Goal: Task Accomplishment & Management: Use online tool/utility

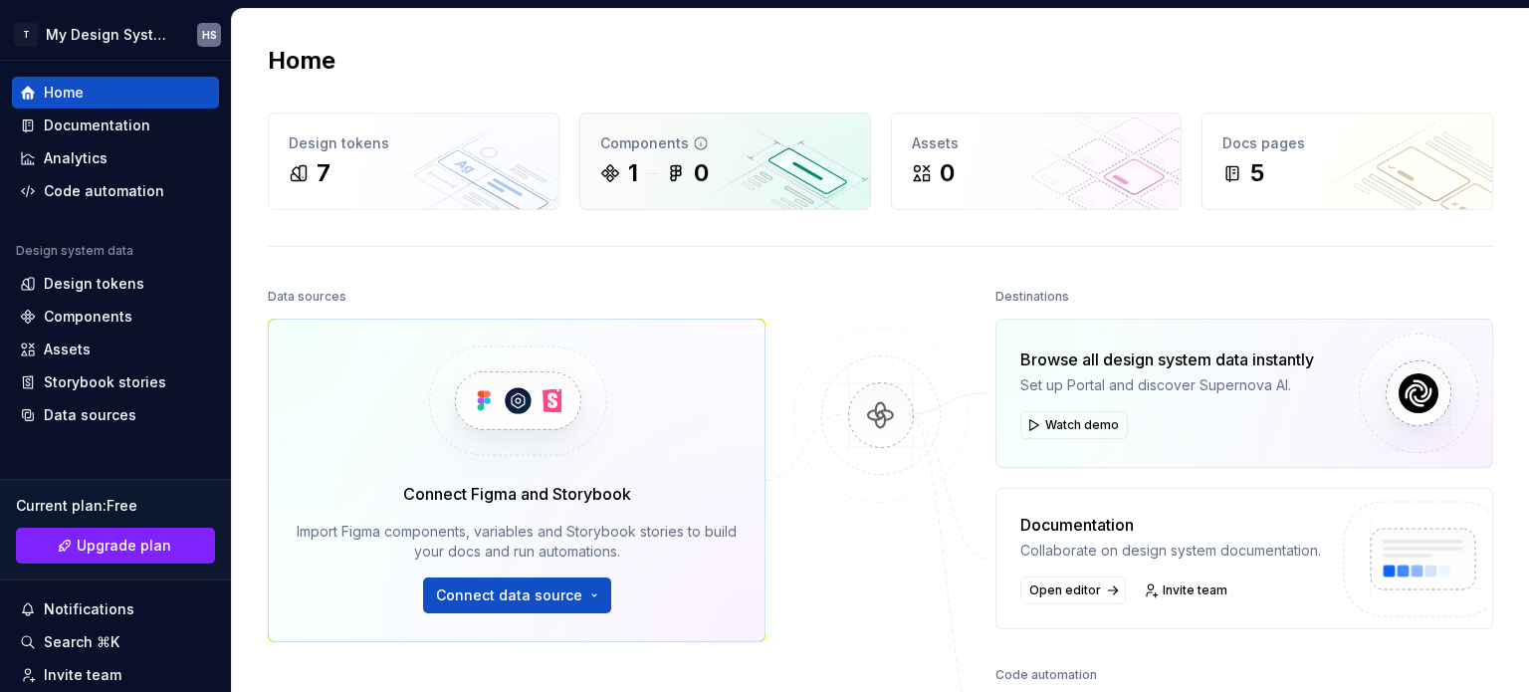
click at [622, 172] on div "1" at bounding box center [619, 173] width 38 height 32
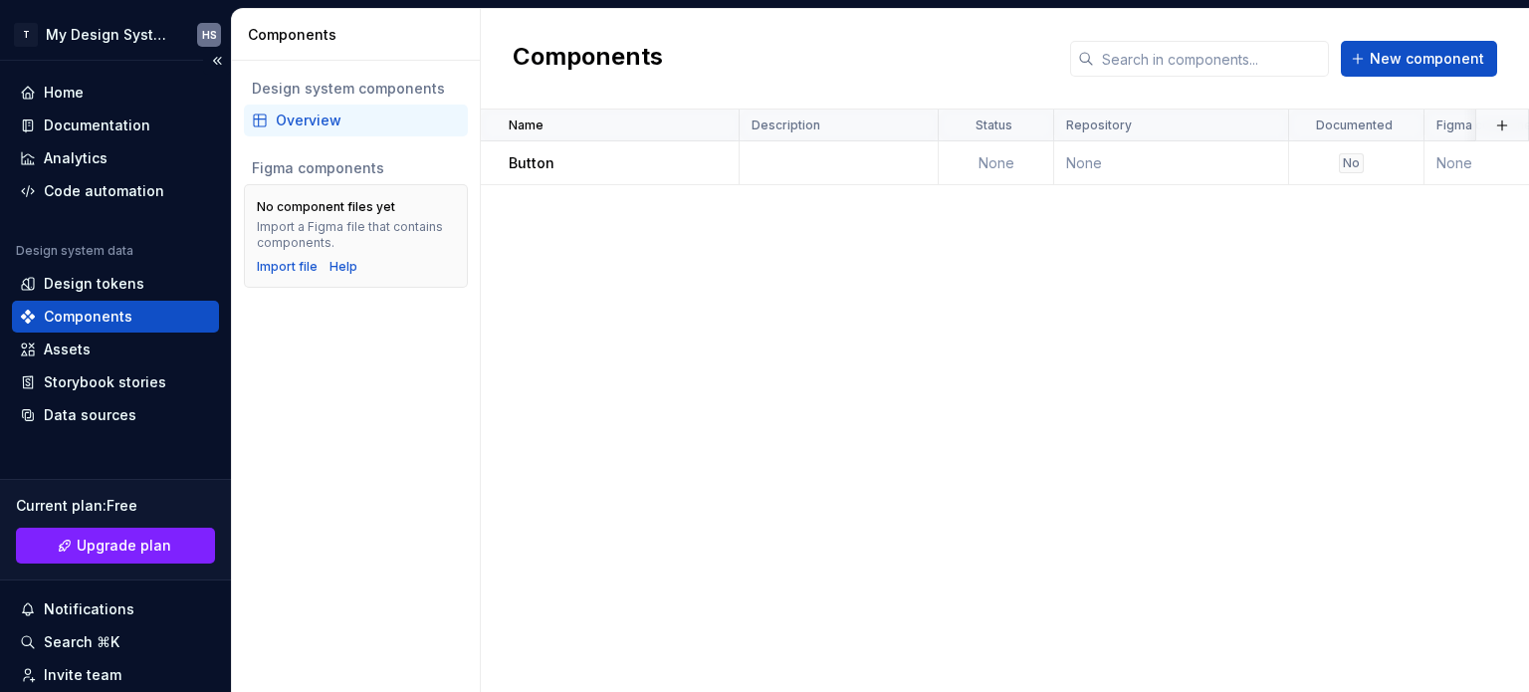
click at [138, 305] on div "Components" at bounding box center [115, 317] width 207 height 32
click at [129, 292] on div "Design tokens" at bounding box center [94, 284] width 101 height 20
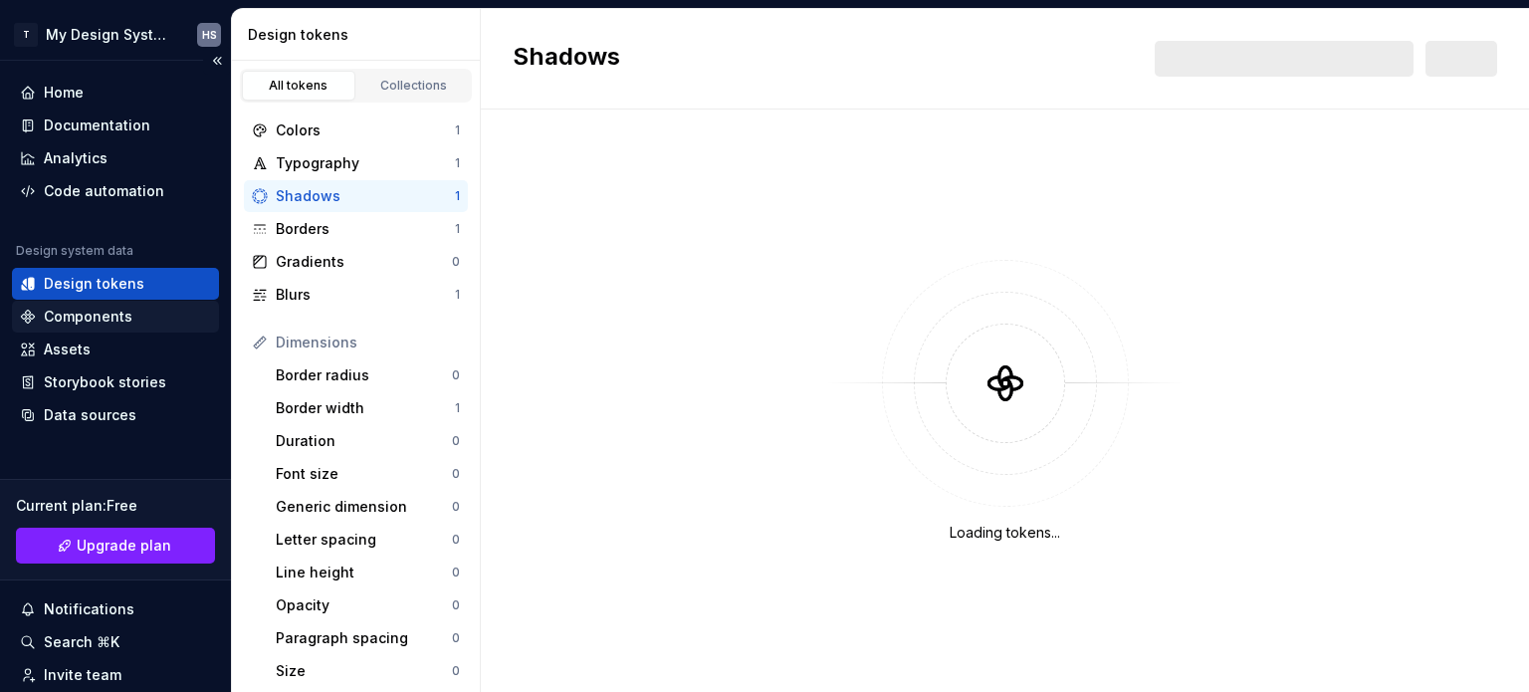
click at [129, 311] on div "Components" at bounding box center [115, 317] width 191 height 20
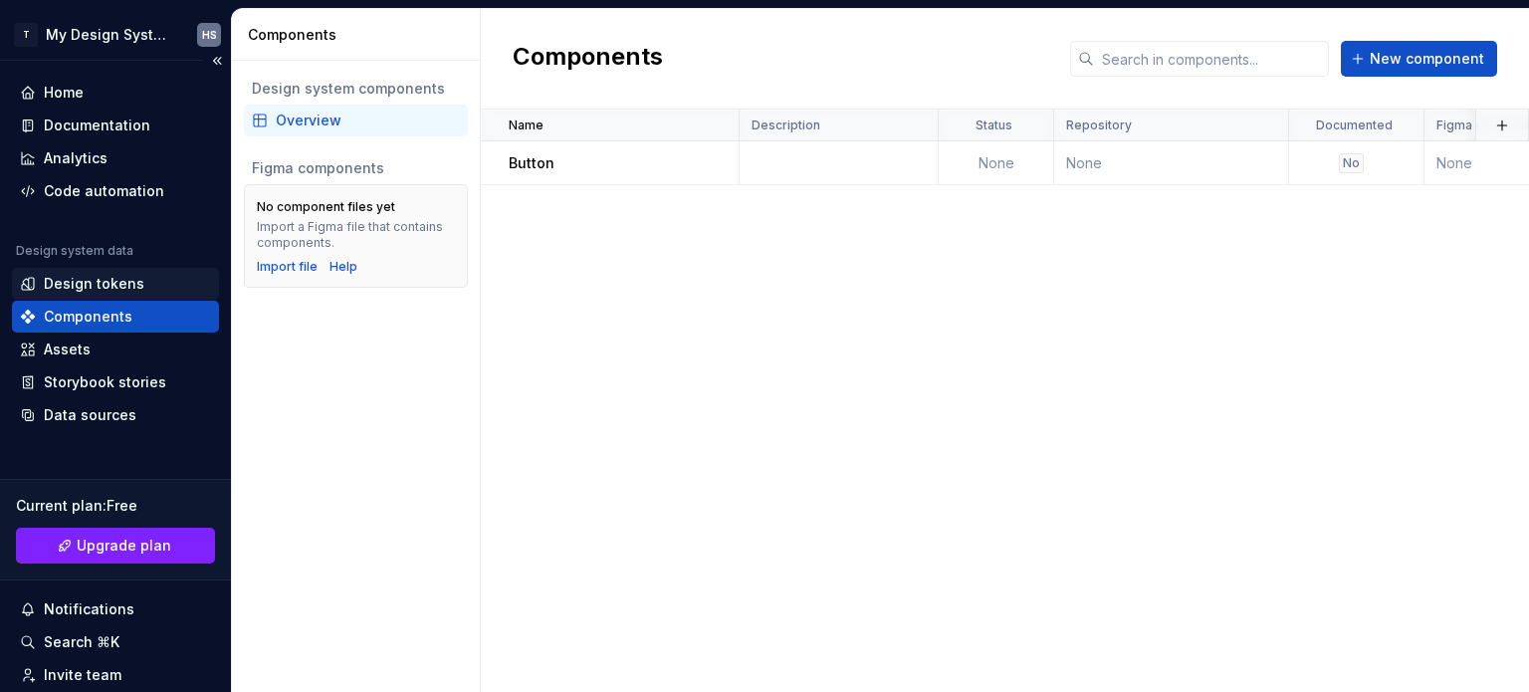
click at [144, 286] on div "Design tokens" at bounding box center [115, 284] width 191 height 20
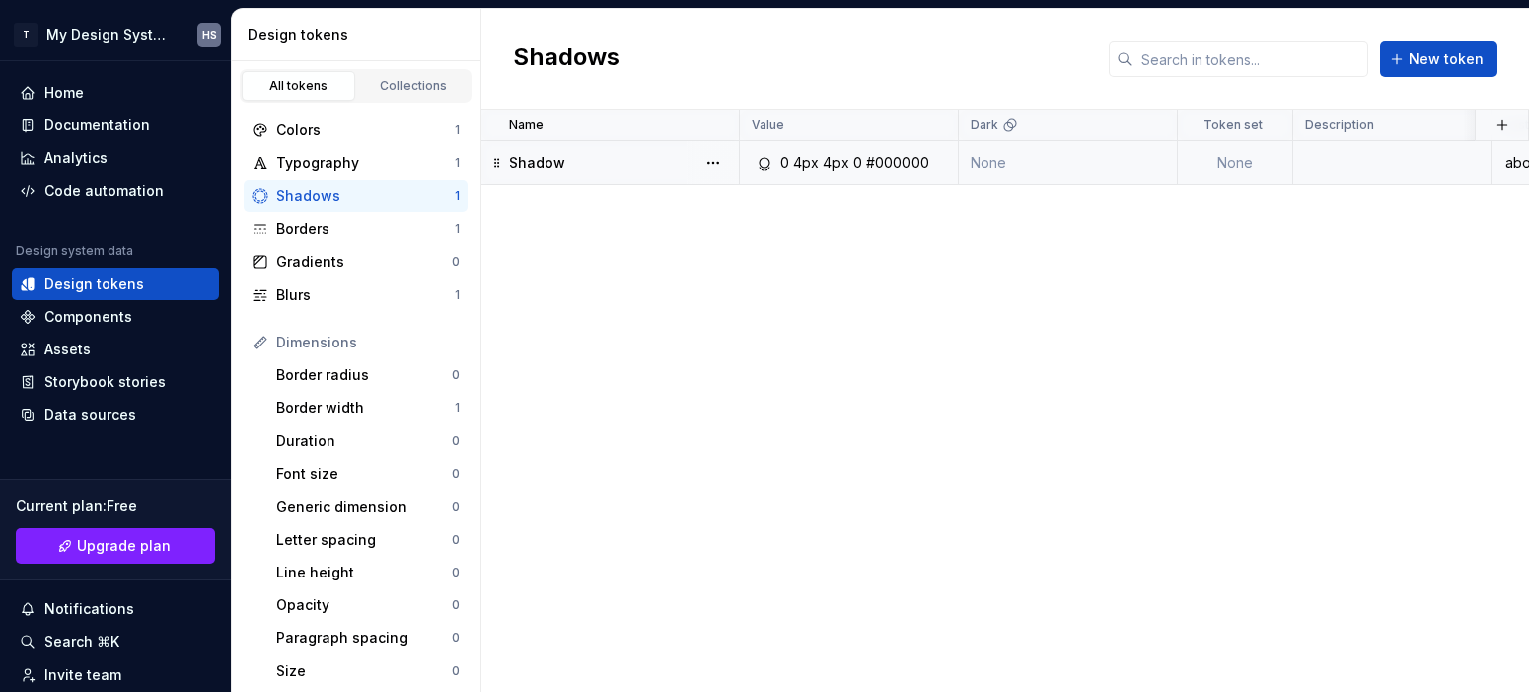
click at [662, 171] on div "Shadow" at bounding box center [623, 163] width 229 height 20
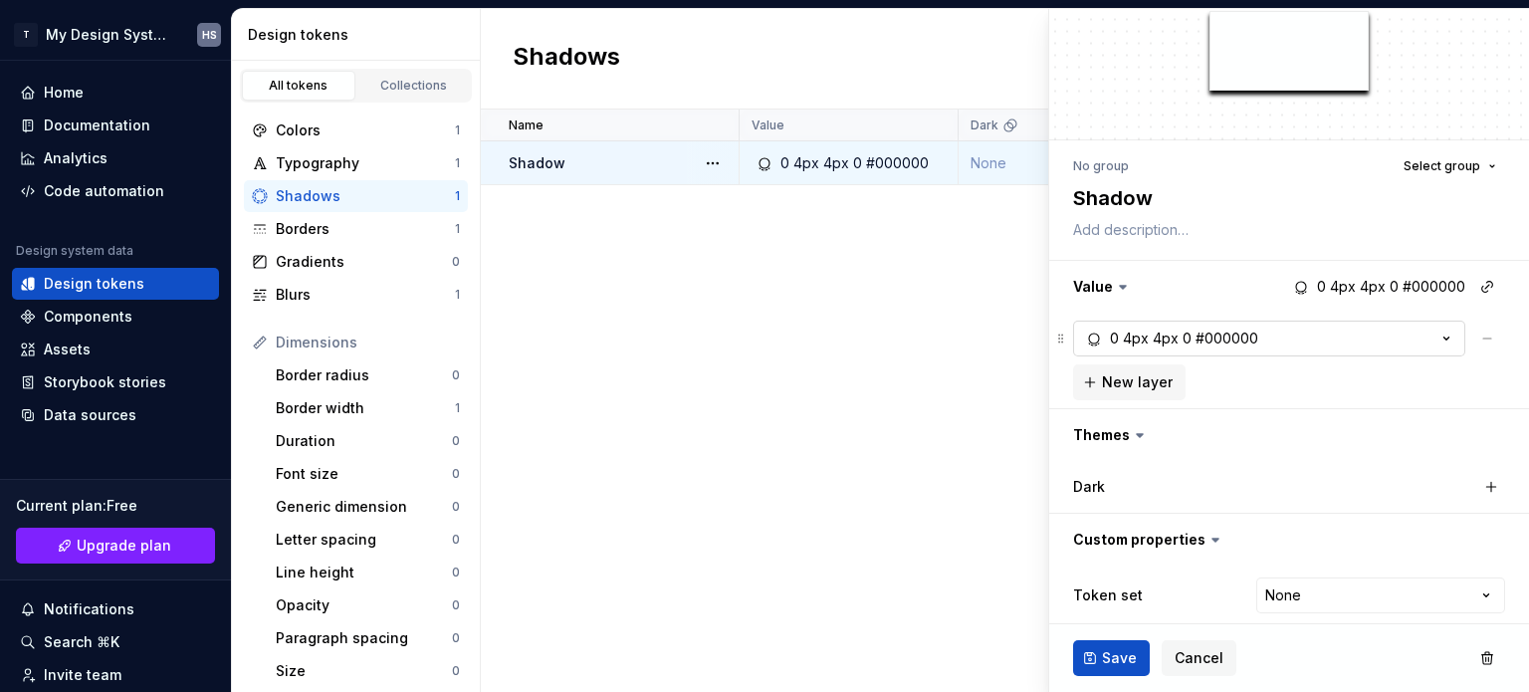
scroll to position [62, 0]
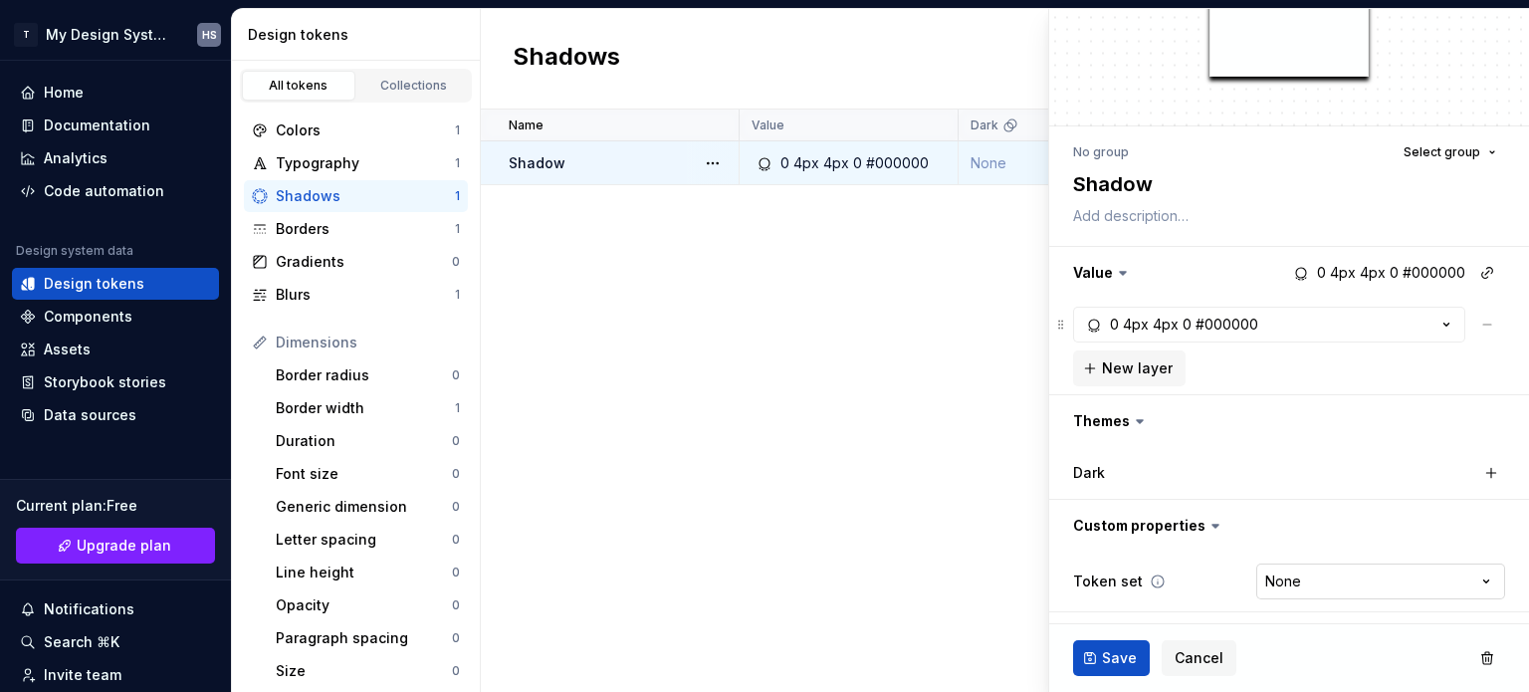
click at [1328, 580] on html "T My Design System HS Home Documentation Analytics Code automation Design syste…" at bounding box center [764, 346] width 1529 height 692
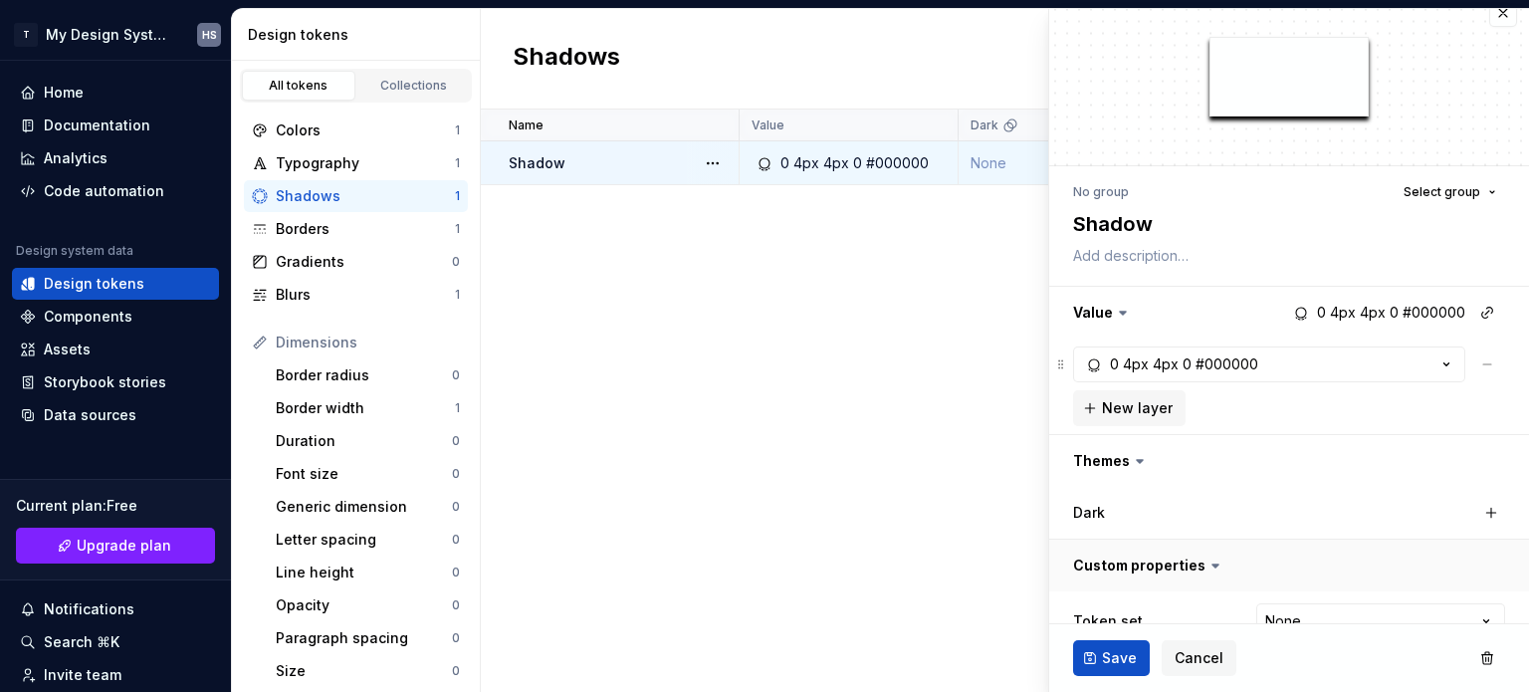
scroll to position [0, 0]
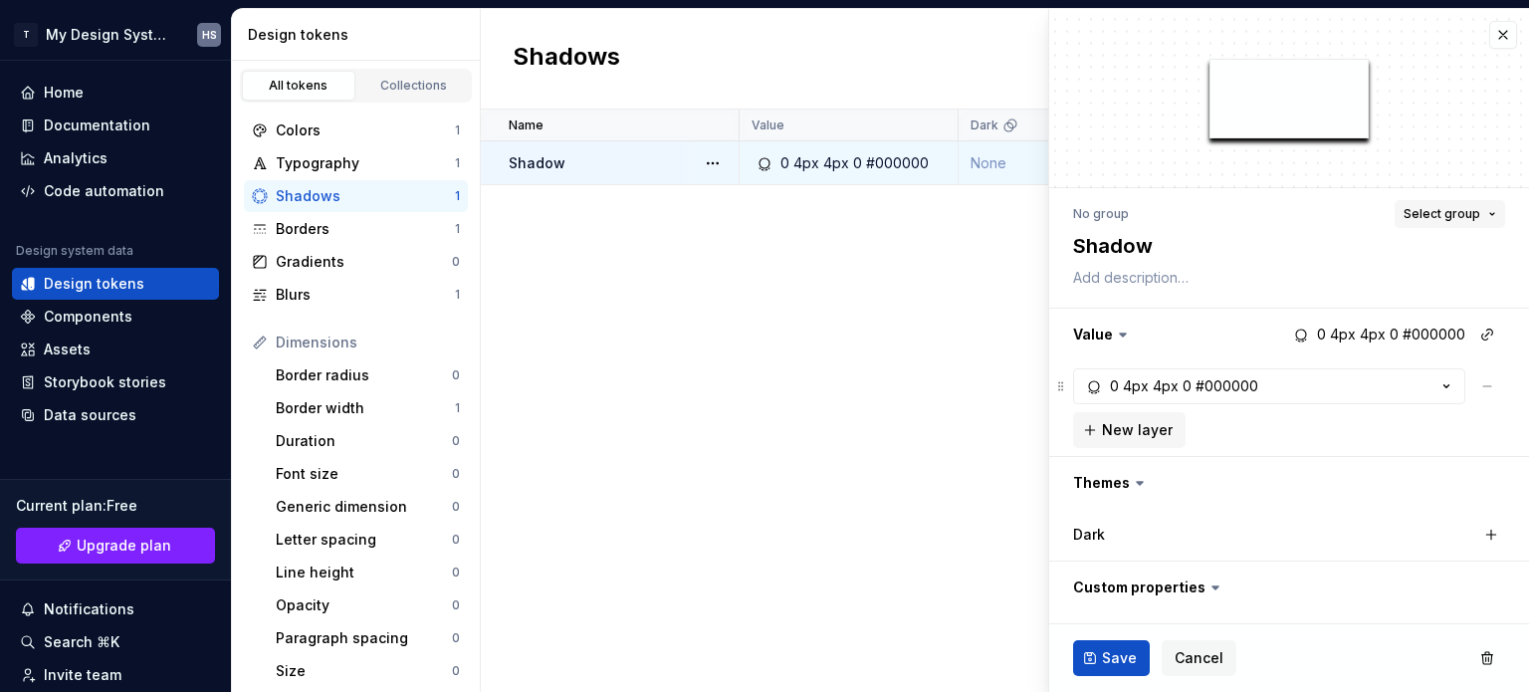
click at [1411, 209] on span "Select group" at bounding box center [1442, 214] width 77 height 16
click at [1342, 327] on div "Create group" at bounding box center [1343, 331] width 269 height 20
type textarea "*"
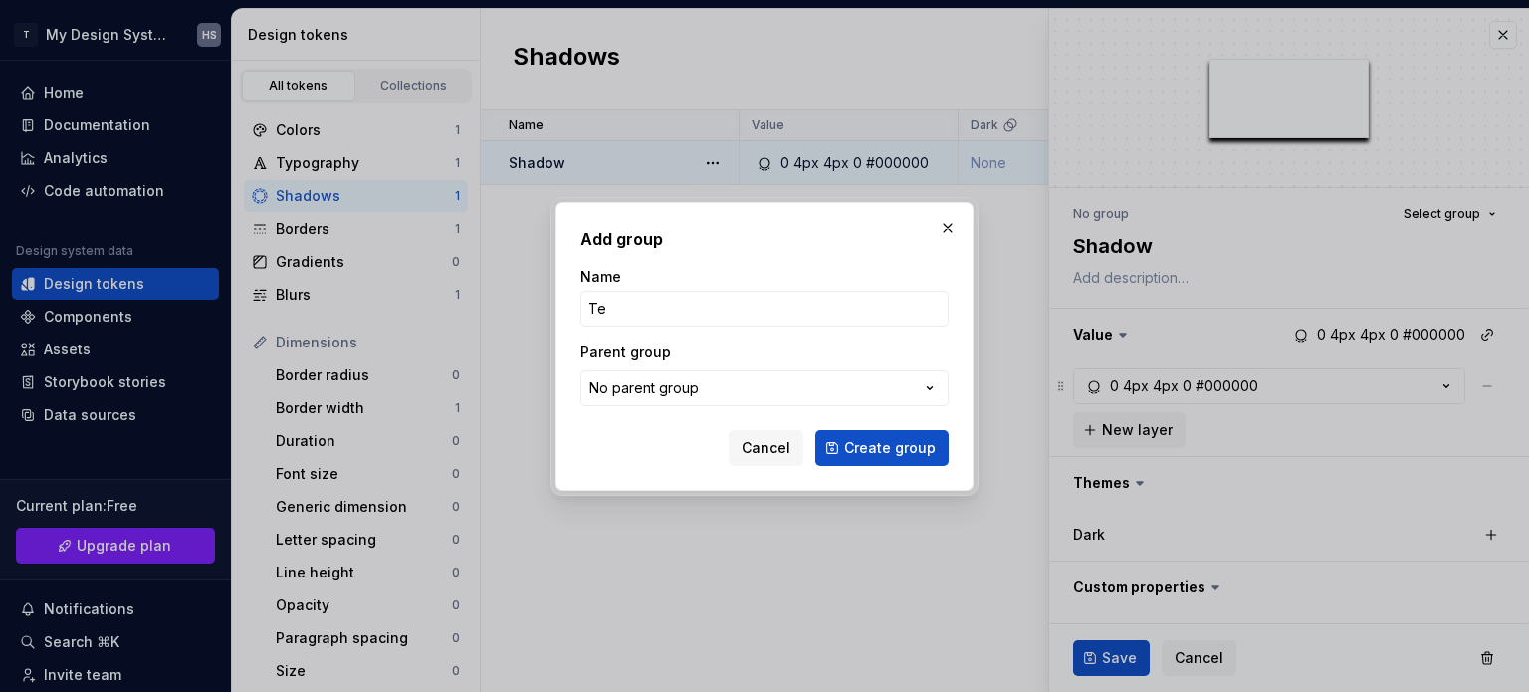
type input "T"
type input "PoC"
click at [773, 393] on button "No parent group" at bounding box center [764, 388] width 368 height 36
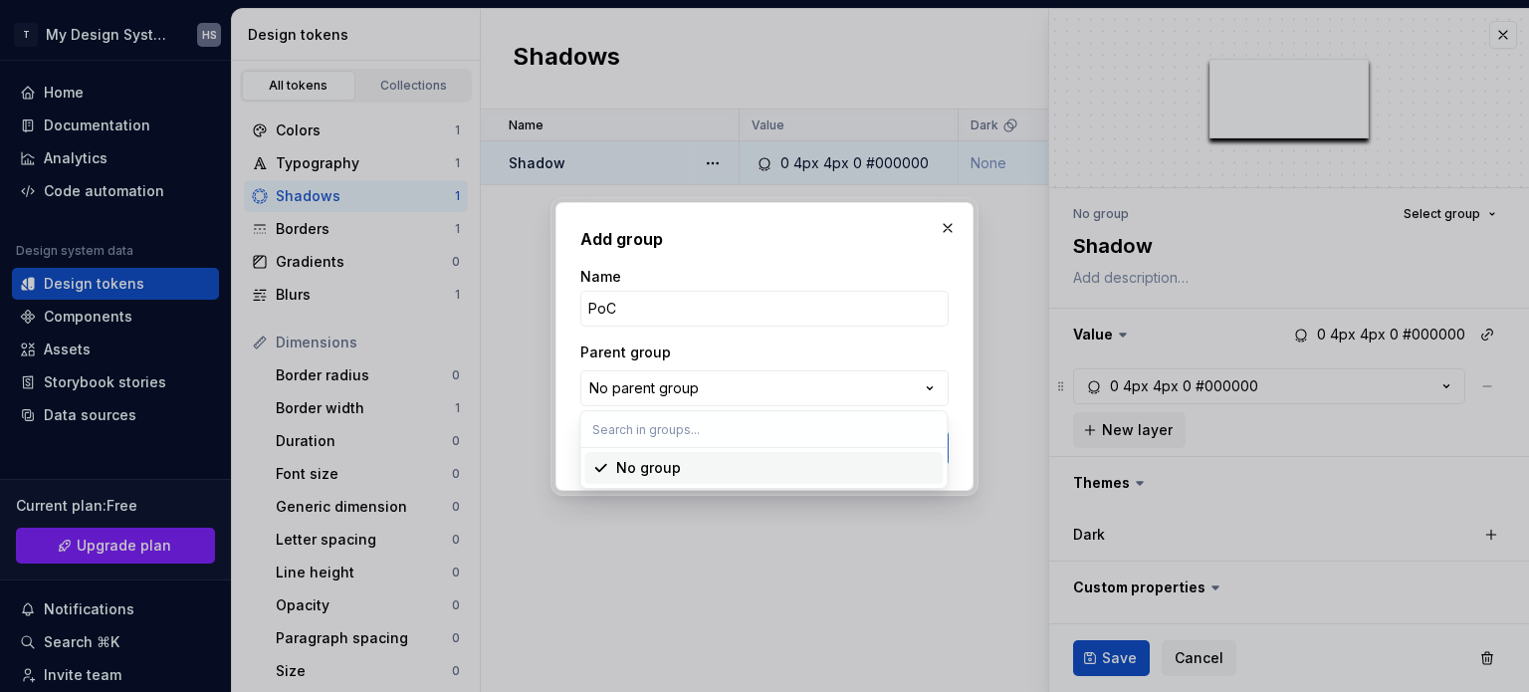
click at [800, 385] on div "Add group Name PoC Parent group No parent group Cancel Create group" at bounding box center [764, 346] width 1529 height 692
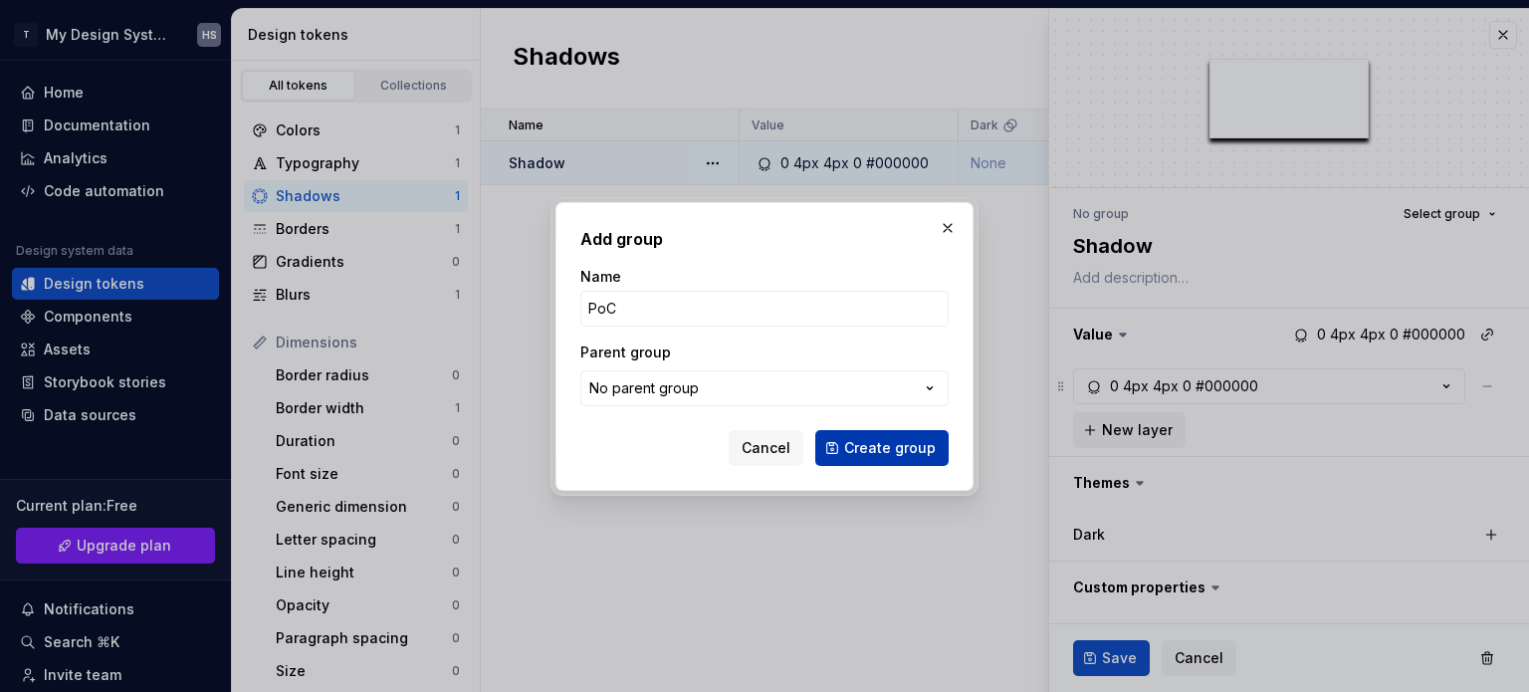
click at [875, 454] on span "Create group" at bounding box center [890, 448] width 92 height 20
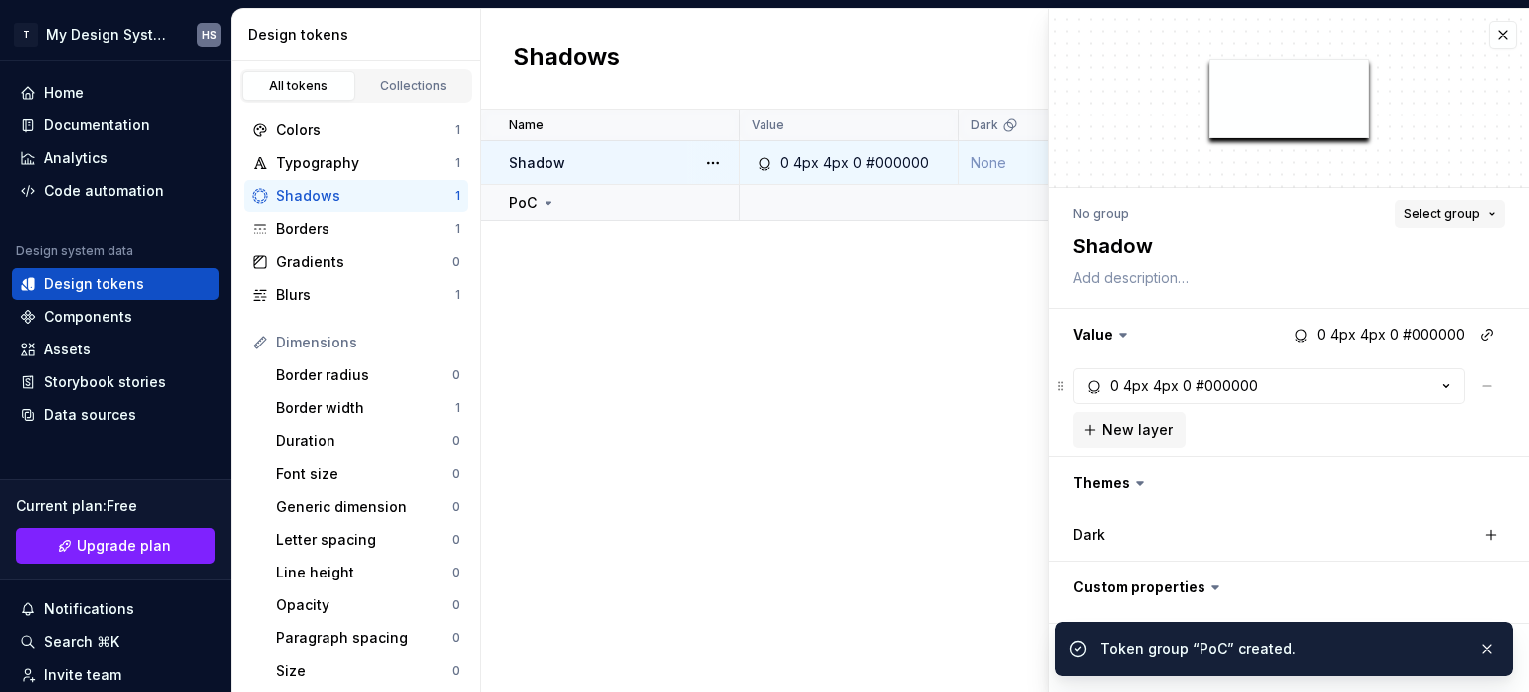
click at [1463, 211] on span "Select group" at bounding box center [1442, 214] width 77 height 16
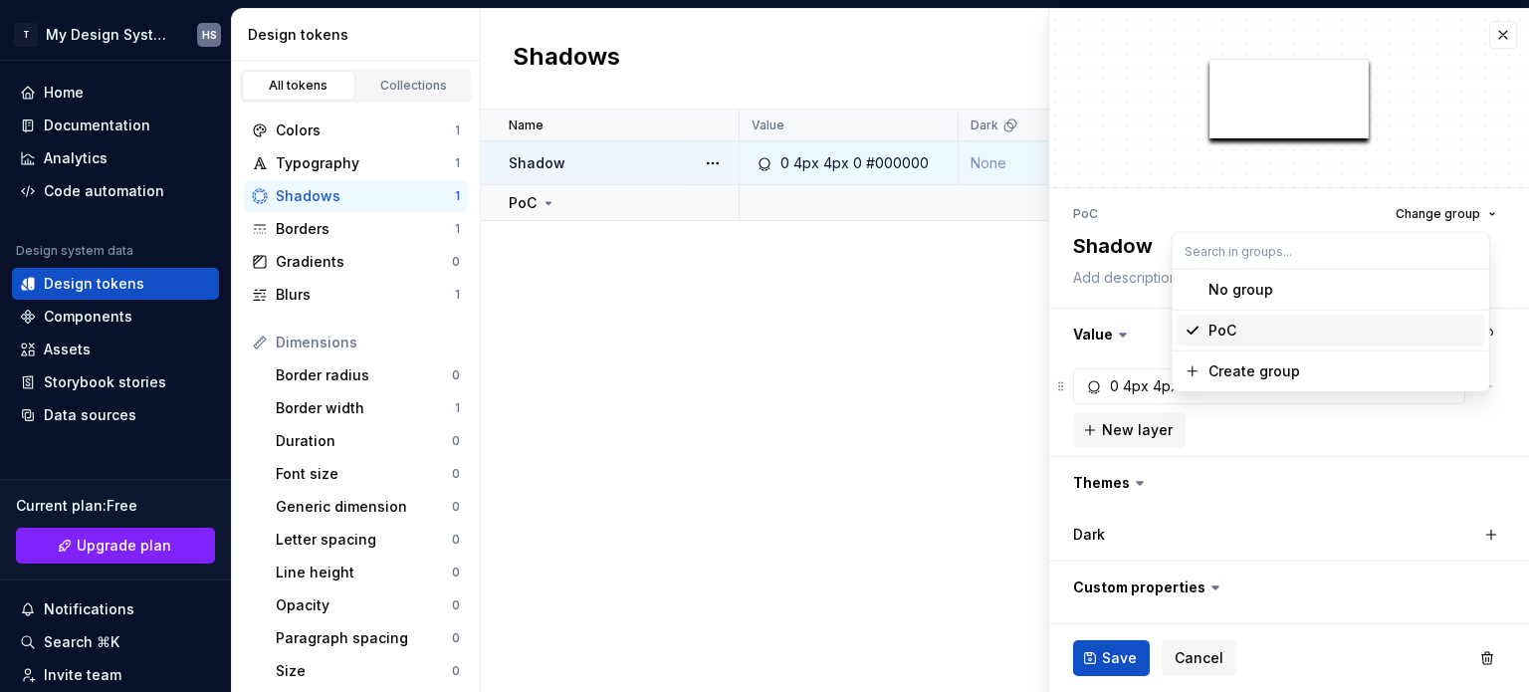
click at [1365, 327] on div "PoC" at bounding box center [1343, 331] width 269 height 20
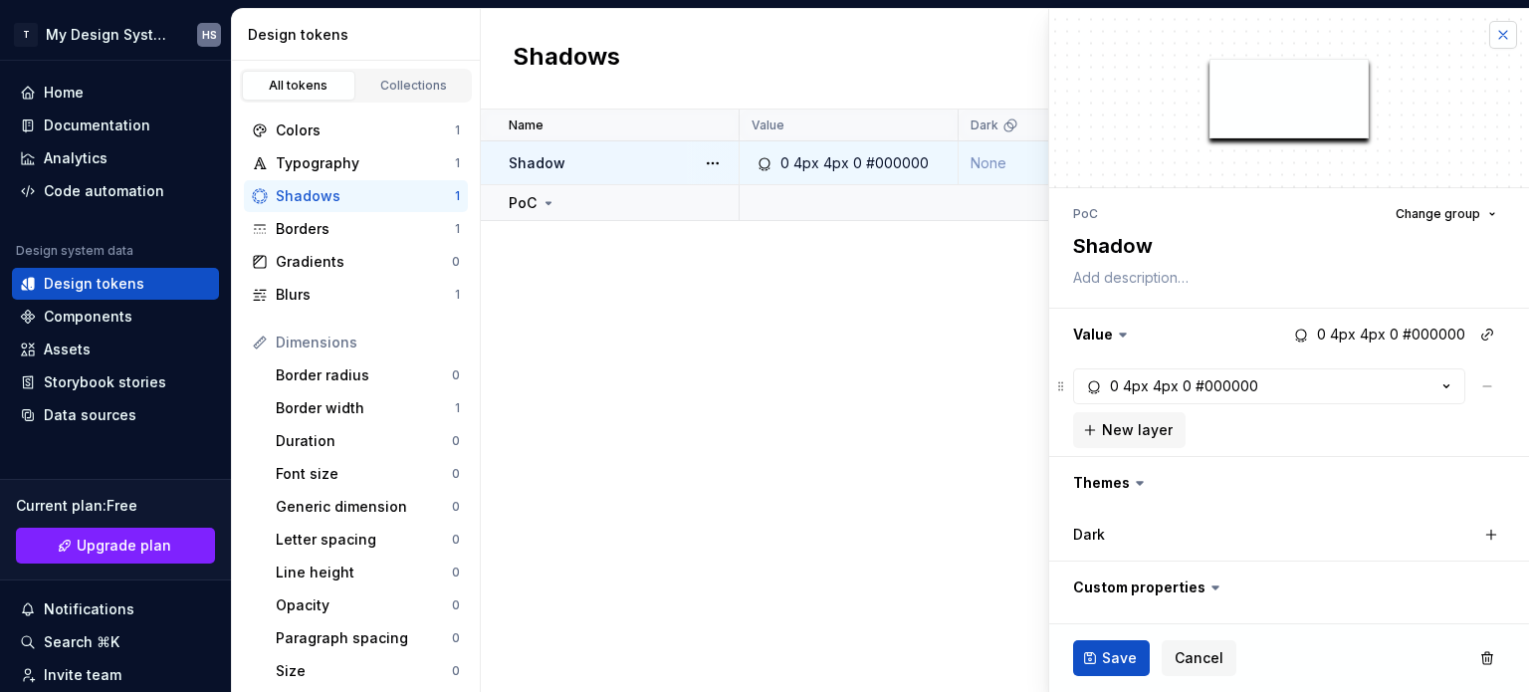
click at [1490, 29] on button "button" at bounding box center [1504, 35] width 28 height 28
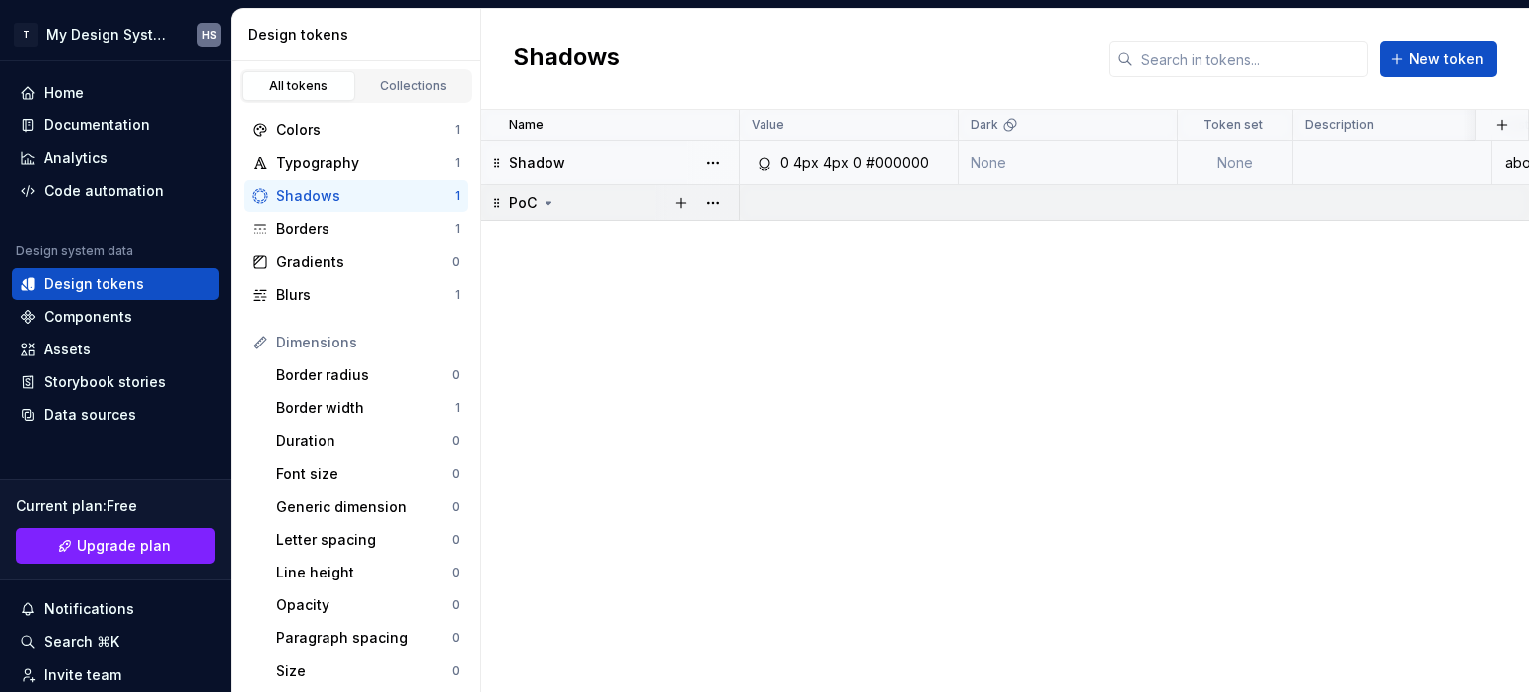
click at [550, 206] on icon at bounding box center [549, 203] width 16 height 16
click at [546, 204] on icon at bounding box center [549, 203] width 16 height 16
drag, startPoint x: 581, startPoint y: 156, endPoint x: 594, endPoint y: 188, distance: 34.4
click at [591, 189] on tbody "Shadow 0 4px 4px 0 #000000 None None about 4 hours ago PoC" at bounding box center [1083, 181] width 1205 height 80
click at [660, 200] on div at bounding box center [697, 202] width 84 height 35
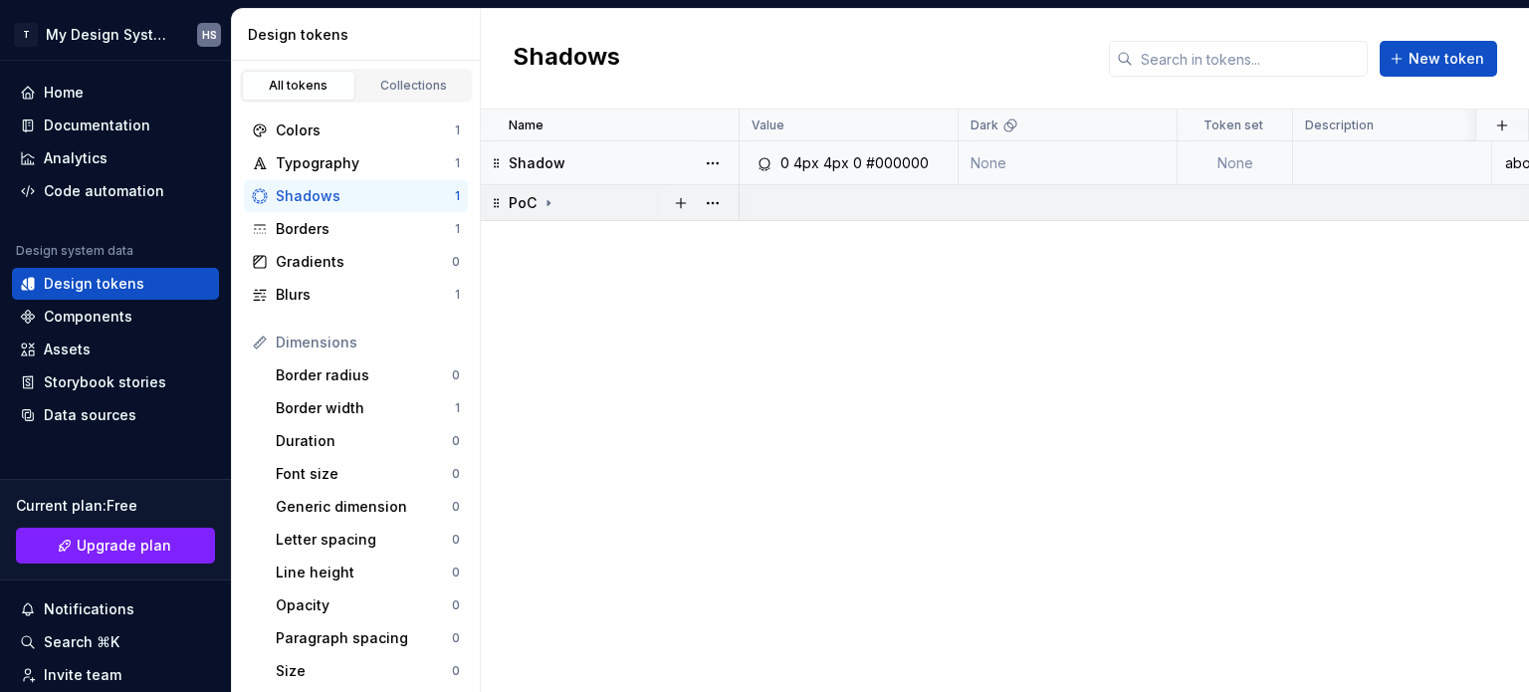
click at [602, 202] on div "PoC" at bounding box center [623, 203] width 229 height 20
click at [677, 205] on button "button" at bounding box center [681, 203] width 28 height 28
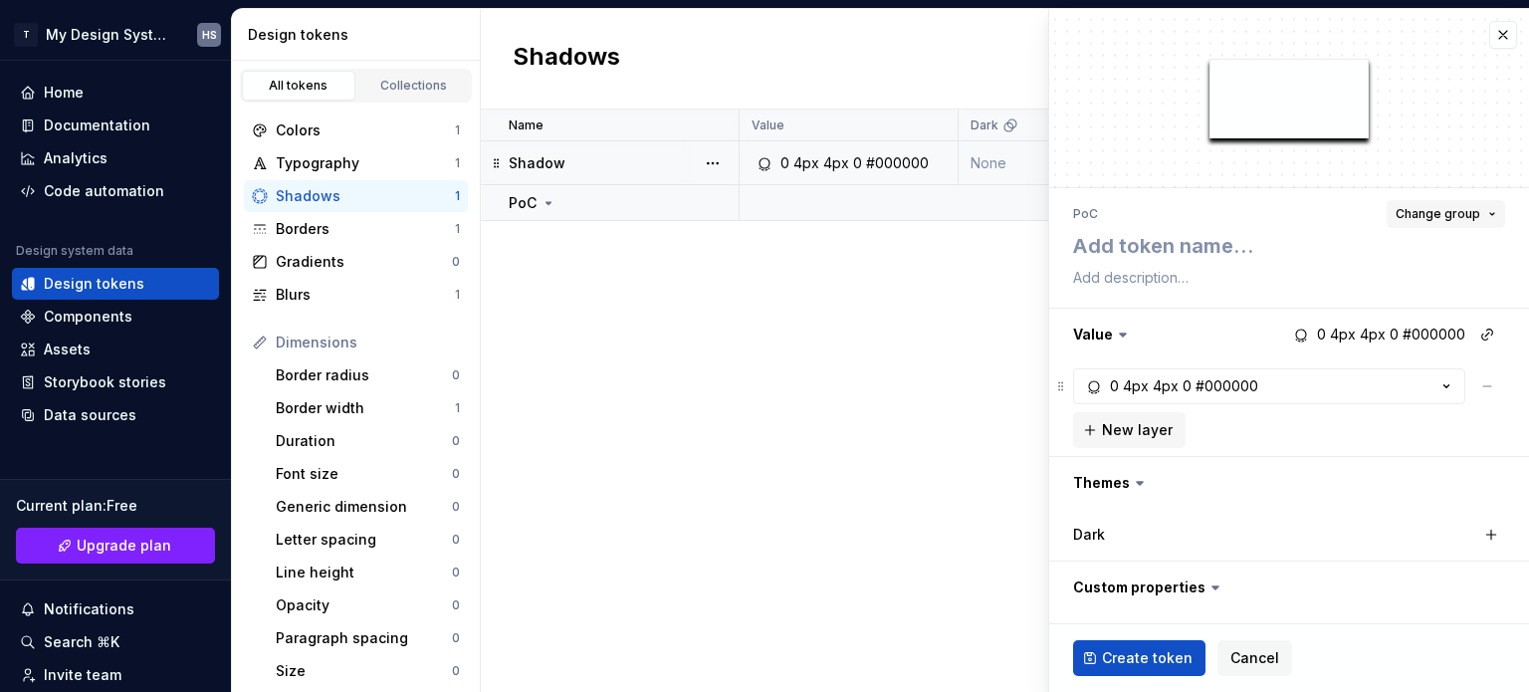
click at [1459, 206] on span "Change group" at bounding box center [1438, 214] width 85 height 16
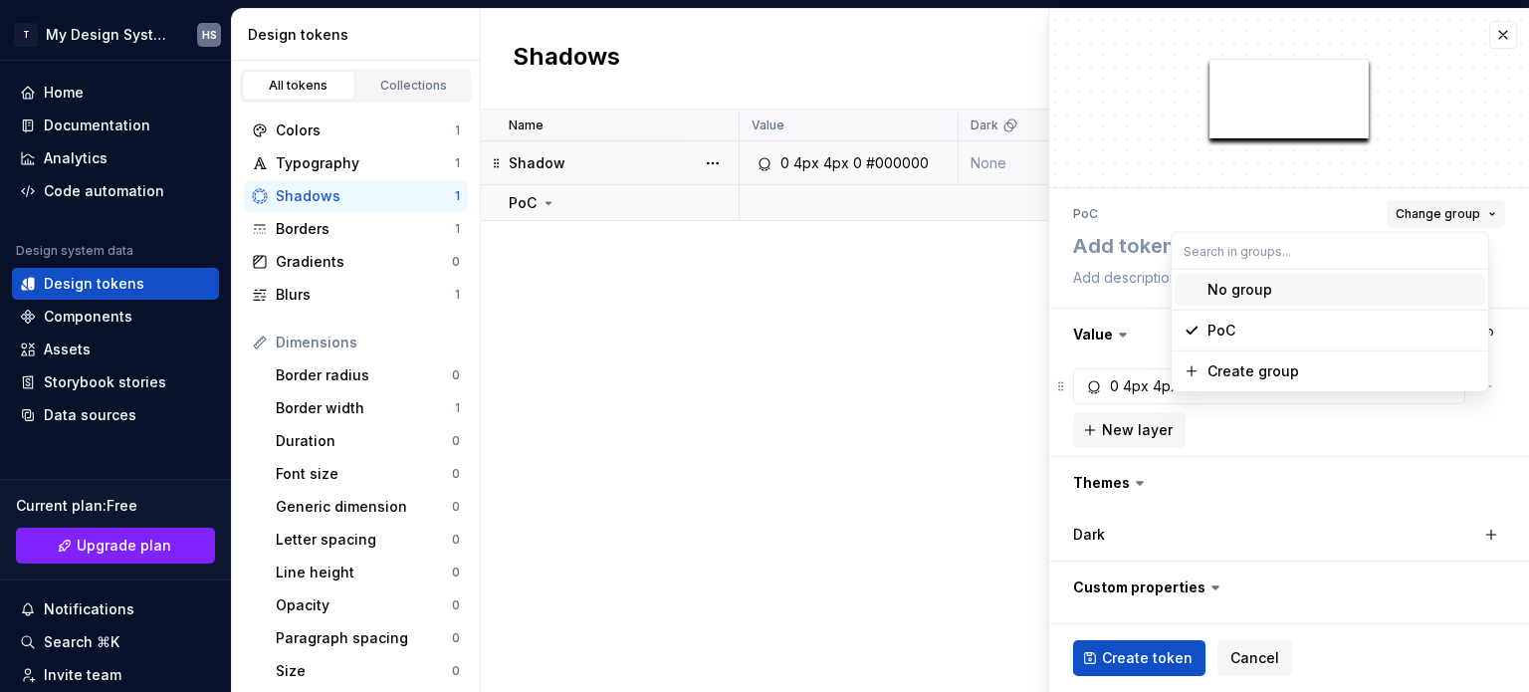
click at [1459, 206] on span "Change group" at bounding box center [1438, 214] width 85 height 16
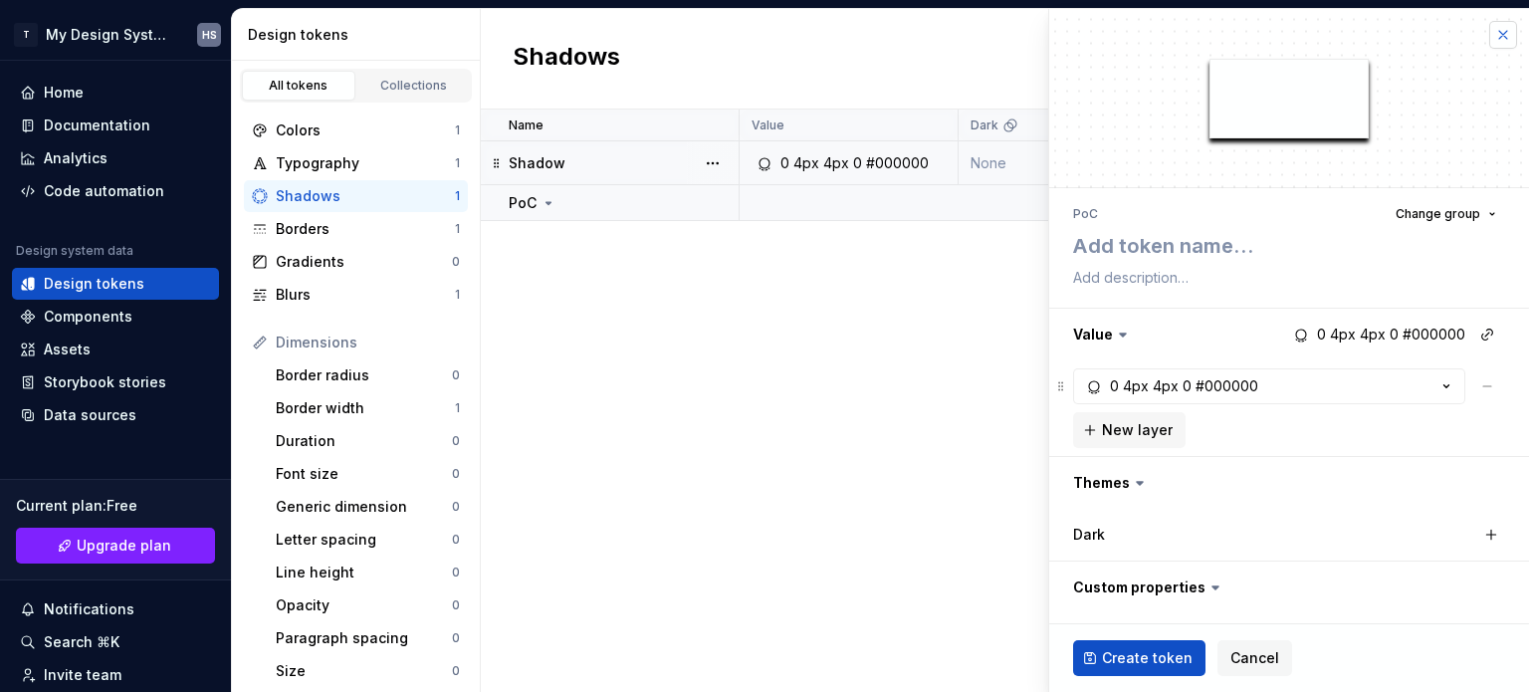
click at [1490, 36] on button "button" at bounding box center [1504, 35] width 28 height 28
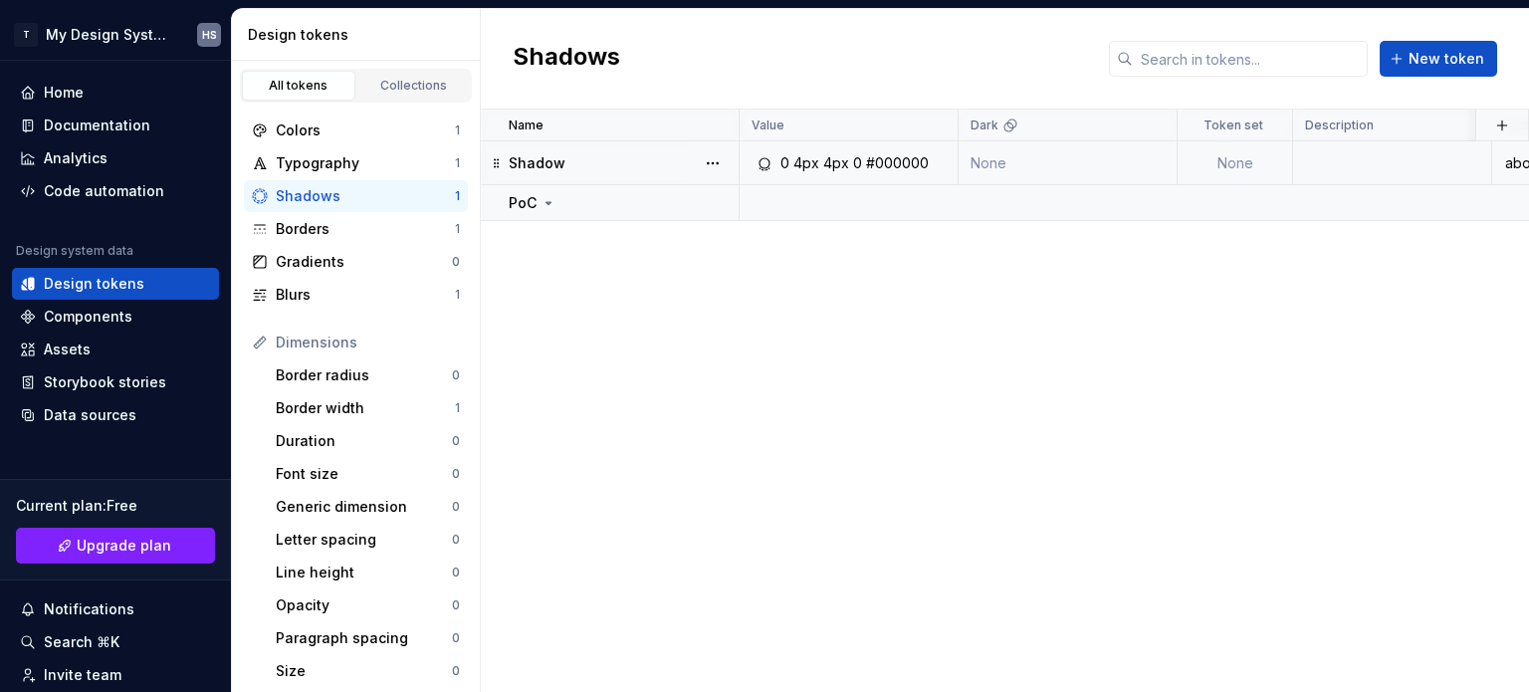
click at [954, 160] on div "0 4px 4px 0 #000000" at bounding box center [855, 163] width 204 height 20
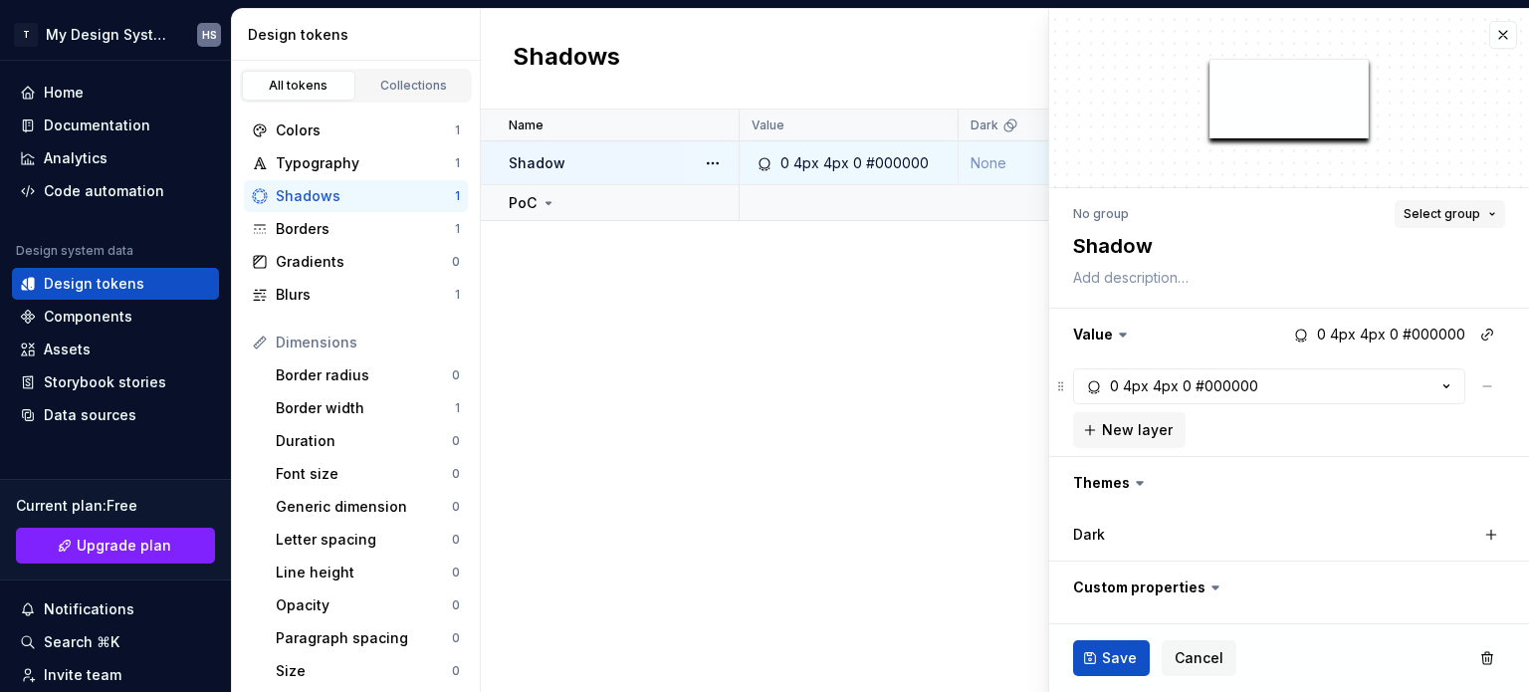
click at [1451, 209] on span "Select group" at bounding box center [1442, 214] width 77 height 16
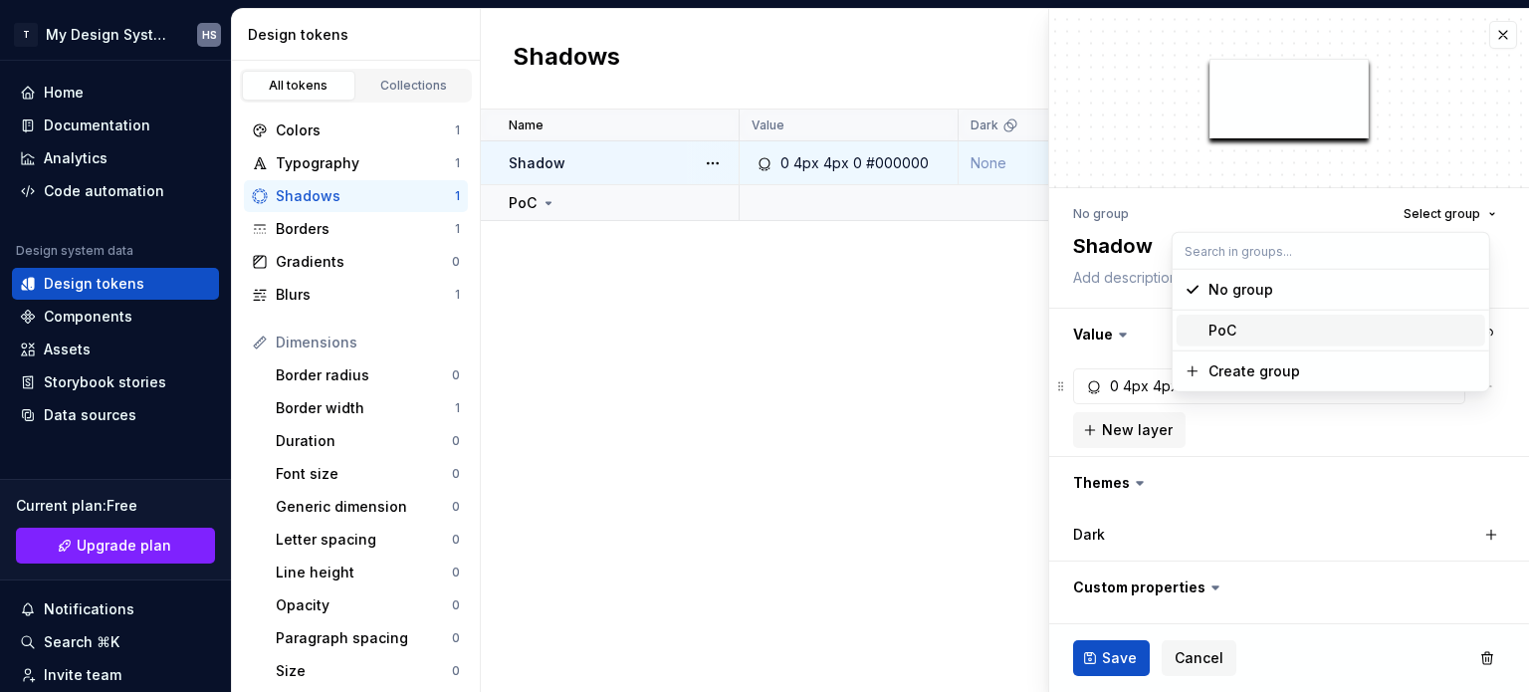
click at [1374, 336] on div "PoC" at bounding box center [1343, 331] width 269 height 20
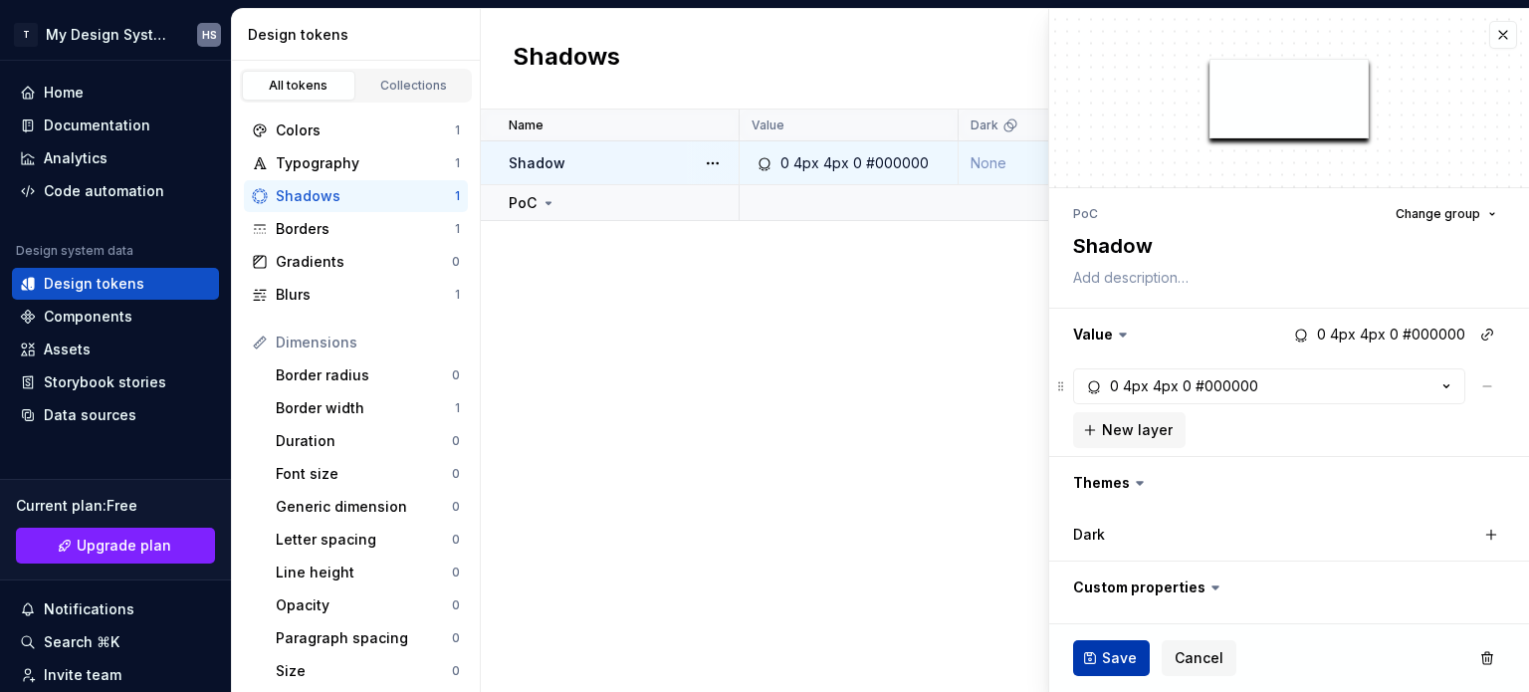
click at [1123, 663] on span "Save" at bounding box center [1119, 658] width 35 height 20
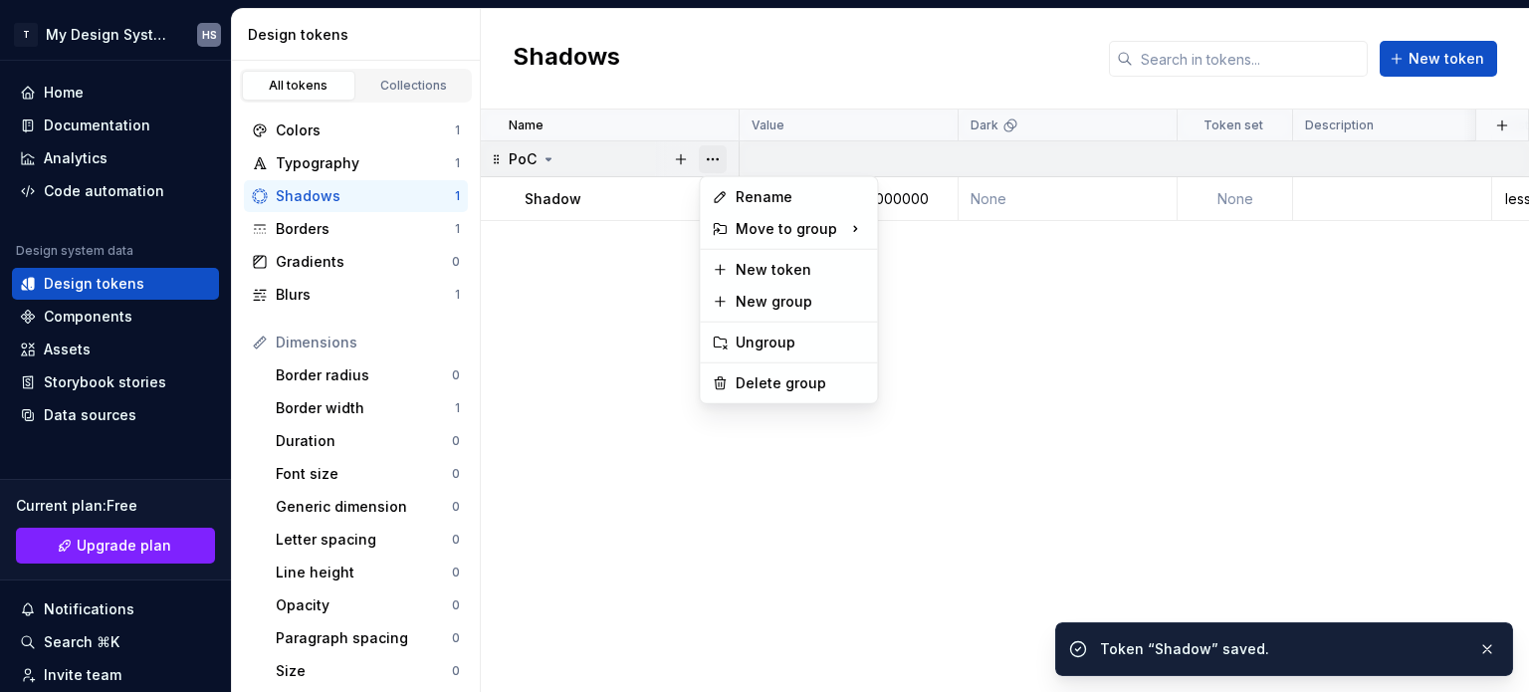
click at [717, 156] on button "button" at bounding box center [713, 159] width 28 height 28
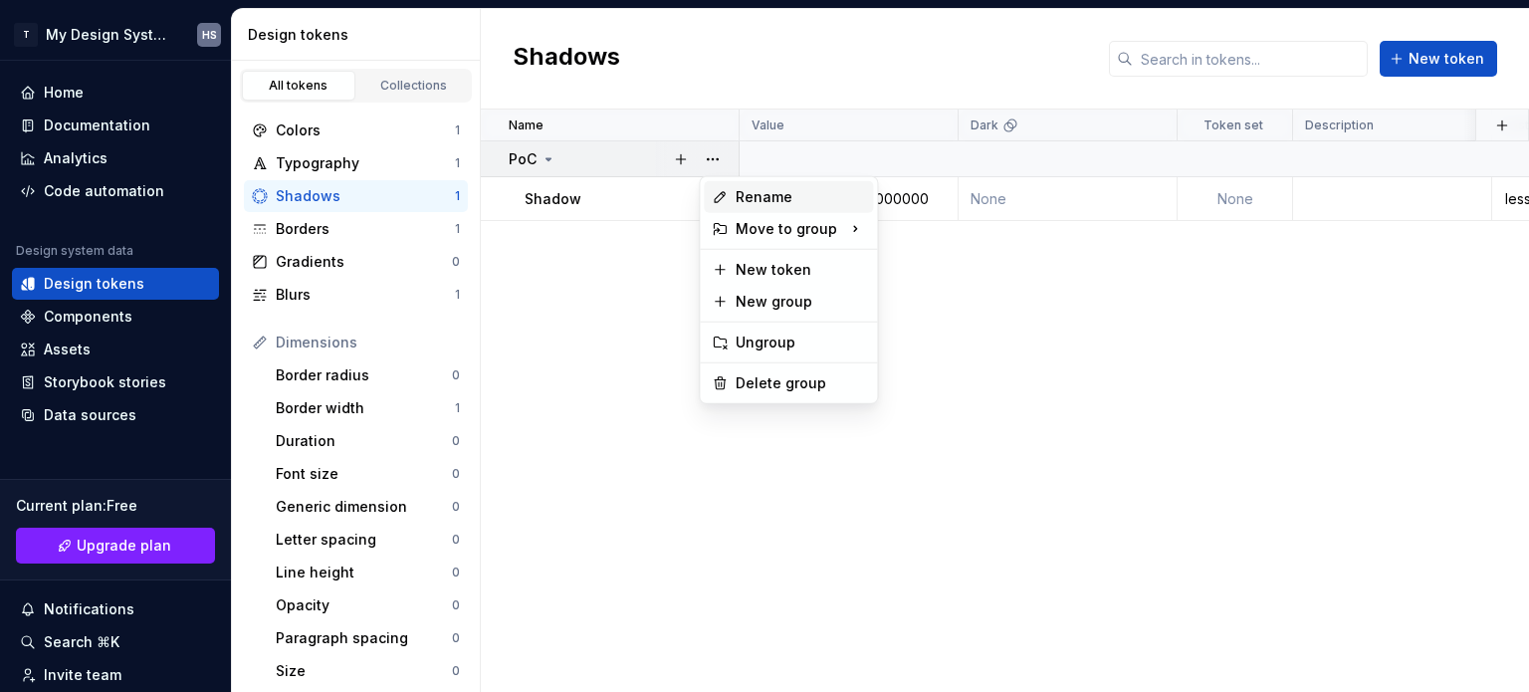
click at [812, 201] on div "Rename" at bounding box center [800, 197] width 129 height 20
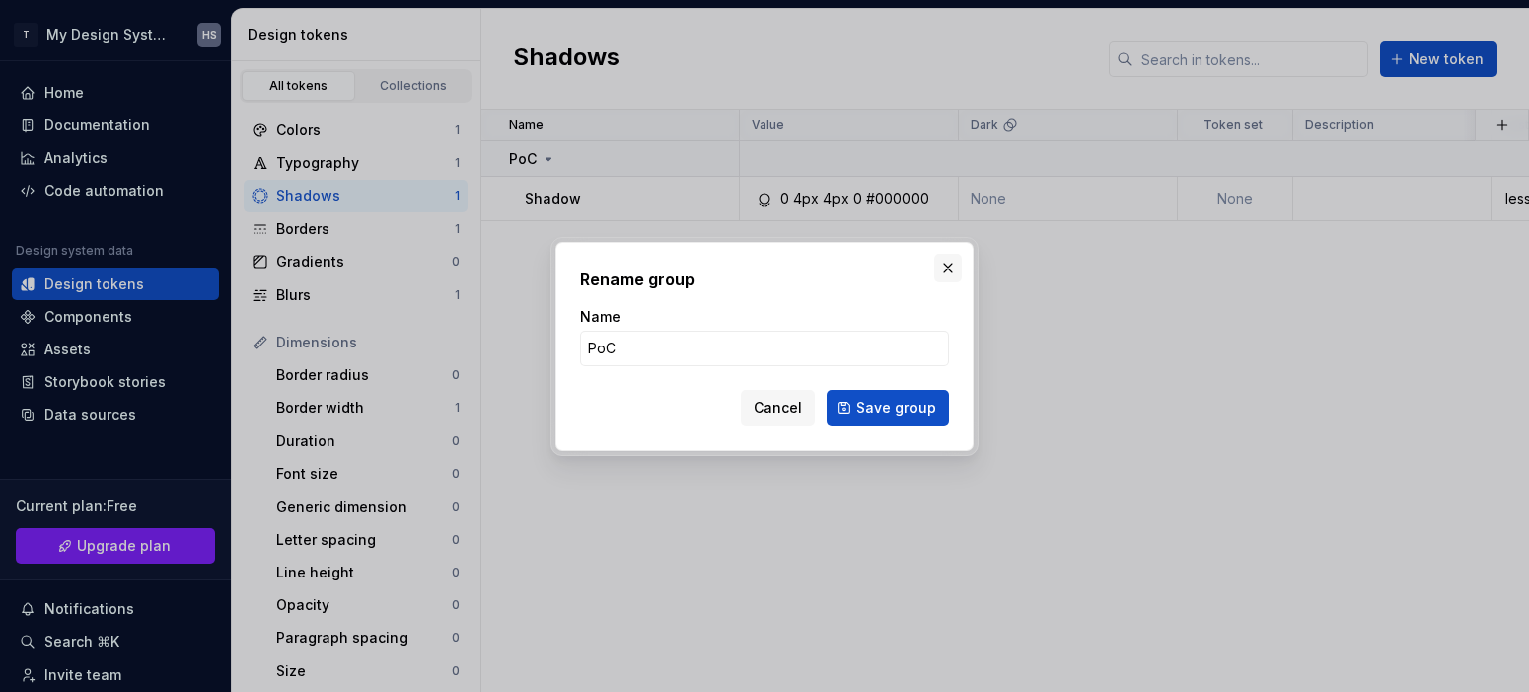
click at [944, 272] on button "button" at bounding box center [948, 268] width 28 height 28
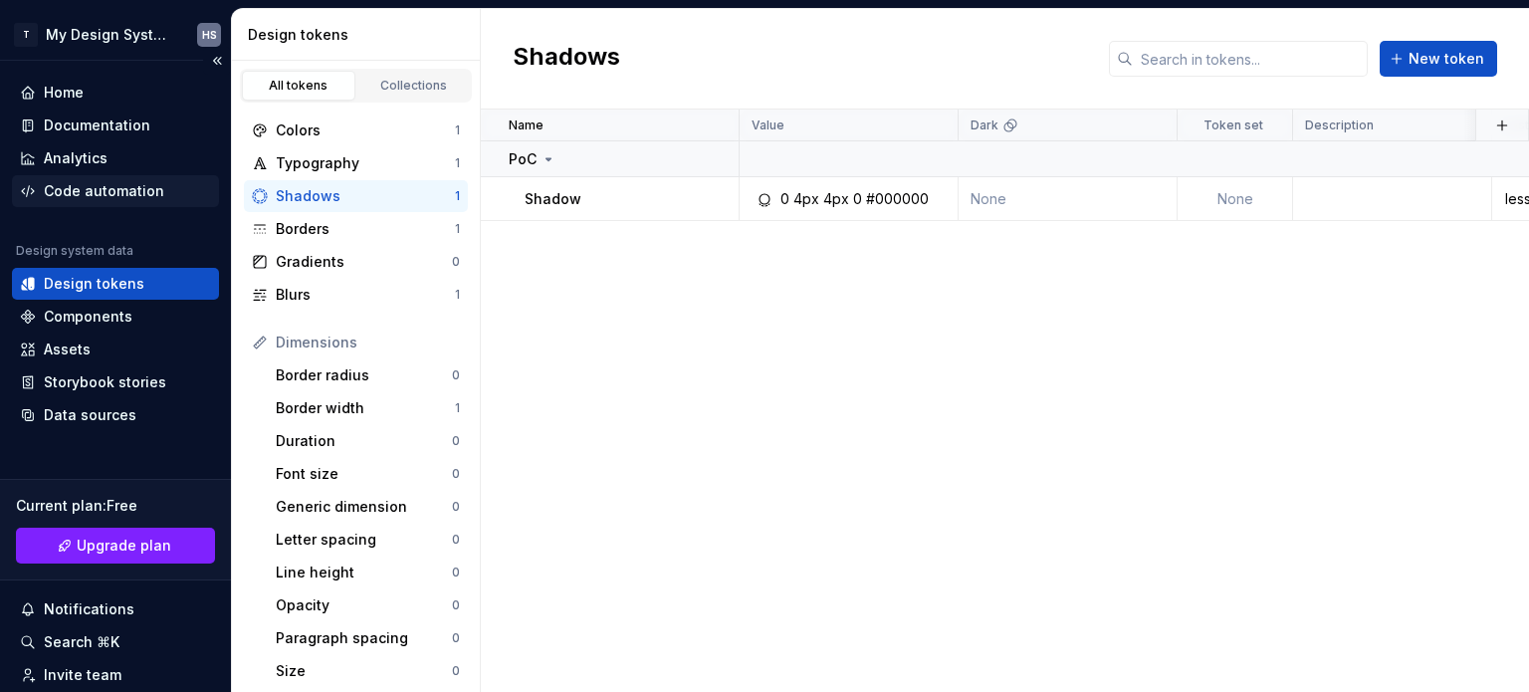
click at [100, 186] on div "Code automation" at bounding box center [104, 191] width 120 height 20
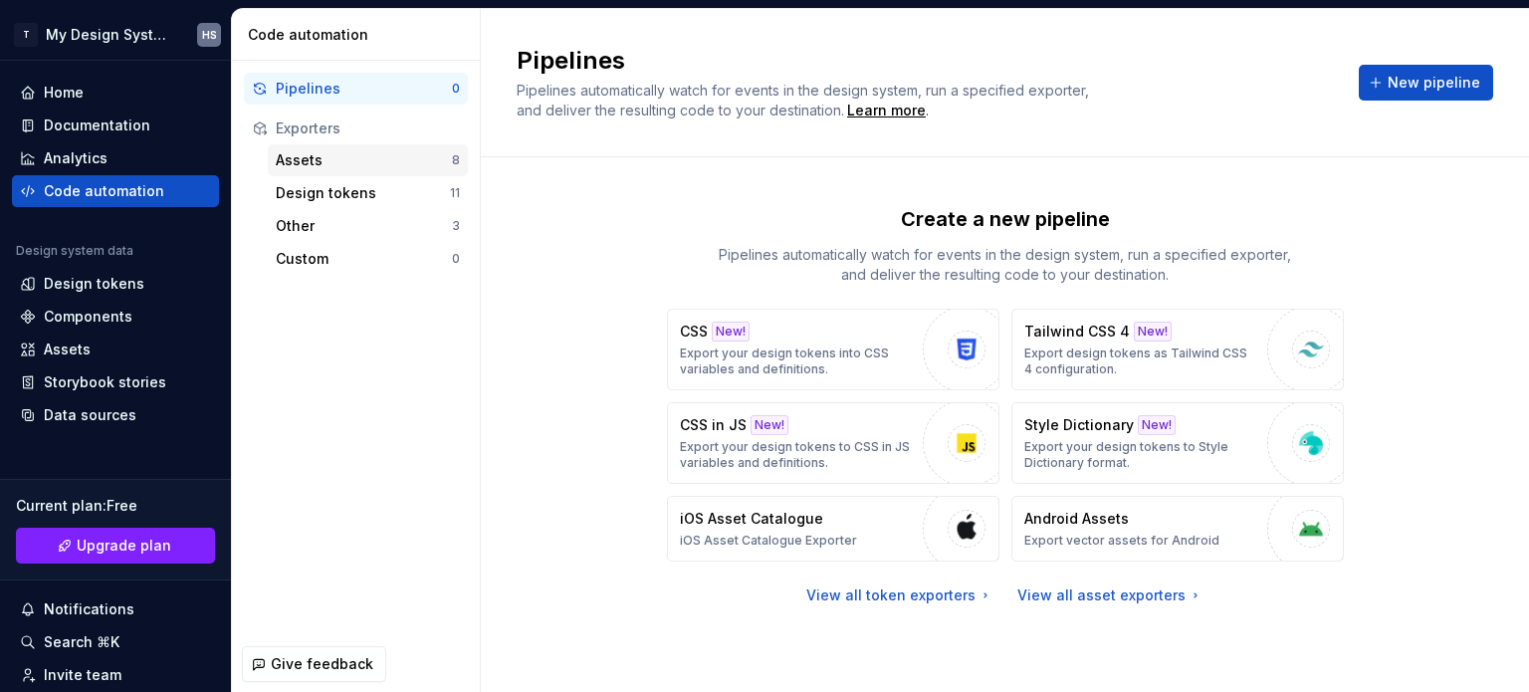
click at [391, 166] on div "Assets" at bounding box center [364, 160] width 176 height 20
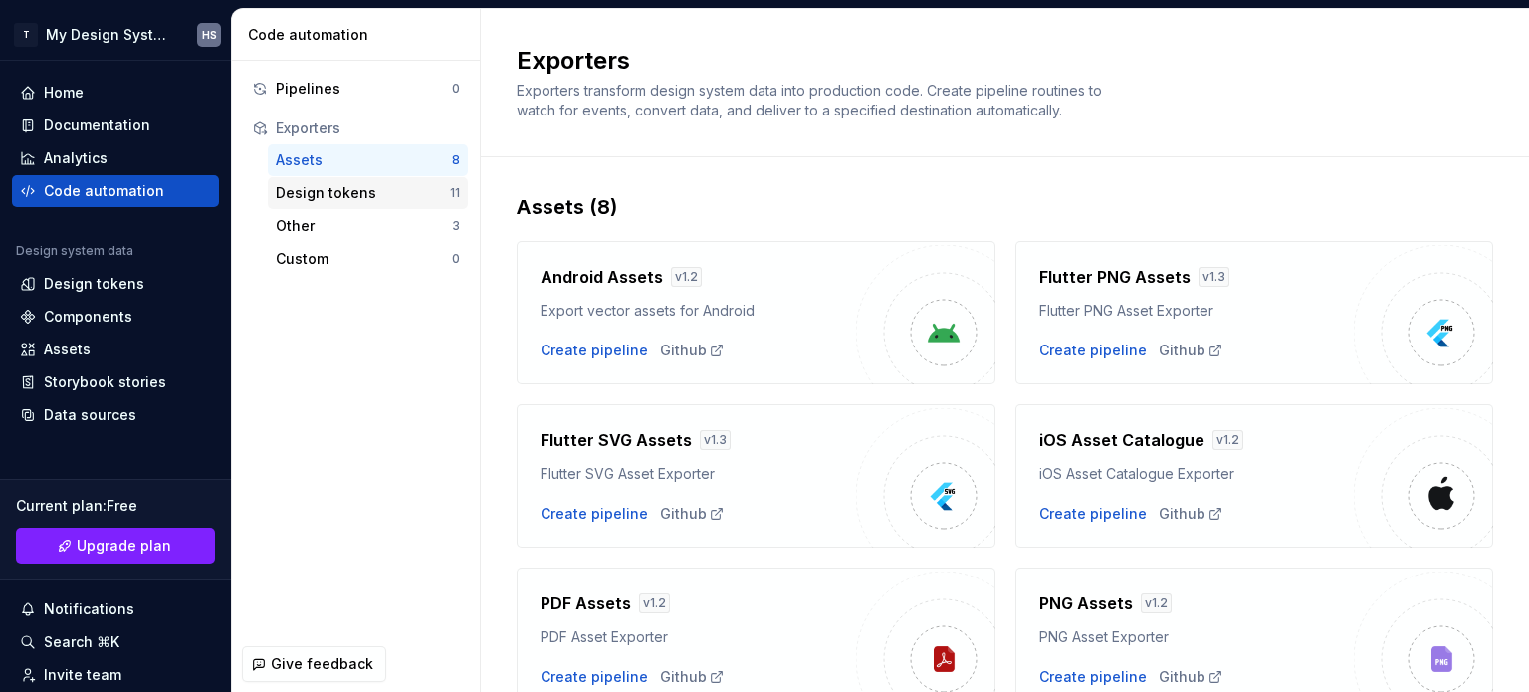
click at [357, 207] on div "Design tokens 11" at bounding box center [368, 193] width 200 height 32
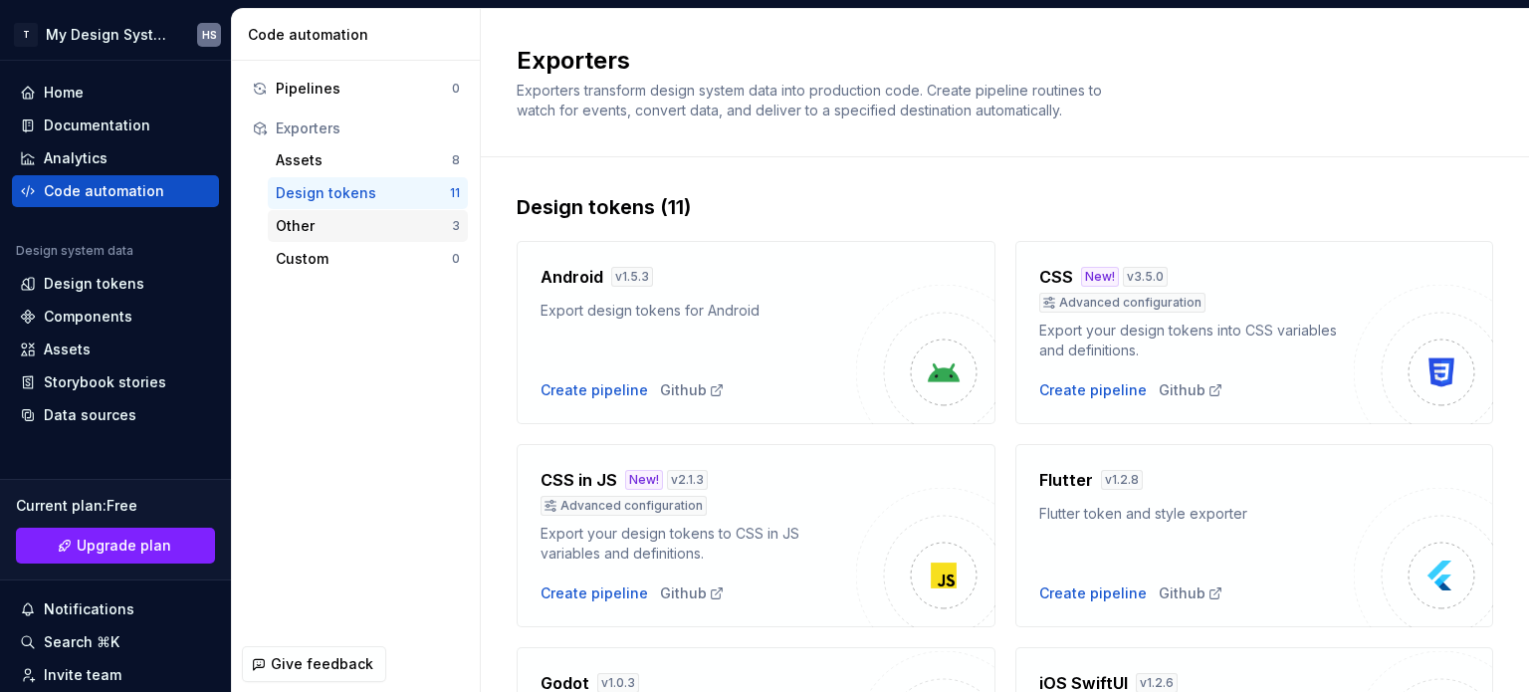
click at [362, 224] on div "Other" at bounding box center [364, 226] width 176 height 20
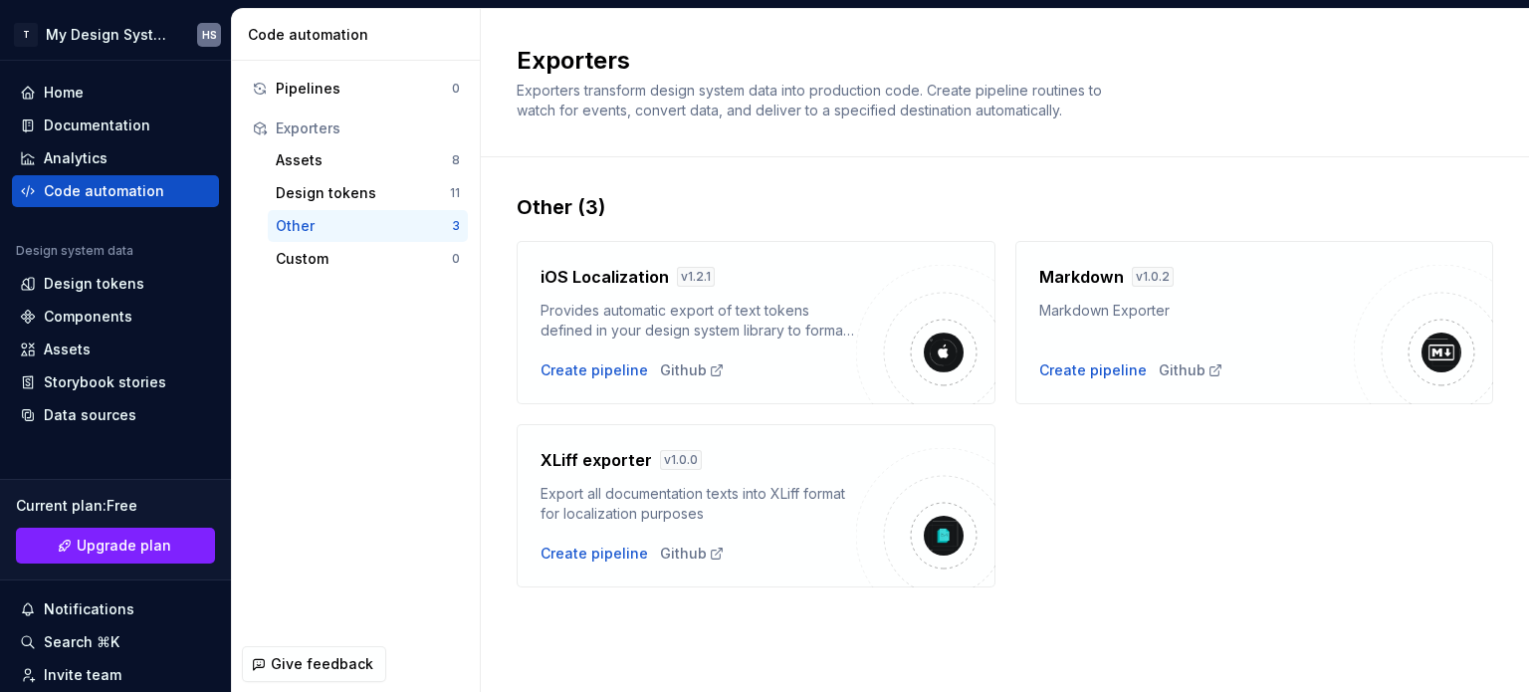
click at [386, 210] on div "Other 3" at bounding box center [368, 226] width 200 height 32
click at [384, 198] on div "Design tokens" at bounding box center [363, 193] width 174 height 20
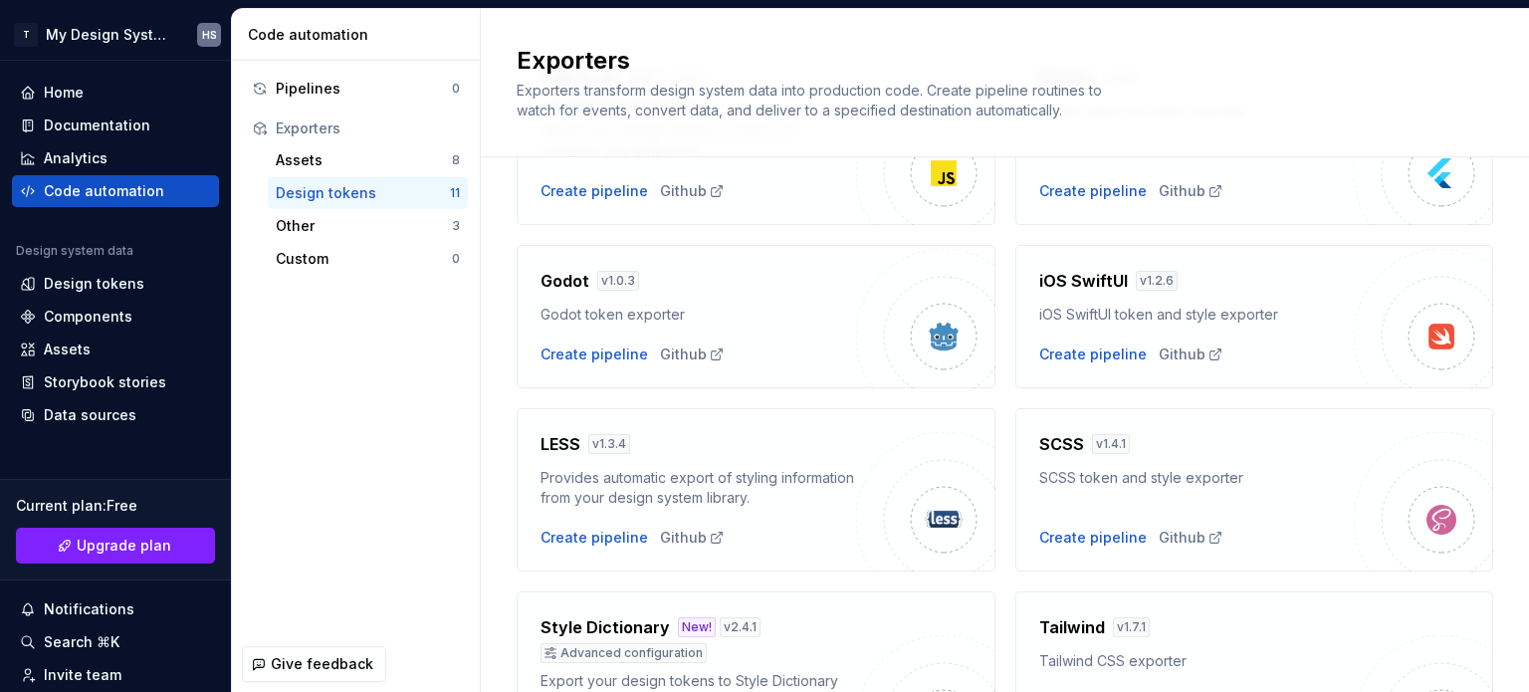
scroll to position [597, 0]
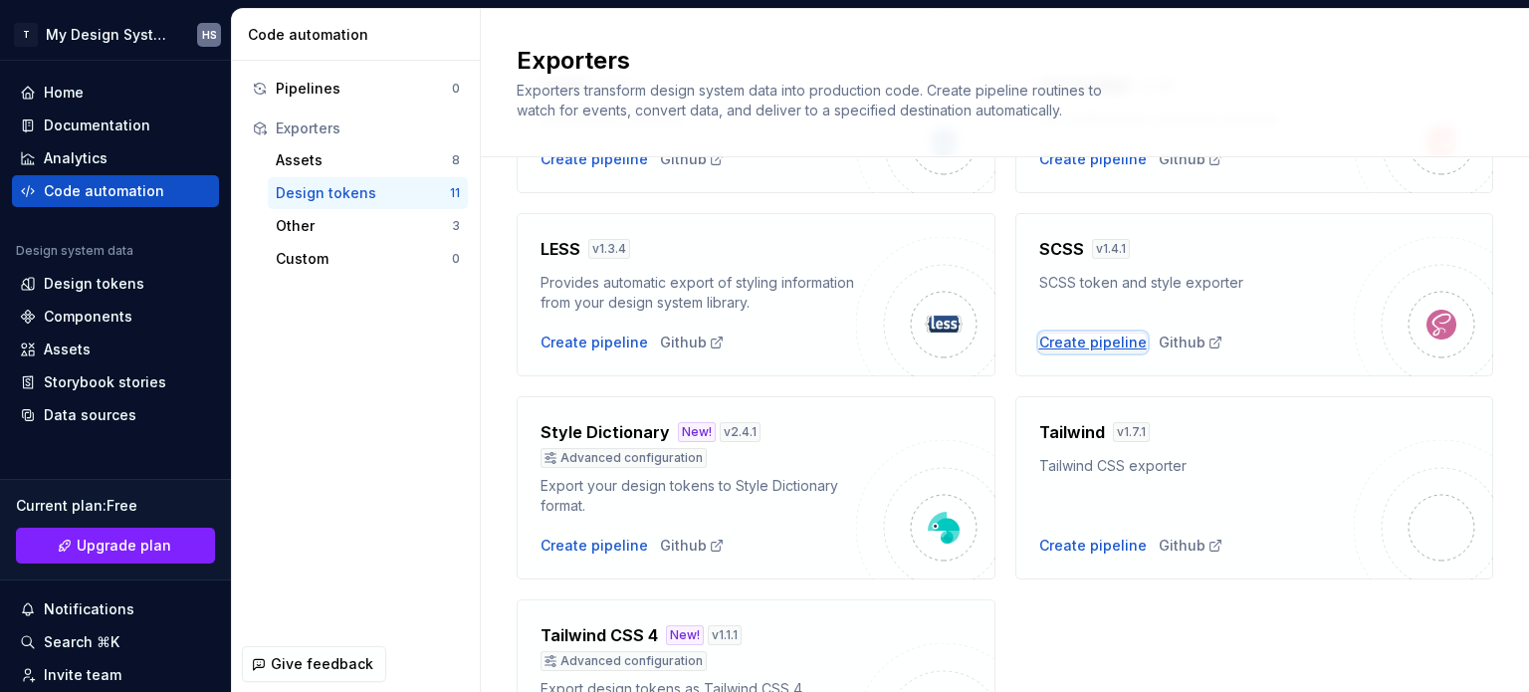
click at [1088, 349] on div "Create pipeline" at bounding box center [1094, 343] width 108 height 20
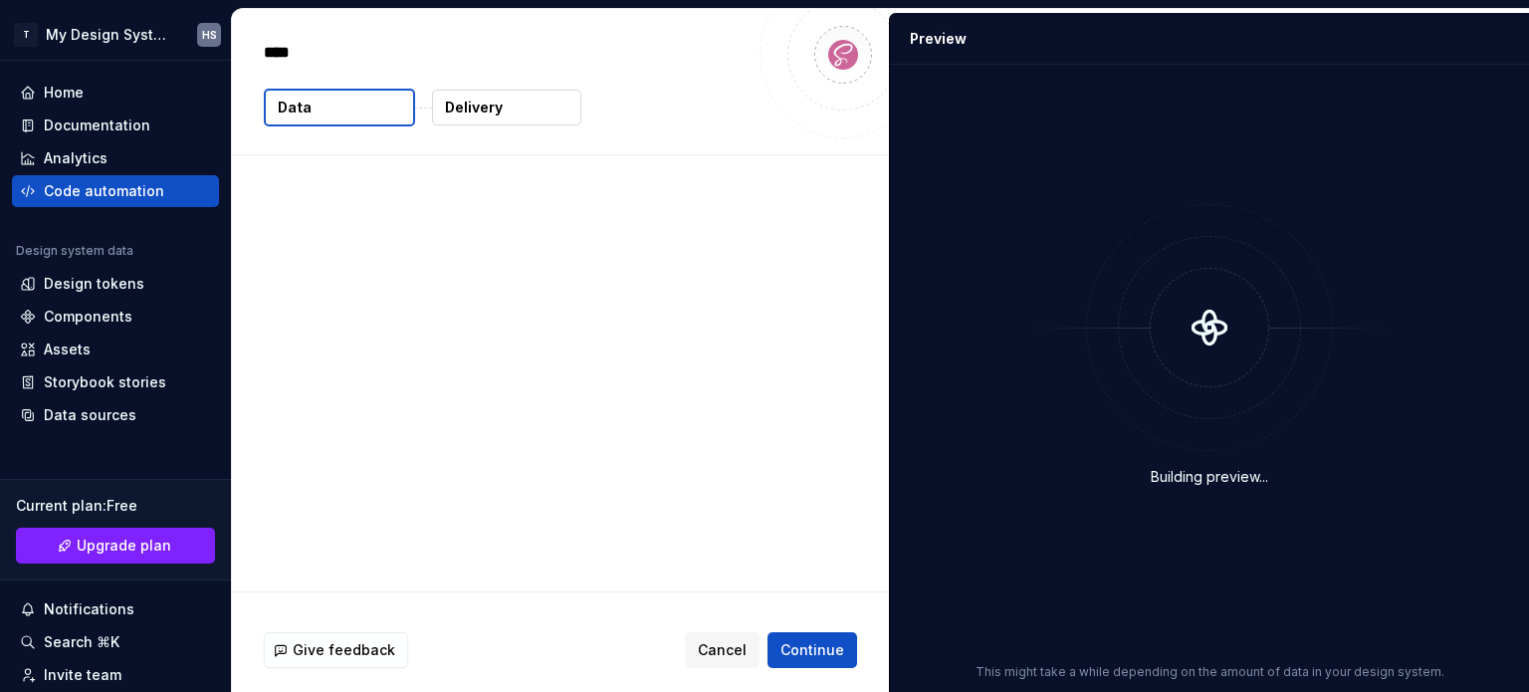
type textarea "*"
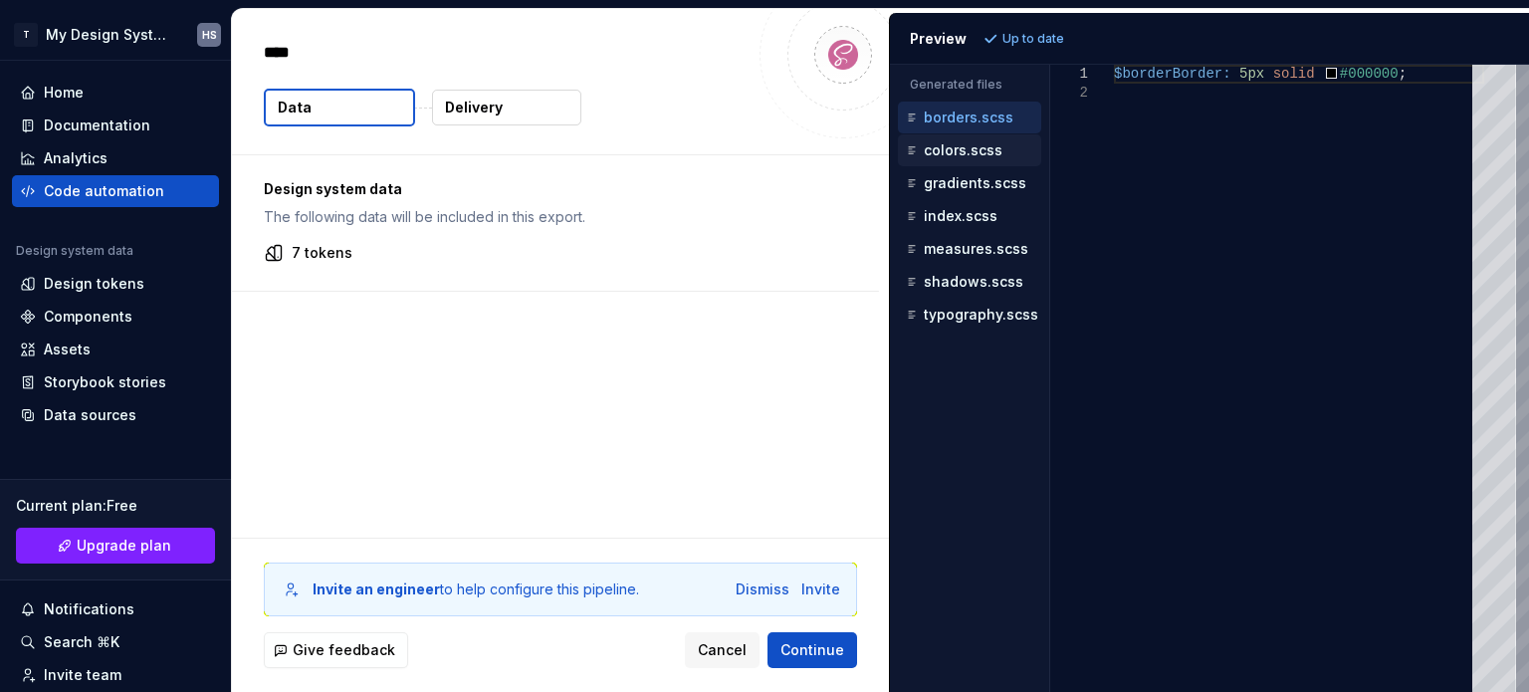
click at [917, 139] on button "colors.scss" at bounding box center [969, 150] width 143 height 22
type textarea "**********"
click at [955, 190] on div "gradients.scss" at bounding box center [971, 183] width 139 height 20
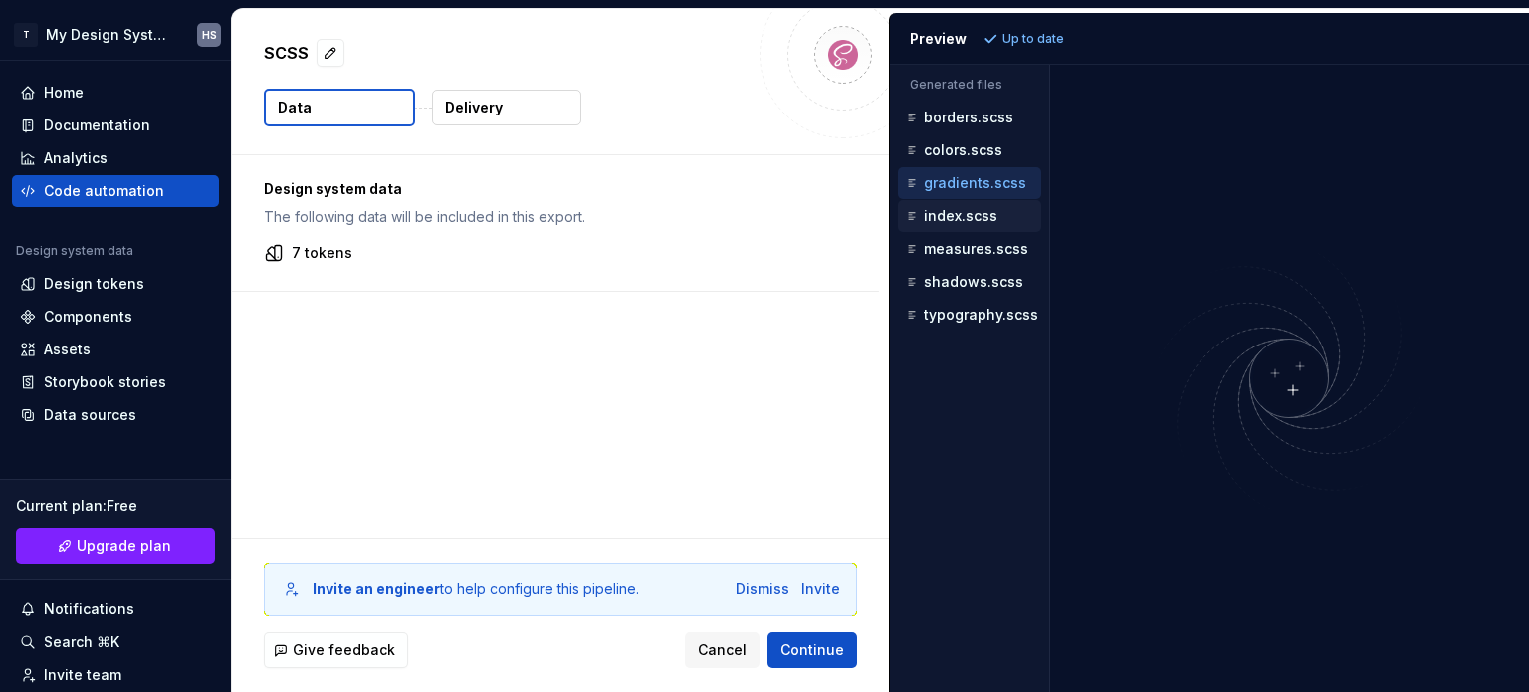
click at [956, 214] on p "index.scss" at bounding box center [961, 216] width 74 height 16
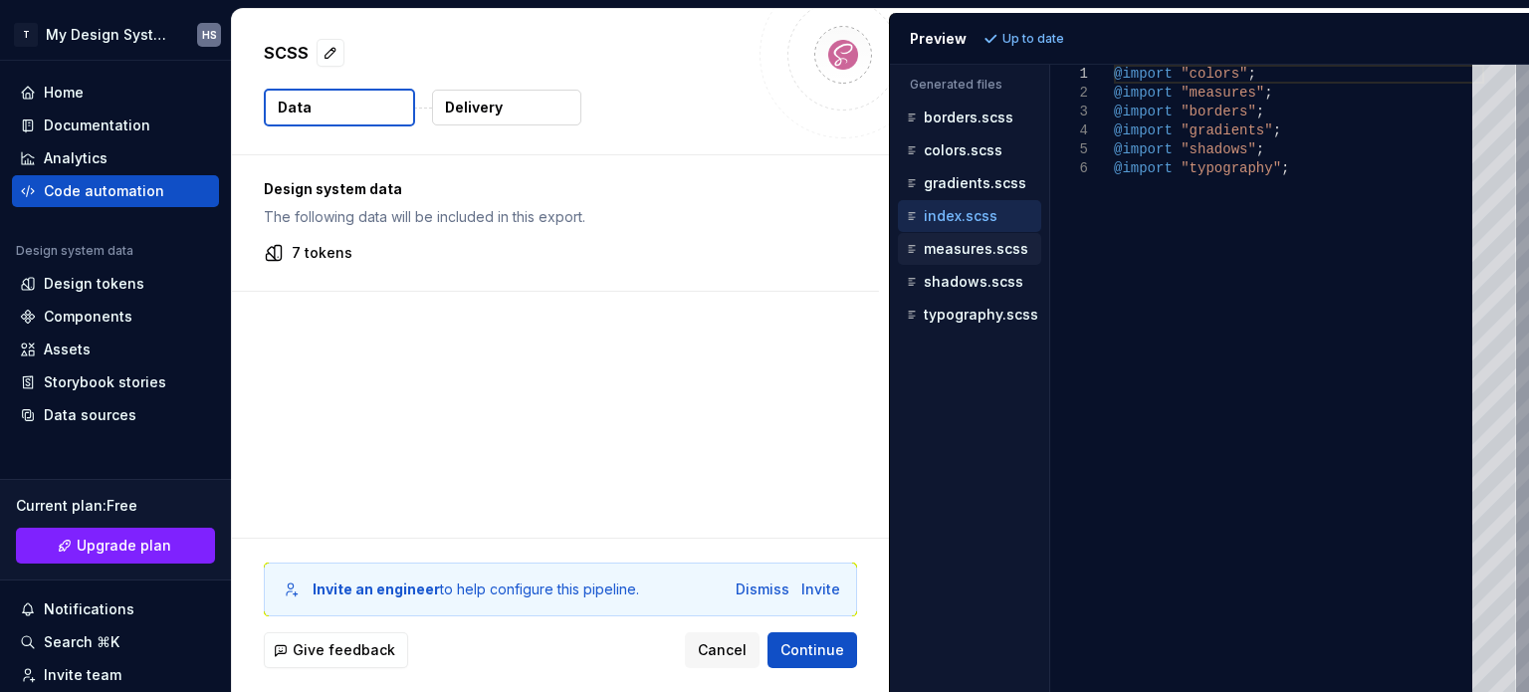
click at [956, 248] on p "measures.scss" at bounding box center [976, 249] width 105 height 16
type textarea "**********"
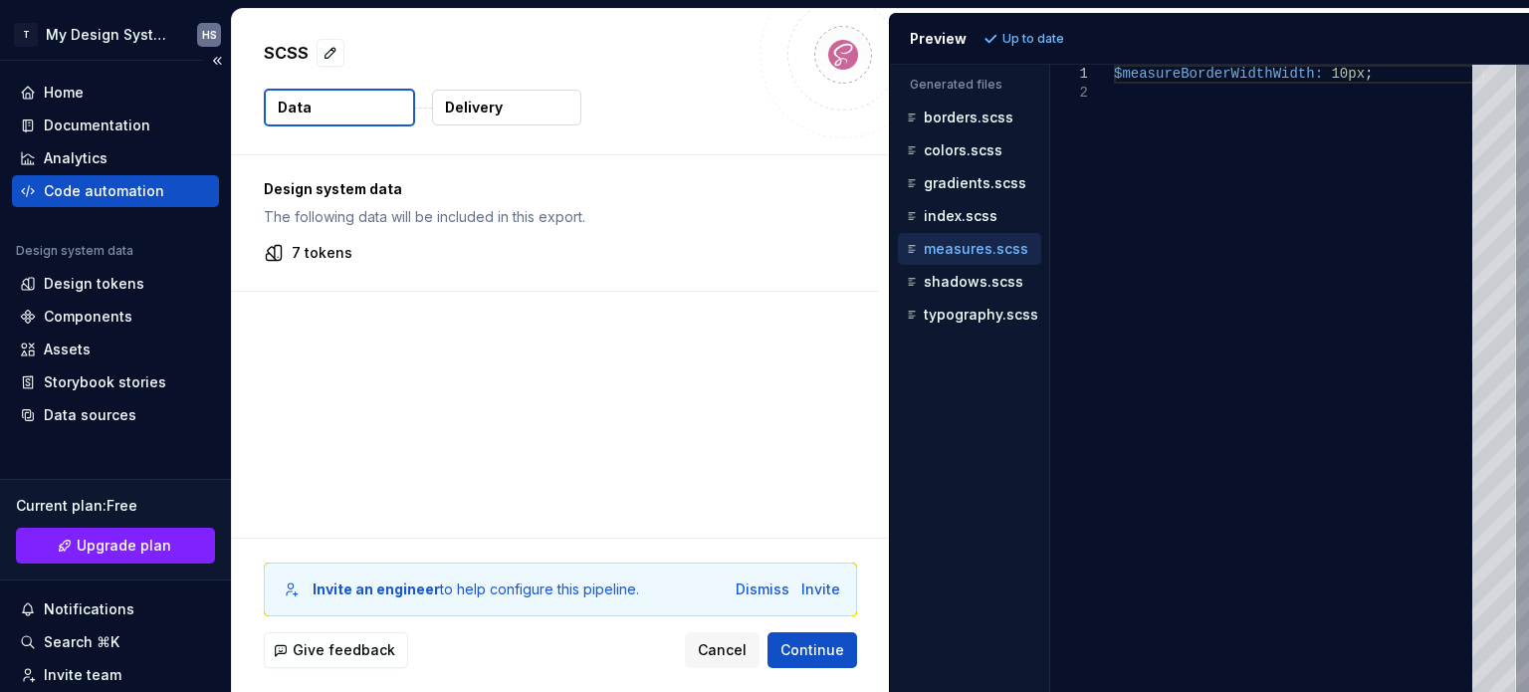
click at [130, 186] on div "Code automation" at bounding box center [104, 191] width 120 height 20
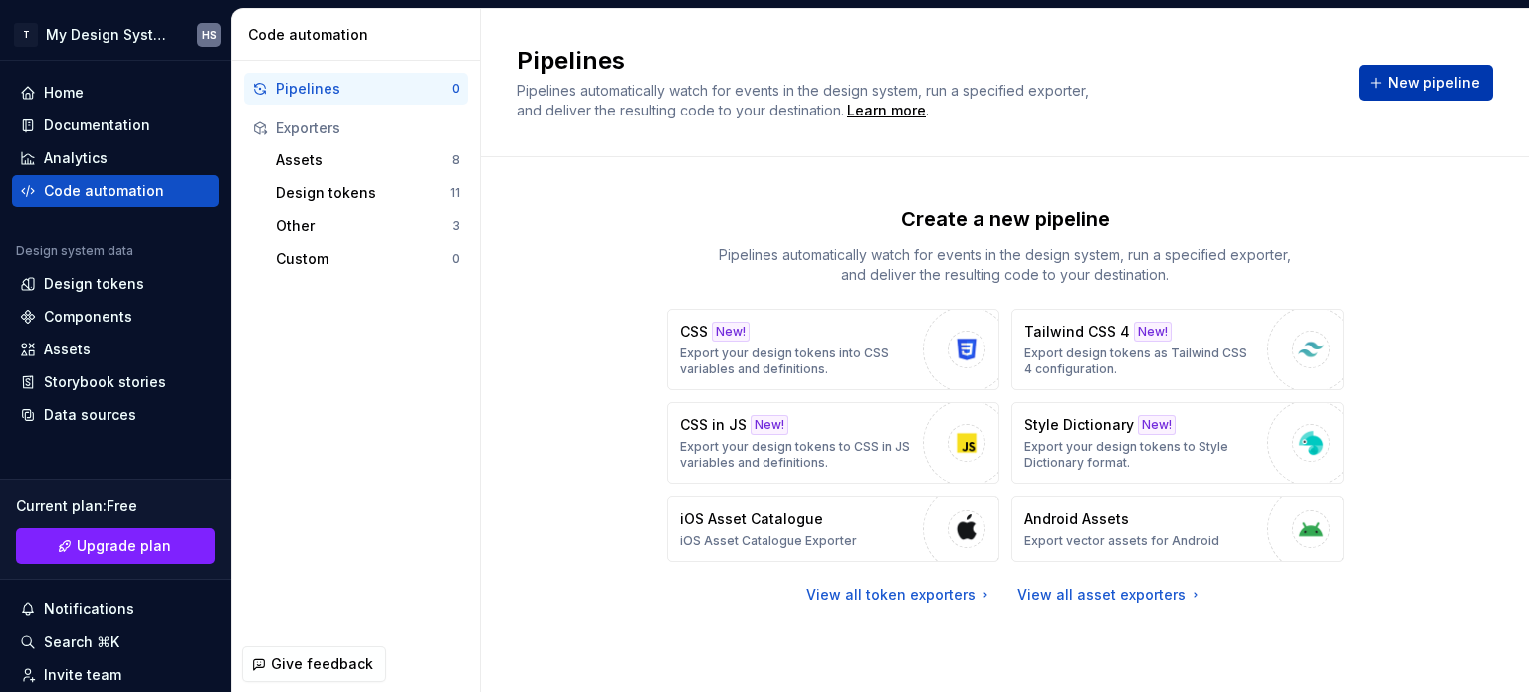
click at [1474, 90] on span "New pipeline" at bounding box center [1434, 83] width 93 height 20
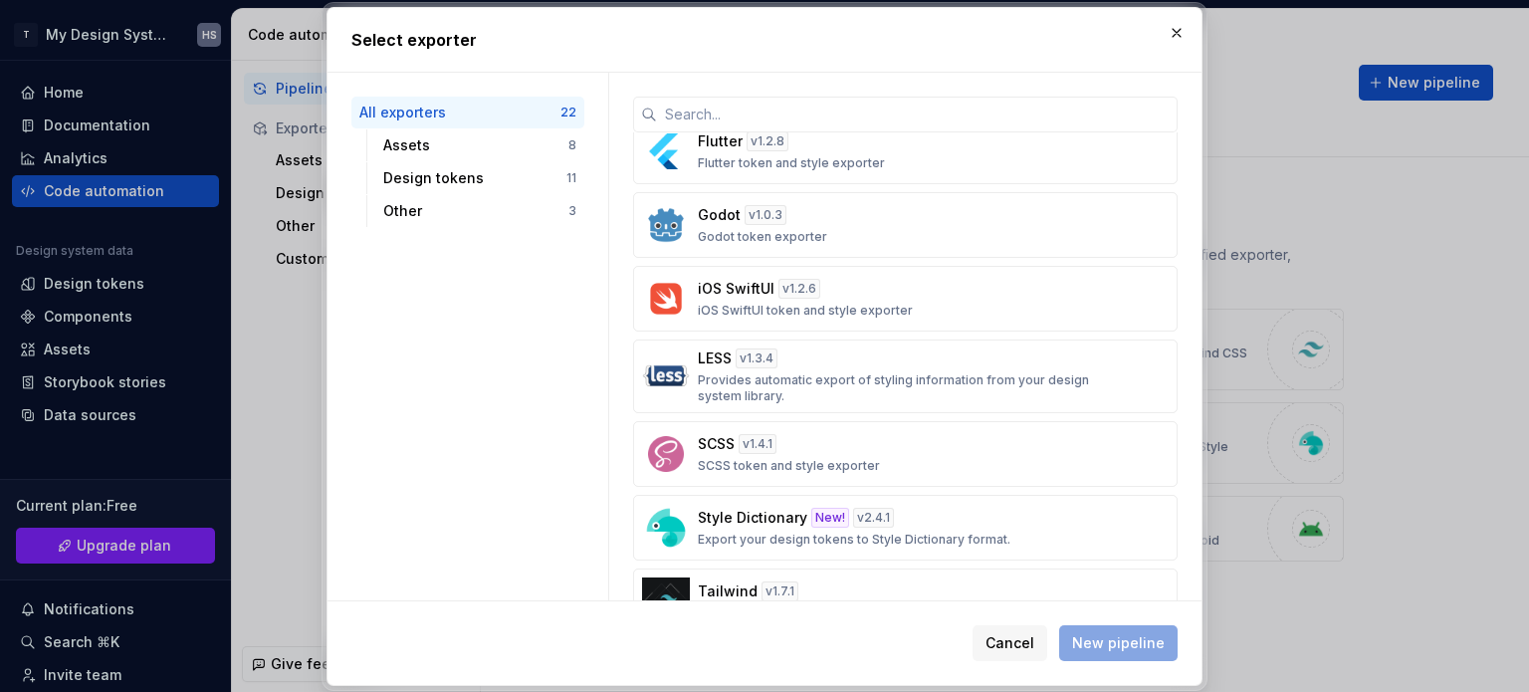
scroll to position [1095, 0]
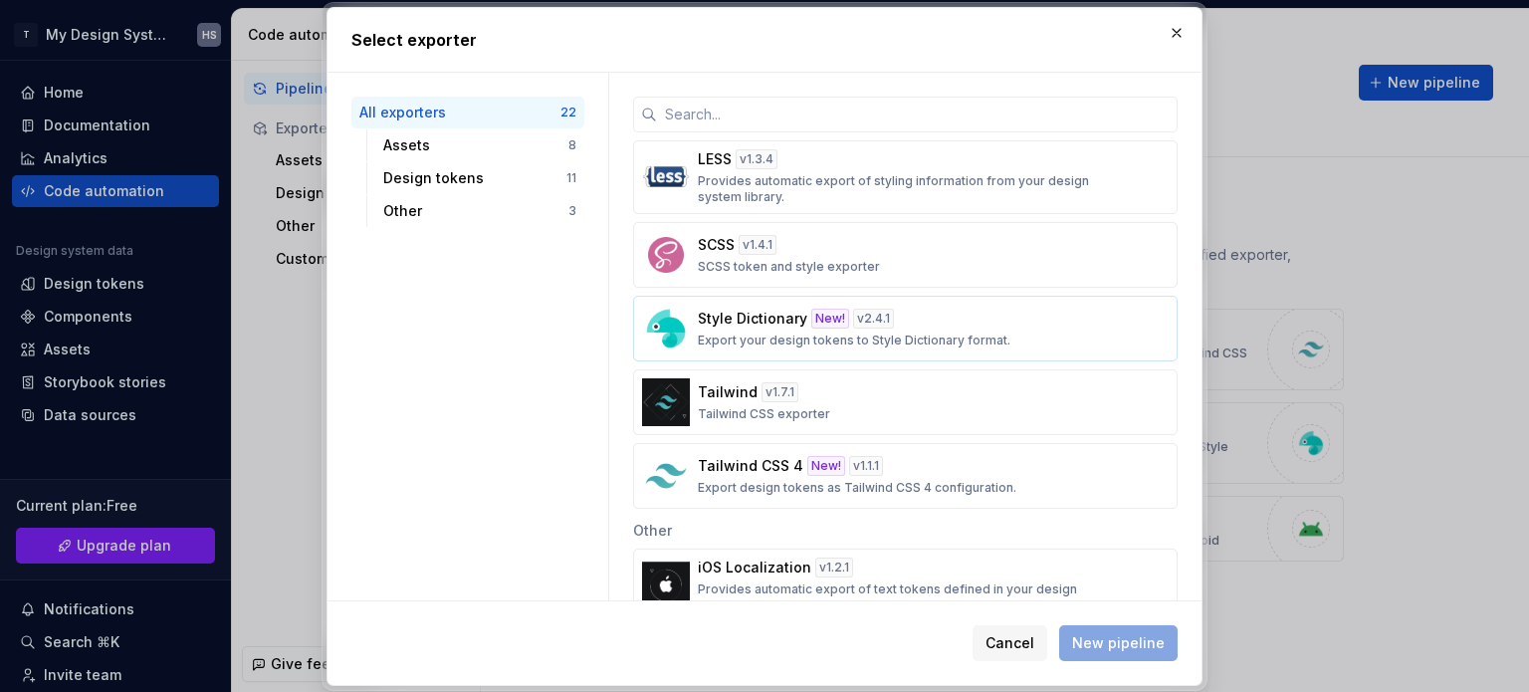
click at [834, 333] on p "Export your design tokens to Style Dictionary format." at bounding box center [854, 341] width 313 height 16
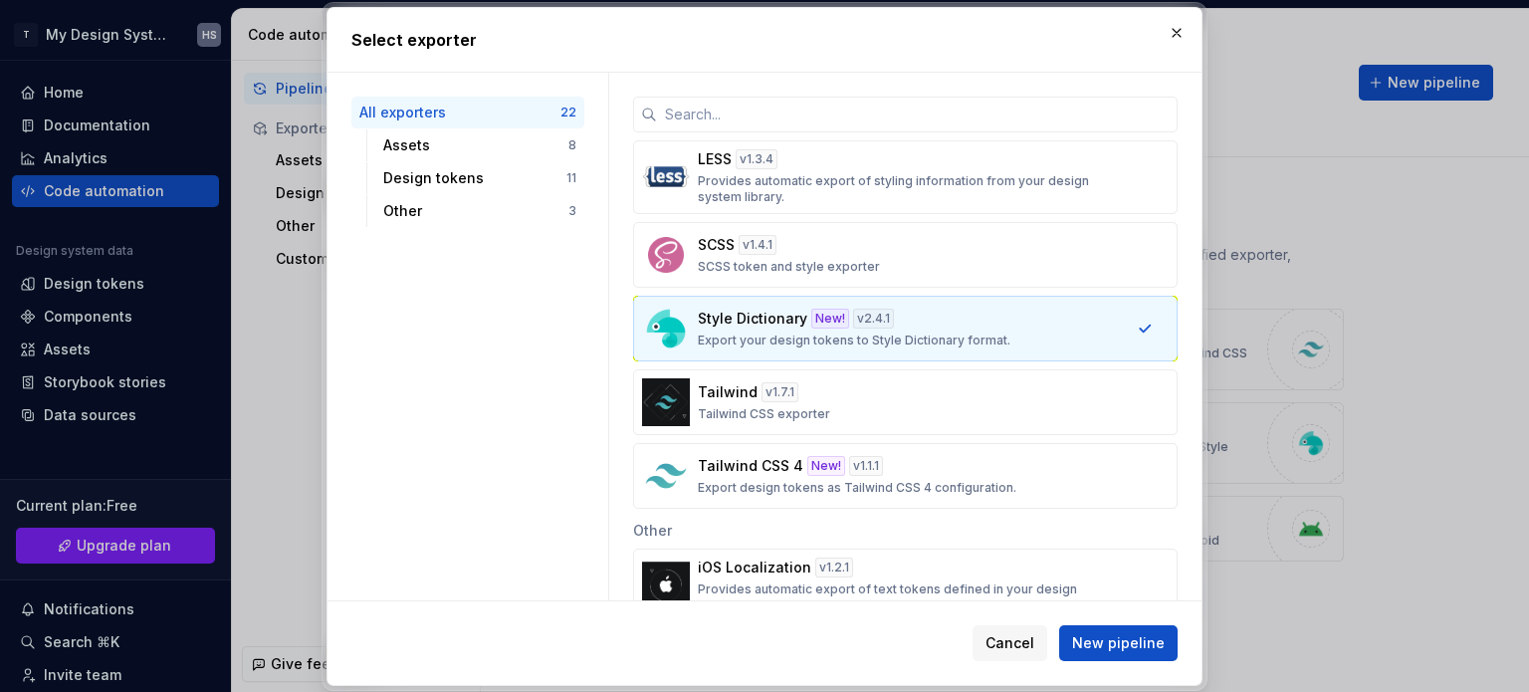
scroll to position [1286, 0]
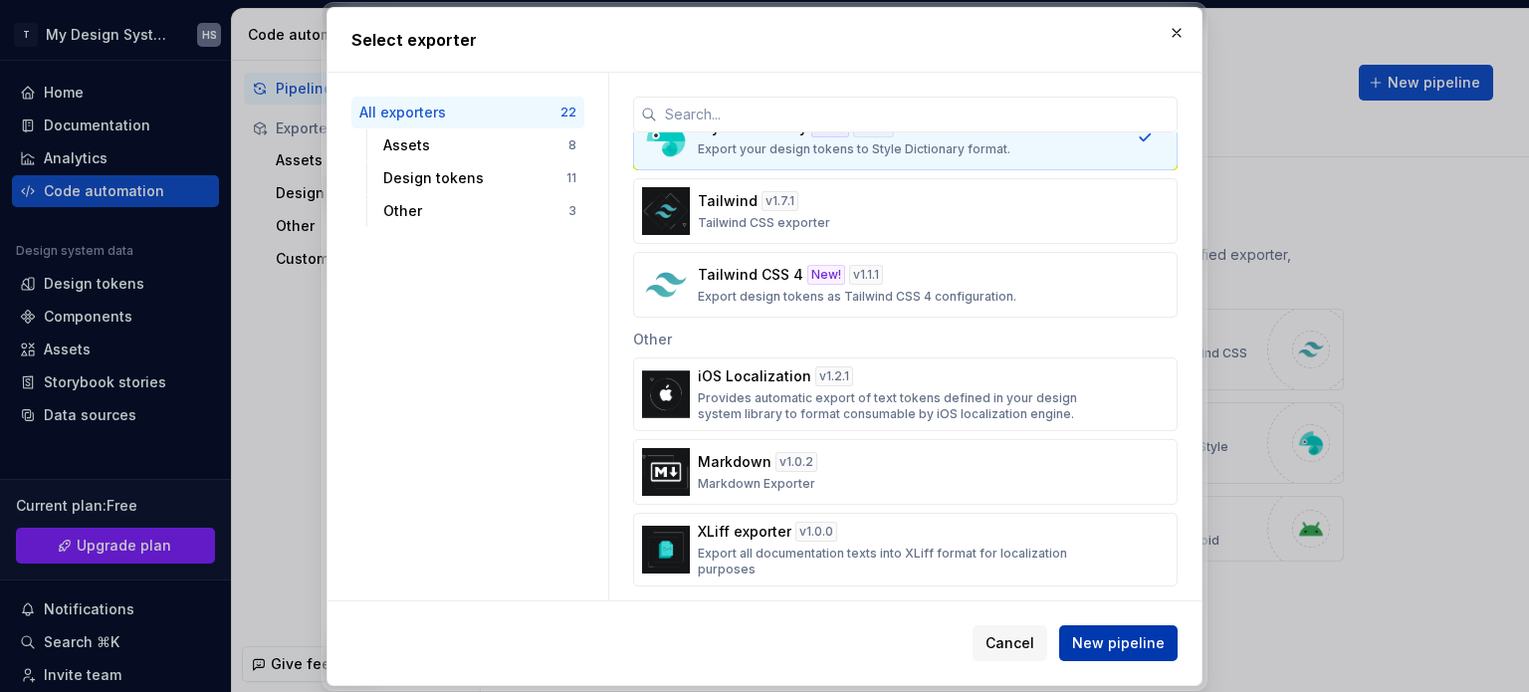
click at [1124, 629] on button "New pipeline" at bounding box center [1118, 643] width 118 height 36
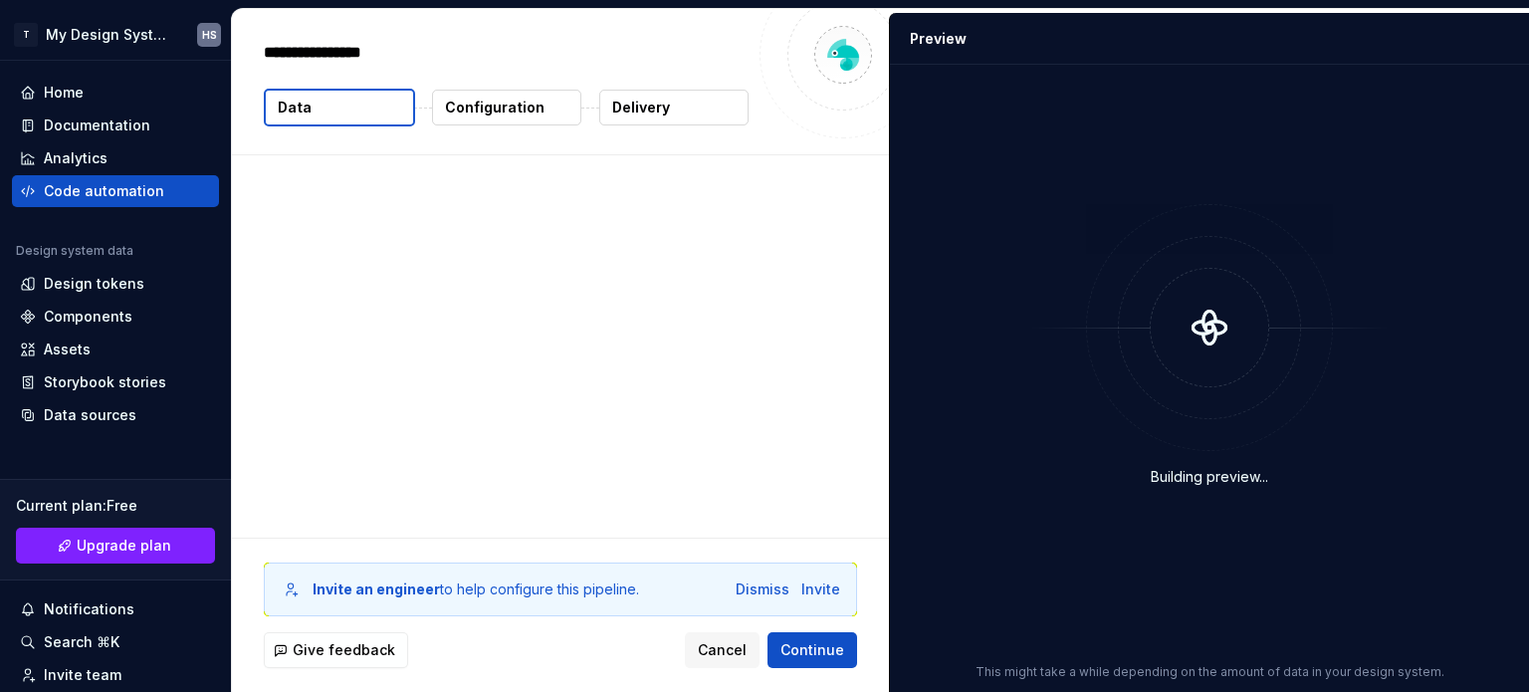
type textarea "*"
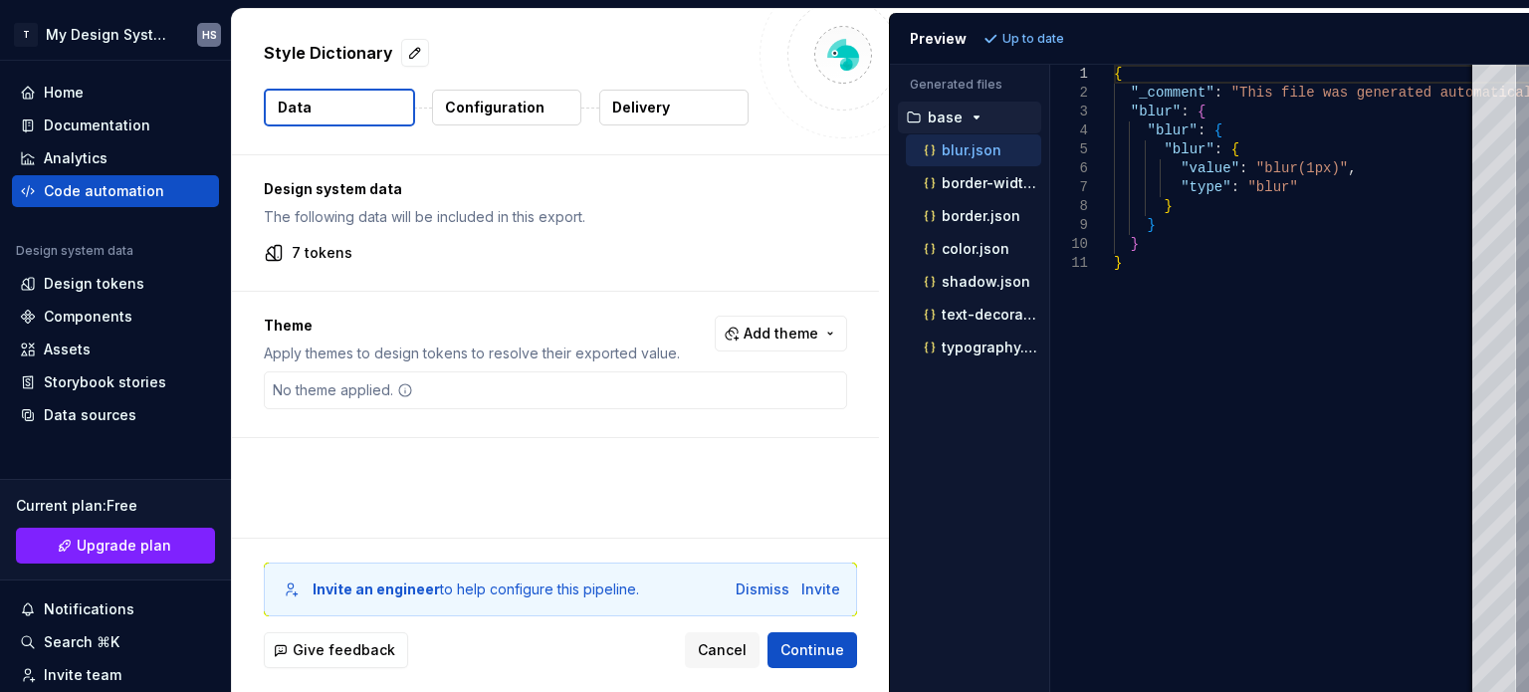
click at [483, 393] on div "No theme applied." at bounding box center [555, 390] width 583 height 38
click at [788, 334] on span "Add theme" at bounding box center [781, 334] width 75 height 20
click at [629, 416] on div "Suggestions" at bounding box center [628, 412] width 16 height 16
click at [636, 483] on html "T My Design System HS Home Documentation Analytics Code automation Design syste…" at bounding box center [764, 346] width 1529 height 692
click at [1036, 37] on span "Refresh preview" at bounding box center [1054, 39] width 100 height 16
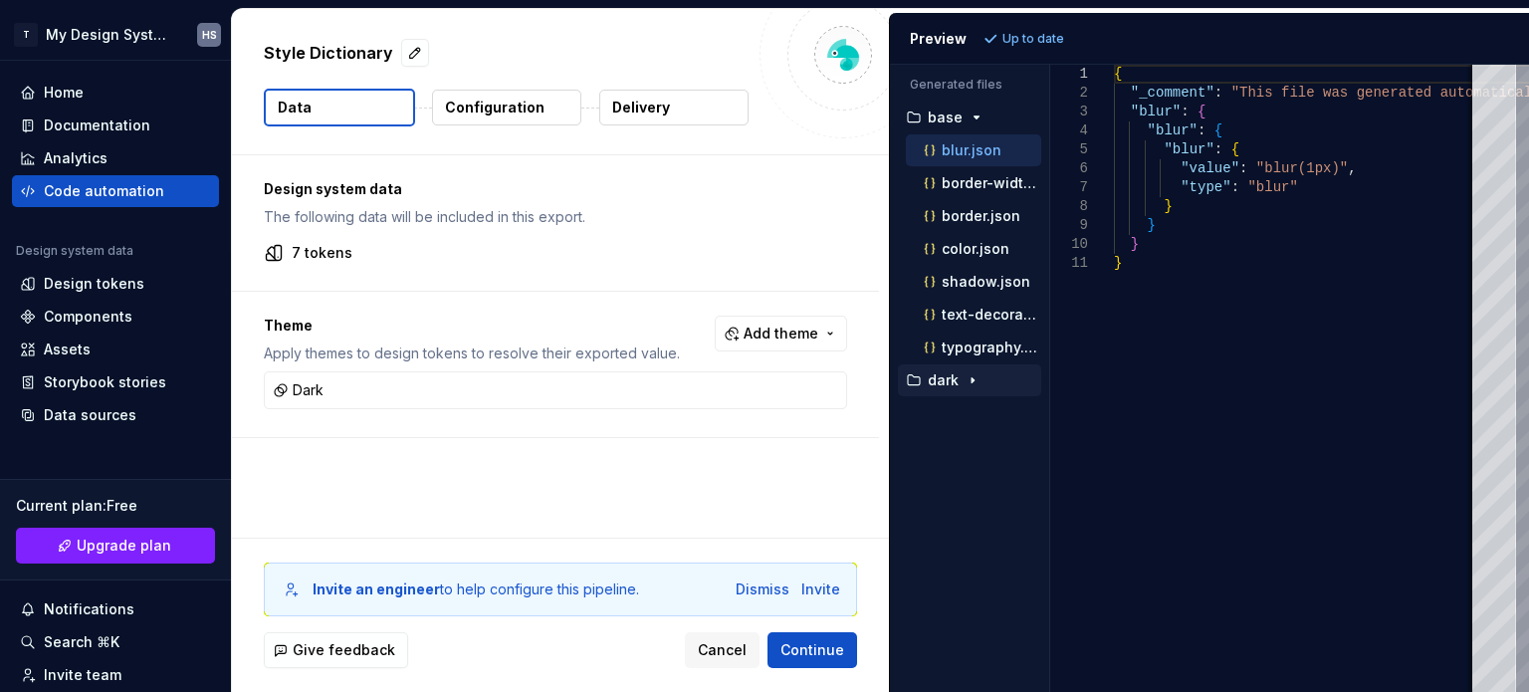
click at [957, 383] on p "dark" at bounding box center [943, 380] width 31 height 16
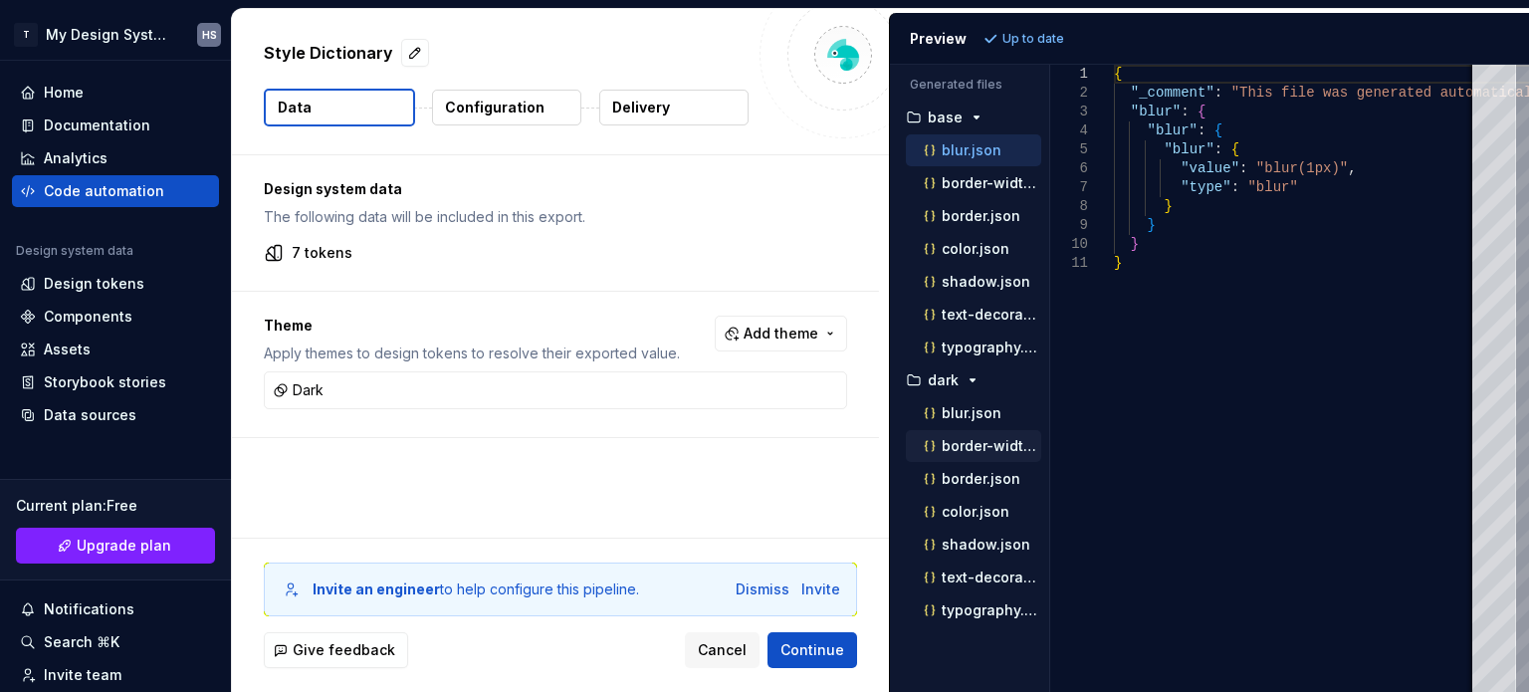
click at [972, 444] on p "border-width.json" at bounding box center [992, 446] width 100 height 16
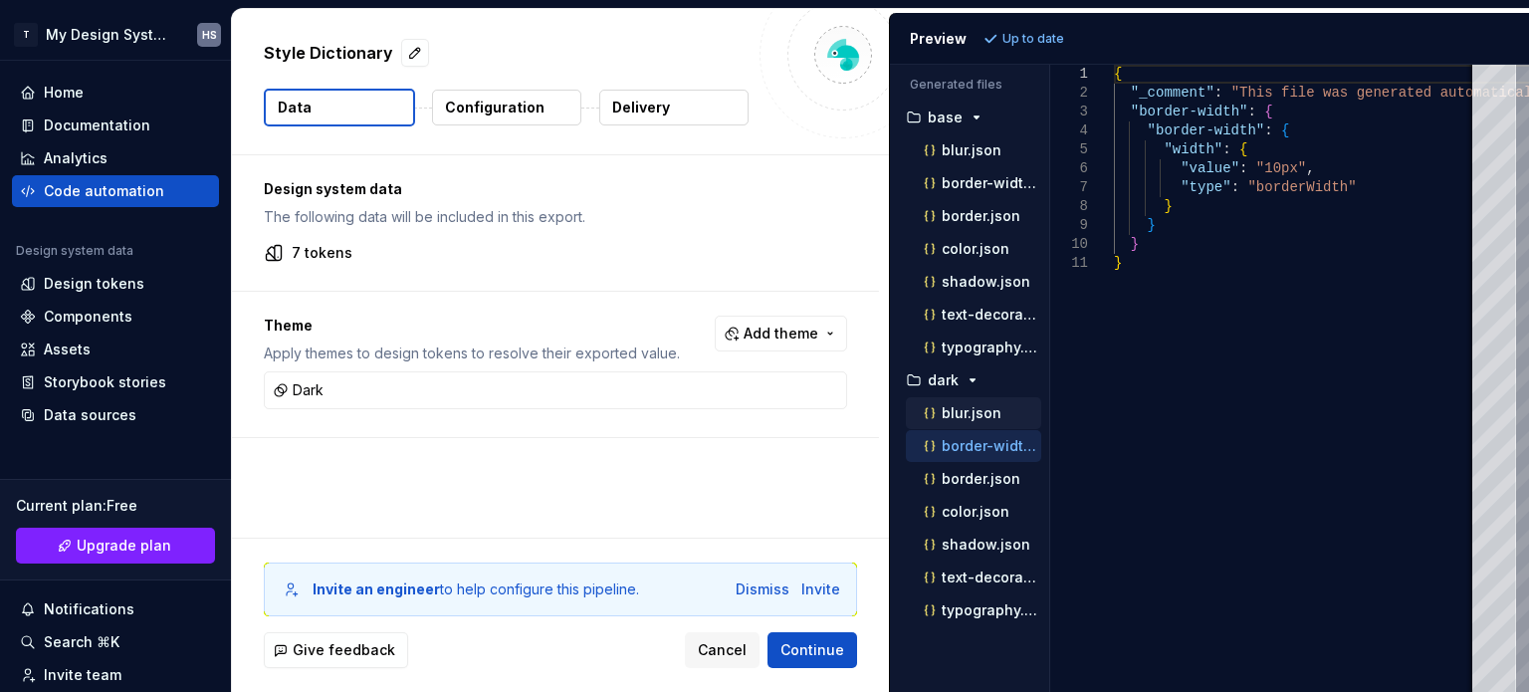
click at [966, 420] on div "blur.json" at bounding box center [973, 413] width 135 height 32
click at [966, 410] on p "blur.json" at bounding box center [972, 413] width 60 height 16
click at [976, 473] on p "border.json" at bounding box center [981, 479] width 79 height 16
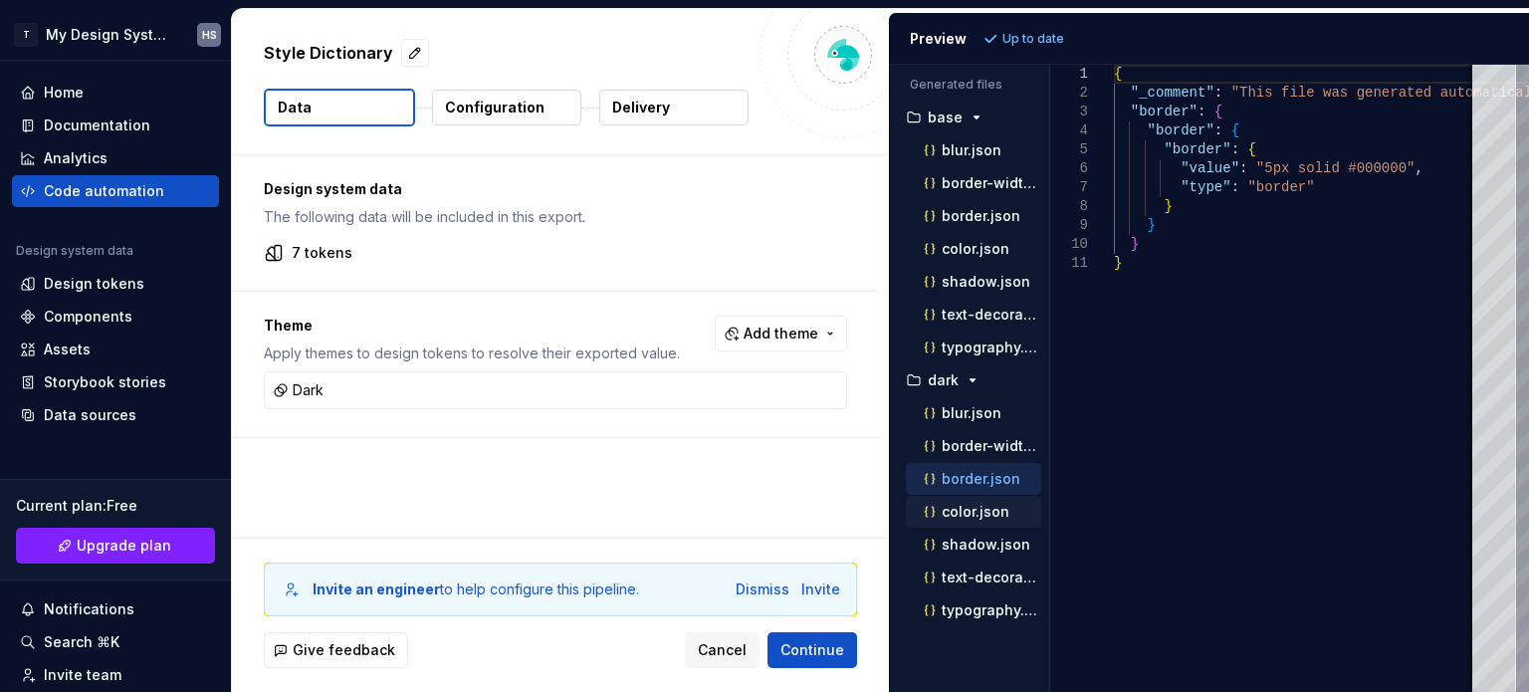
click at [978, 512] on p "color.json" at bounding box center [976, 512] width 68 height 16
click at [983, 288] on div "shadow.json" at bounding box center [980, 282] width 121 height 20
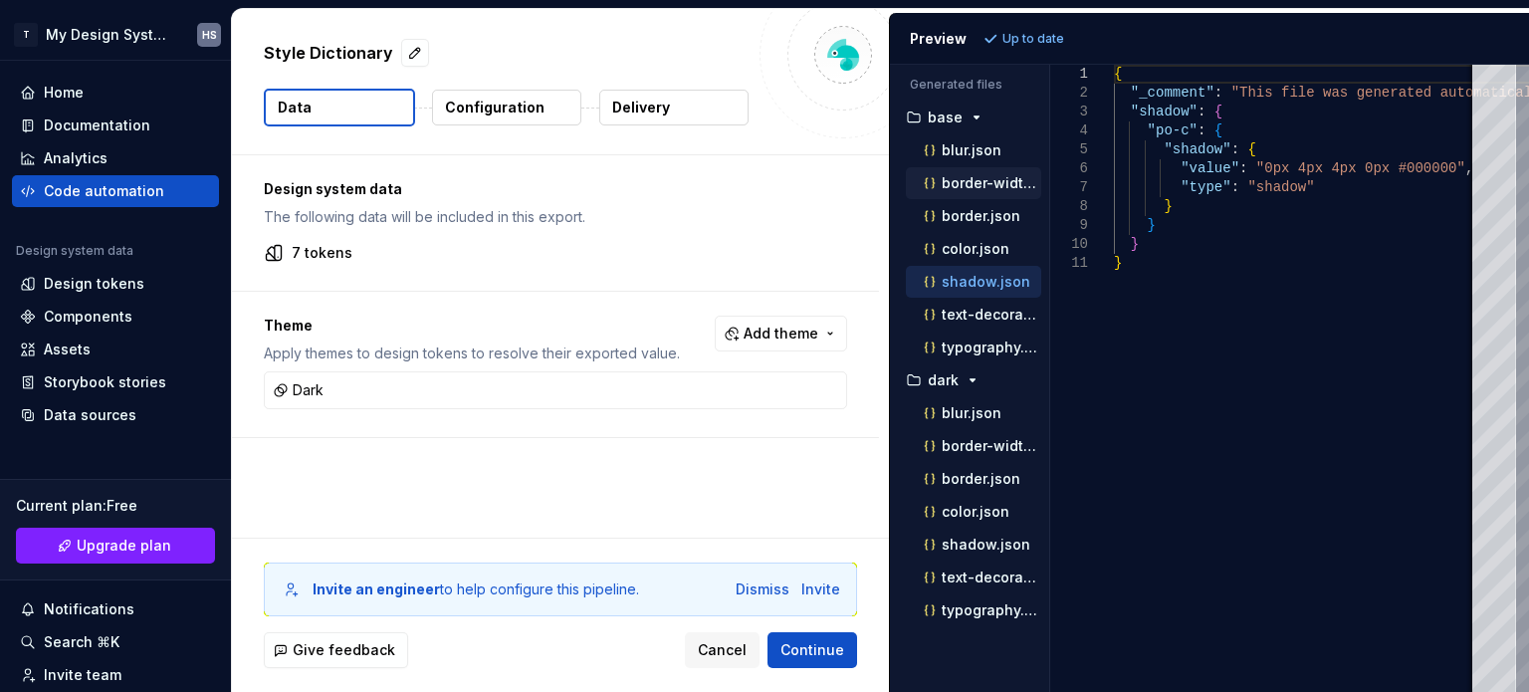
click at [993, 197] on div "border-width.json" at bounding box center [973, 183] width 135 height 32
click at [978, 218] on p "border.json" at bounding box center [981, 216] width 79 height 16
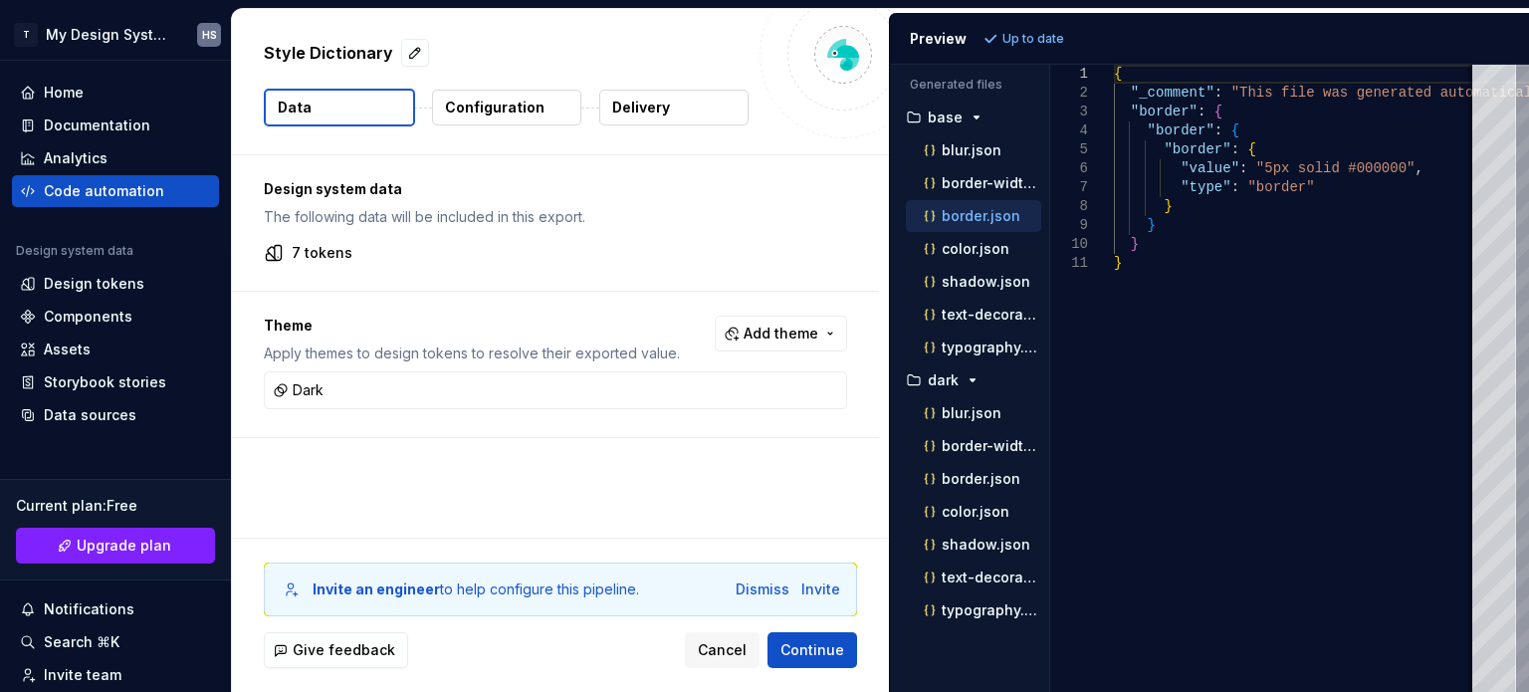
click at [494, 116] on p "Configuration" at bounding box center [495, 108] width 100 height 20
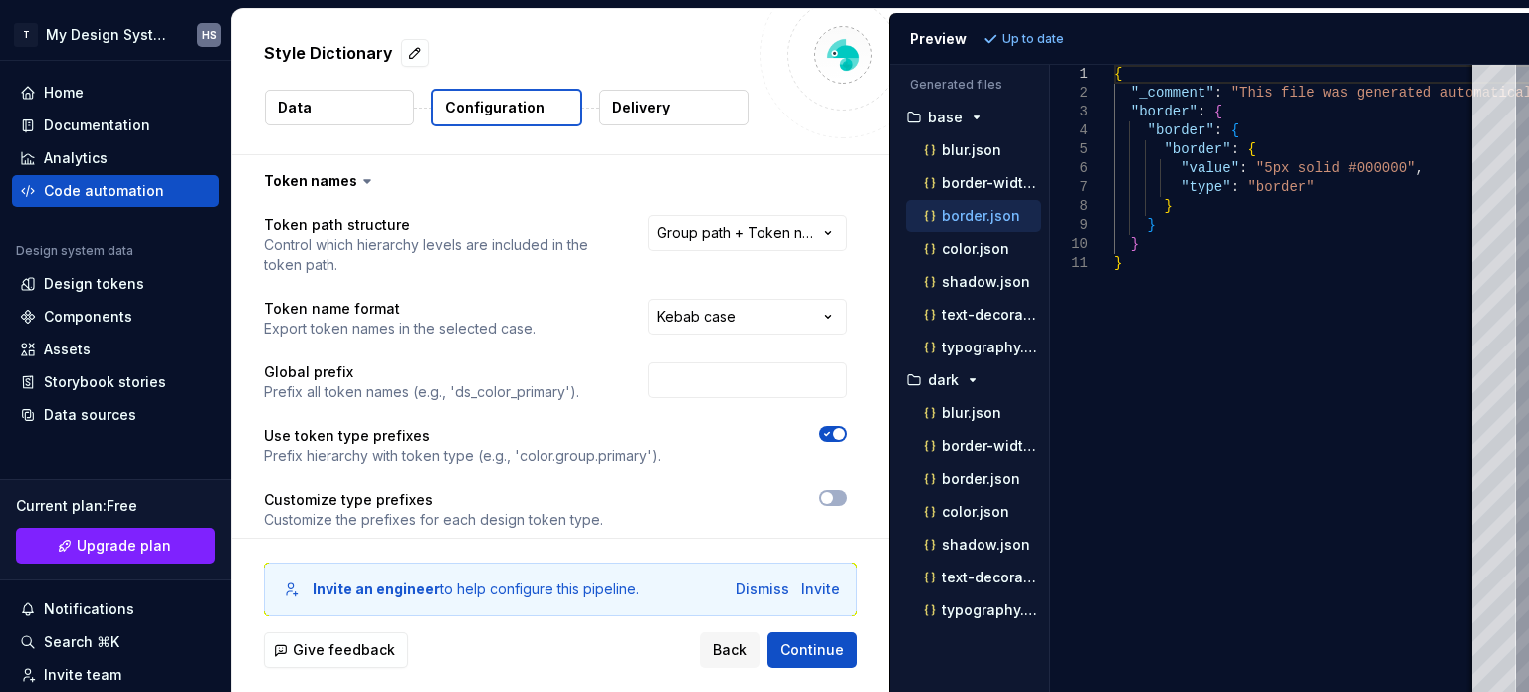
click at [355, 111] on button "Data" at bounding box center [339, 108] width 149 height 36
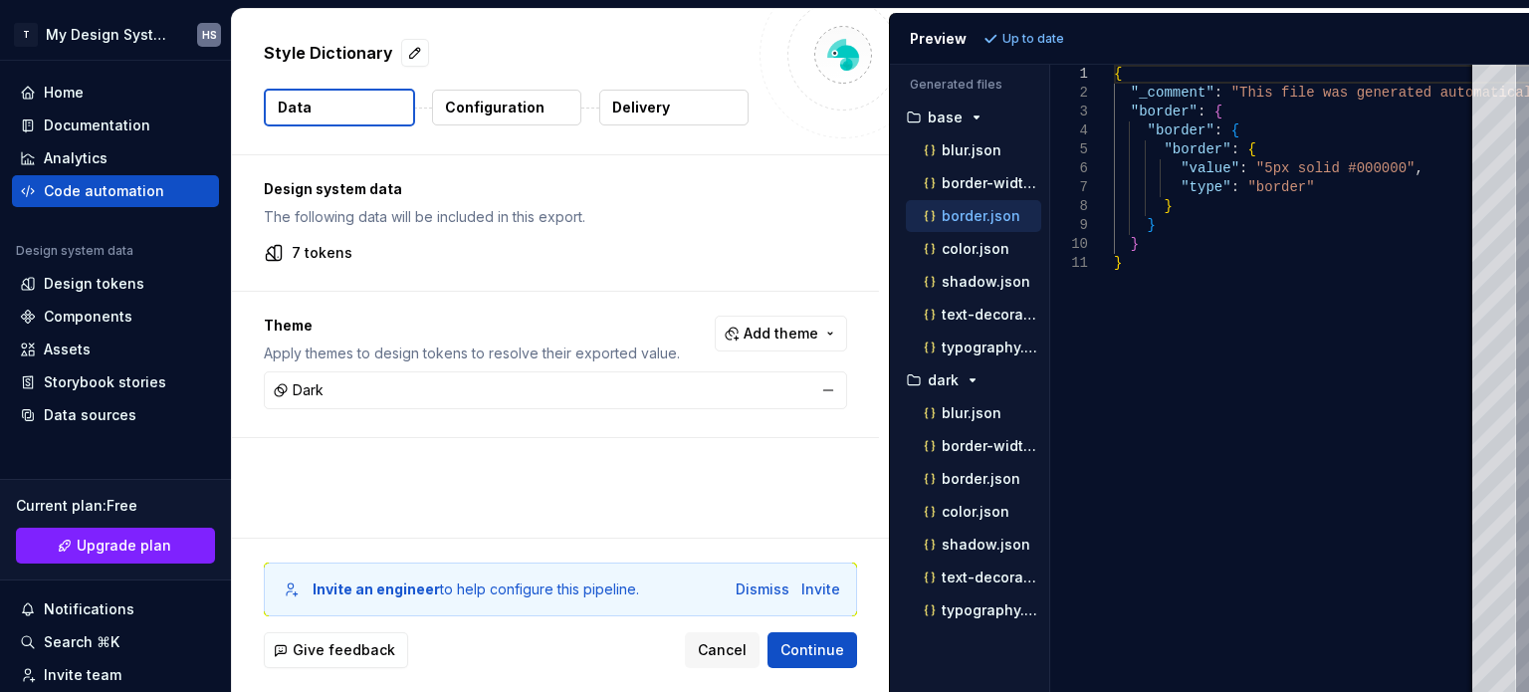
click at [749, 397] on div "Dark" at bounding box center [556, 390] width 574 height 28
click at [818, 387] on button "button" at bounding box center [828, 390] width 28 height 28
click at [938, 32] on div "Preview" at bounding box center [938, 39] width 57 height 20
click at [1008, 41] on span "Refresh preview" at bounding box center [1054, 39] width 100 height 16
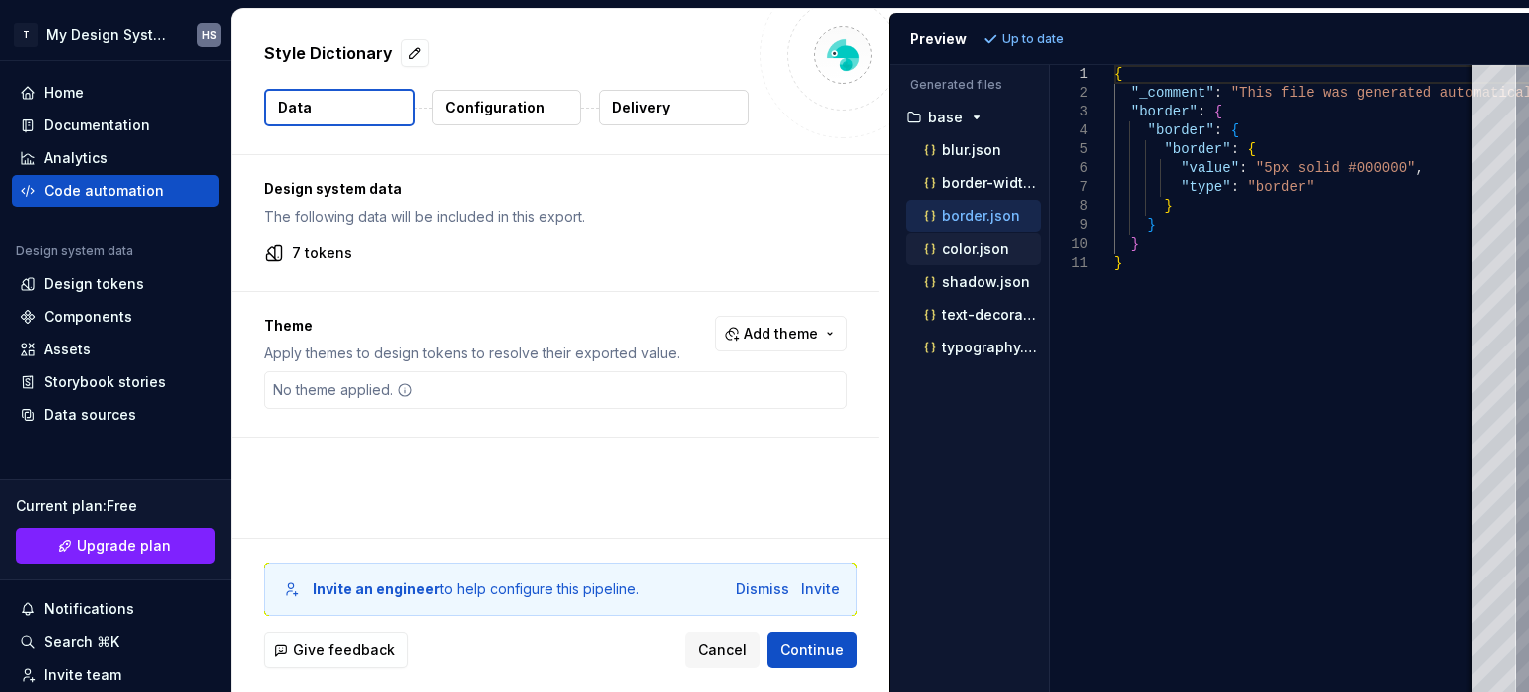
click at [989, 255] on div "color.json" at bounding box center [980, 249] width 121 height 20
click at [980, 187] on p "border-width.json" at bounding box center [992, 183] width 100 height 16
type textarea "**********"
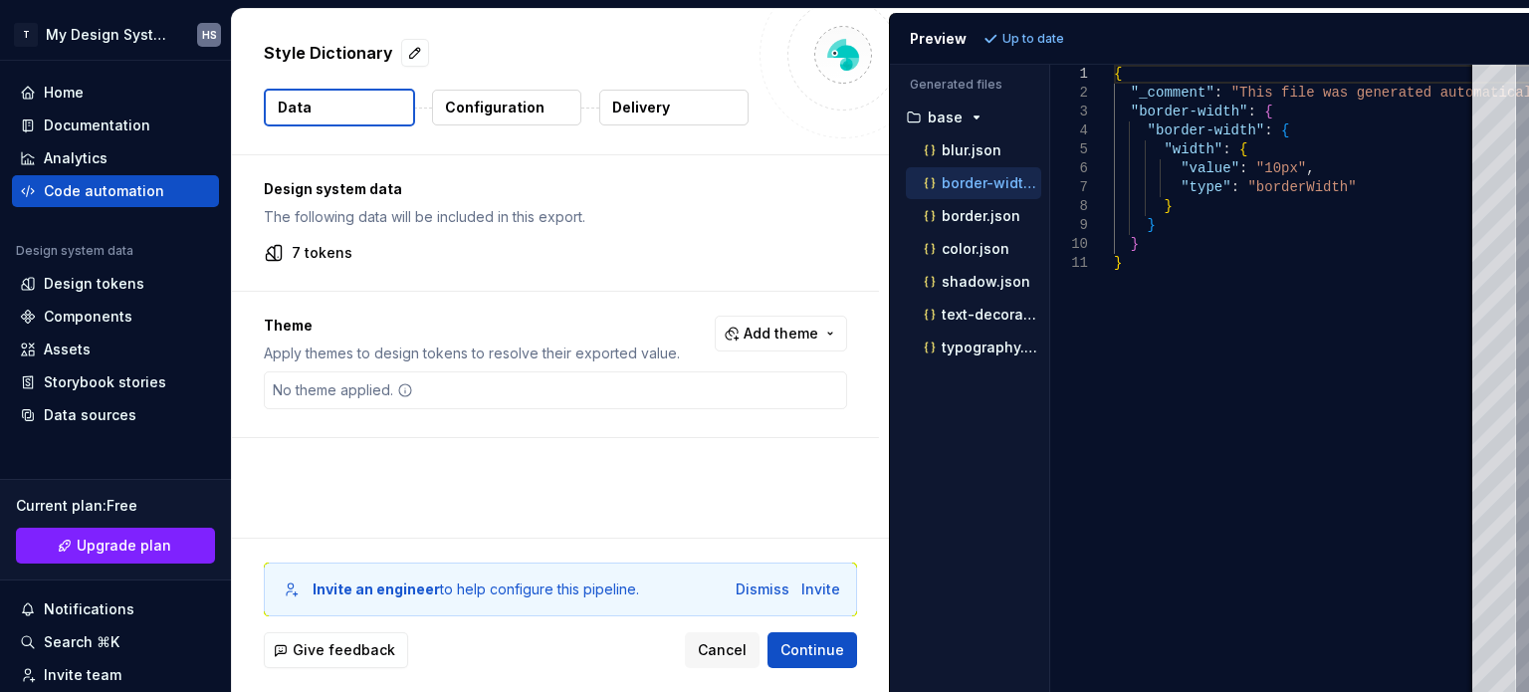
click at [518, 92] on button "Configuration" at bounding box center [506, 108] width 149 height 36
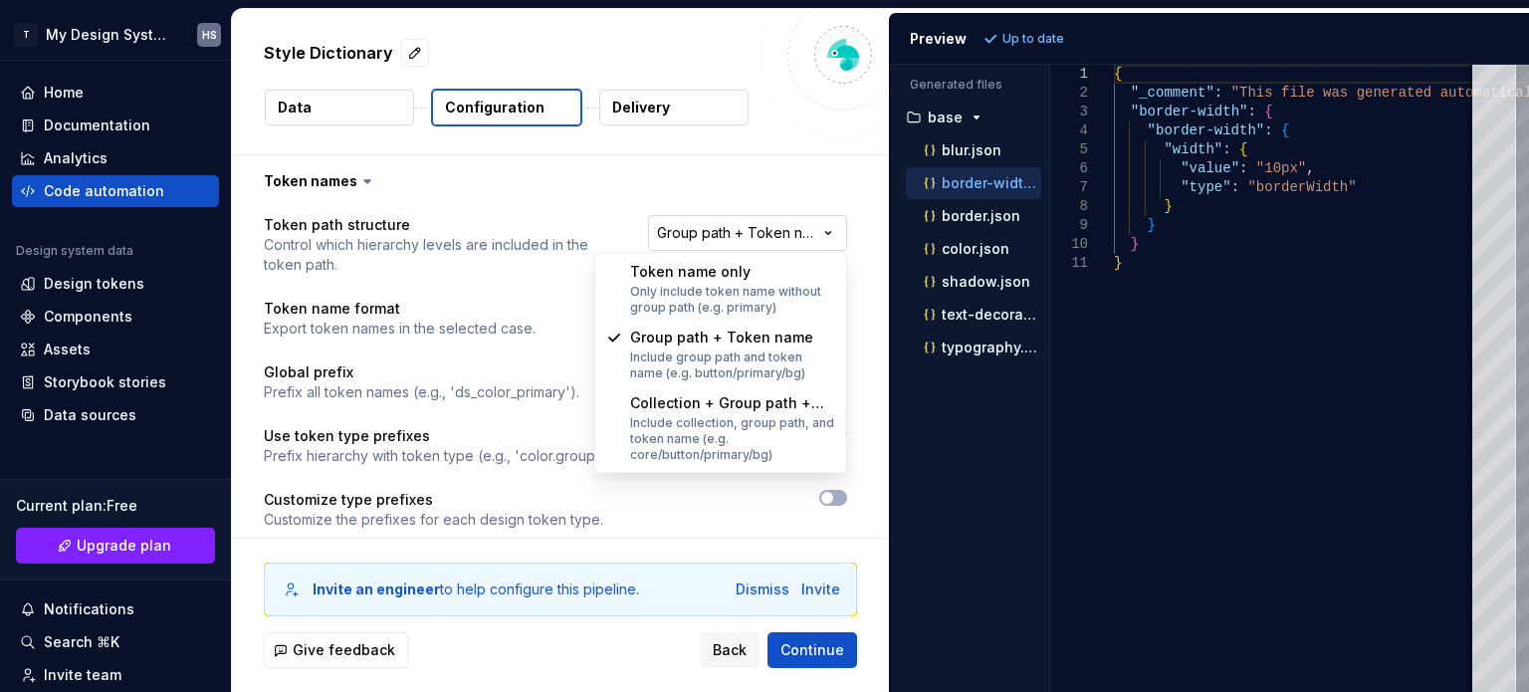
click at [765, 238] on html "**********" at bounding box center [764, 346] width 1529 height 692
select select "********"
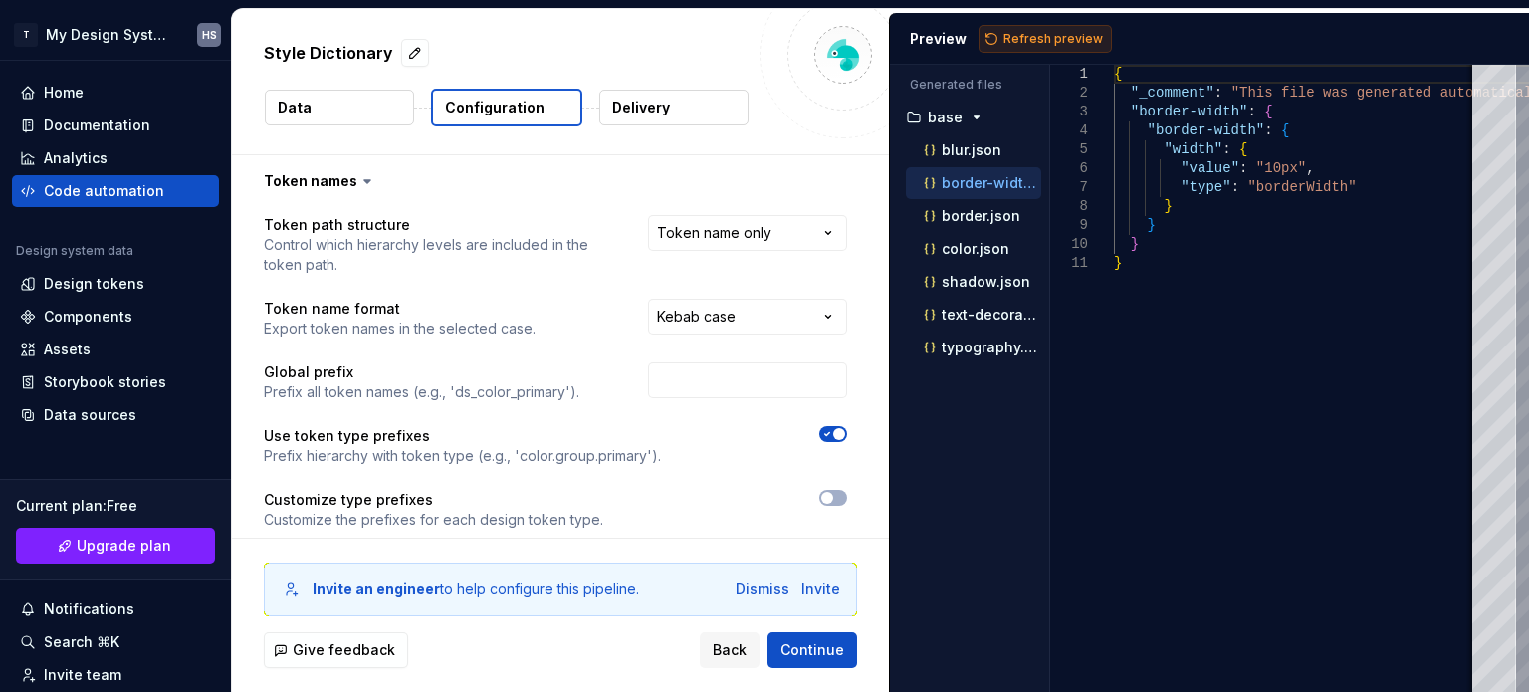
click at [1041, 40] on span "Refresh preview" at bounding box center [1054, 39] width 100 height 16
type textarea "**********"
click at [691, 230] on html "**********" at bounding box center [764, 346] width 1529 height 692
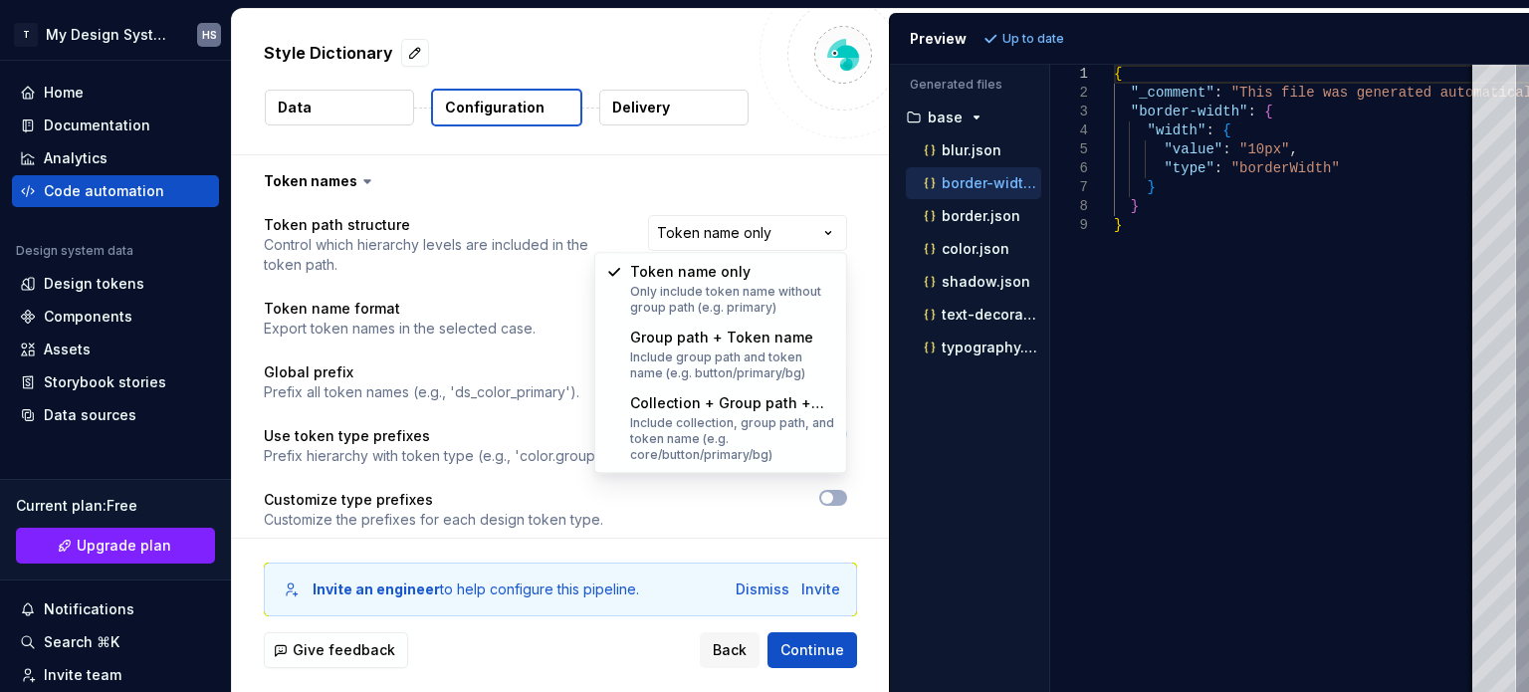
click at [753, 228] on html "**********" at bounding box center [764, 346] width 1529 height 692
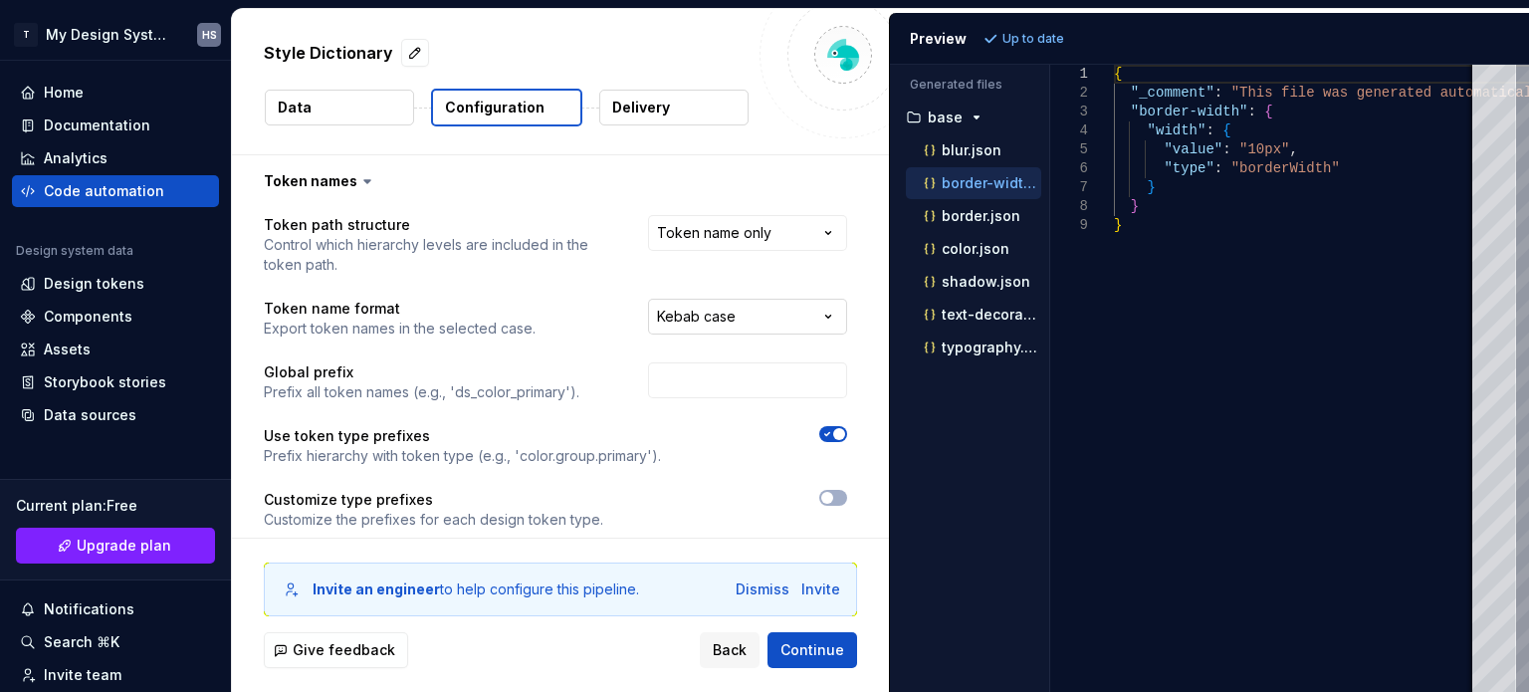
click at [681, 318] on html "**********" at bounding box center [764, 346] width 1529 height 692
click at [729, 372] on input "text" at bounding box center [747, 380] width 199 height 36
type input "dsw-"
click at [1025, 47] on button "Refresh preview" at bounding box center [1045, 39] width 133 height 28
type textarea "**********"
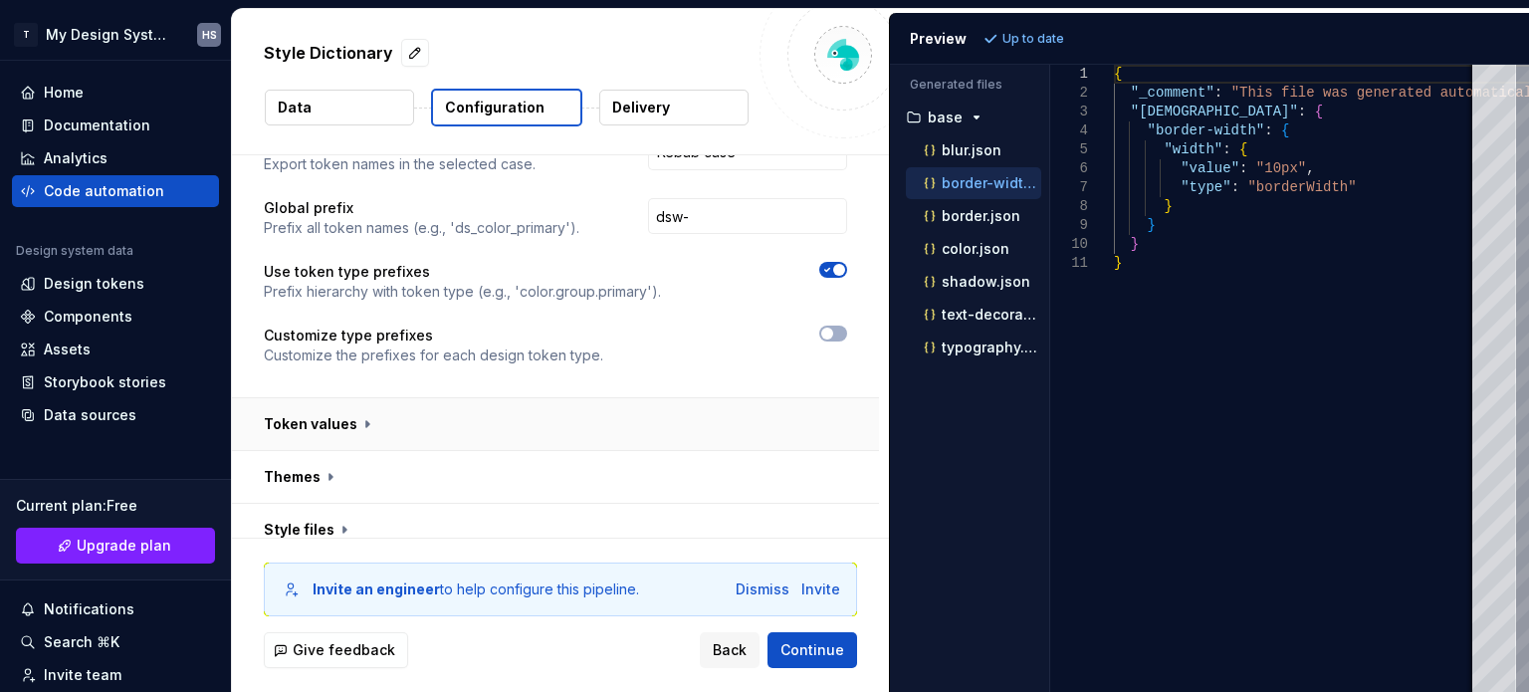
scroll to position [199, 0]
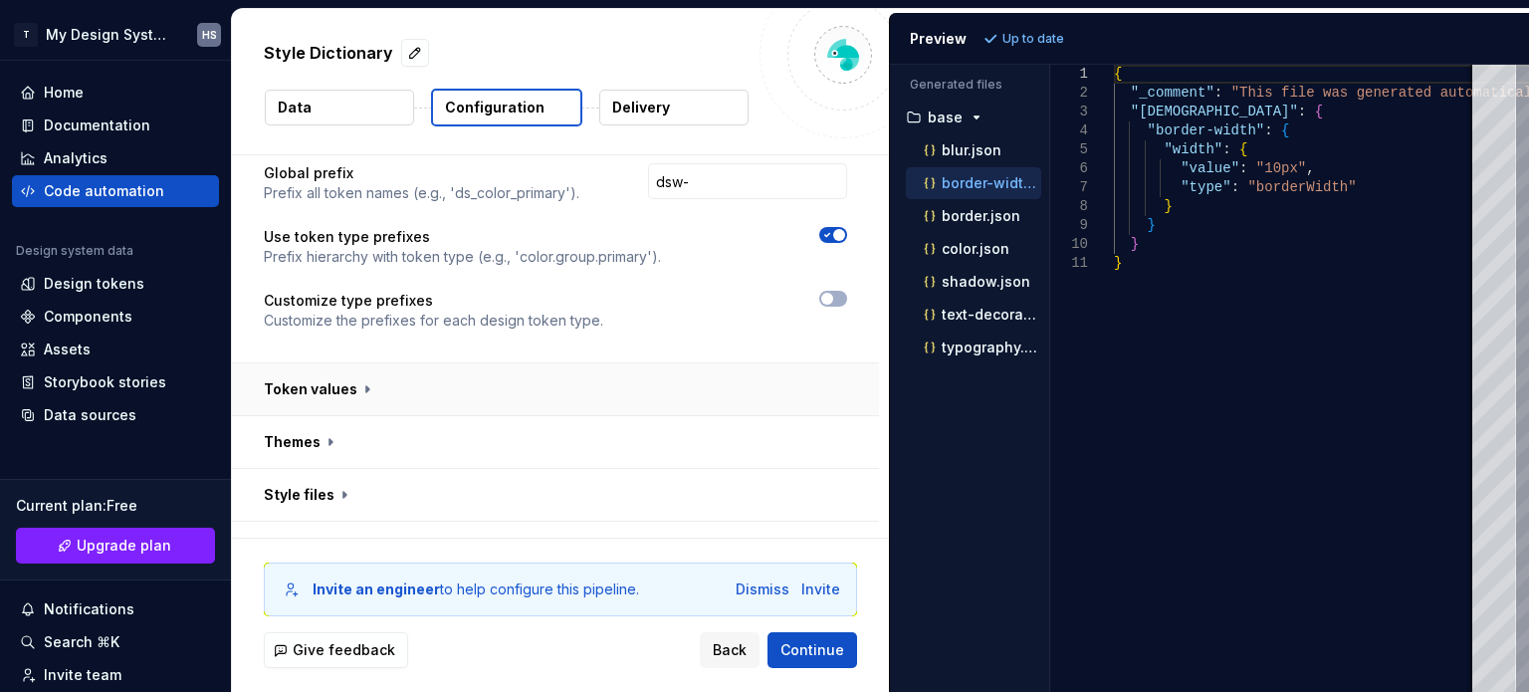
click at [507, 382] on button "button" at bounding box center [555, 389] width 647 height 52
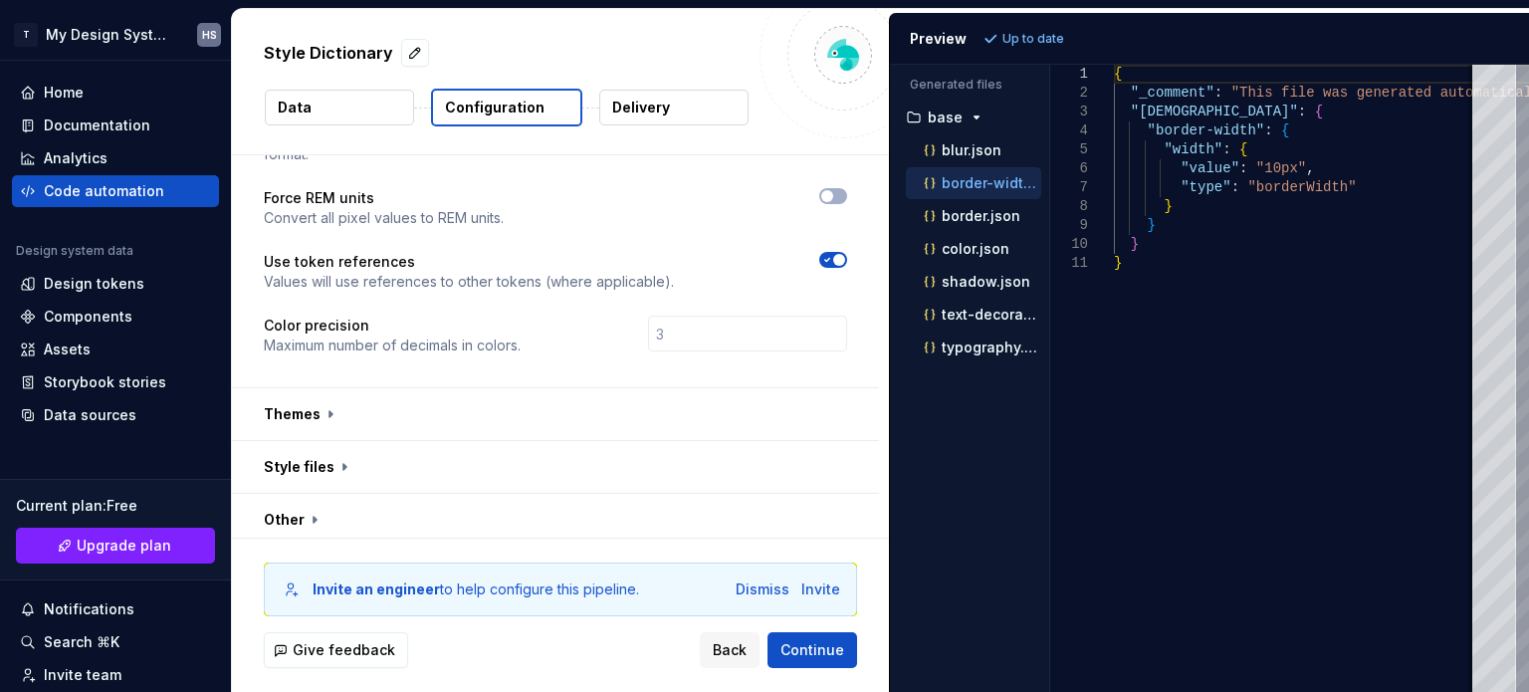
scroll to position [524, 0]
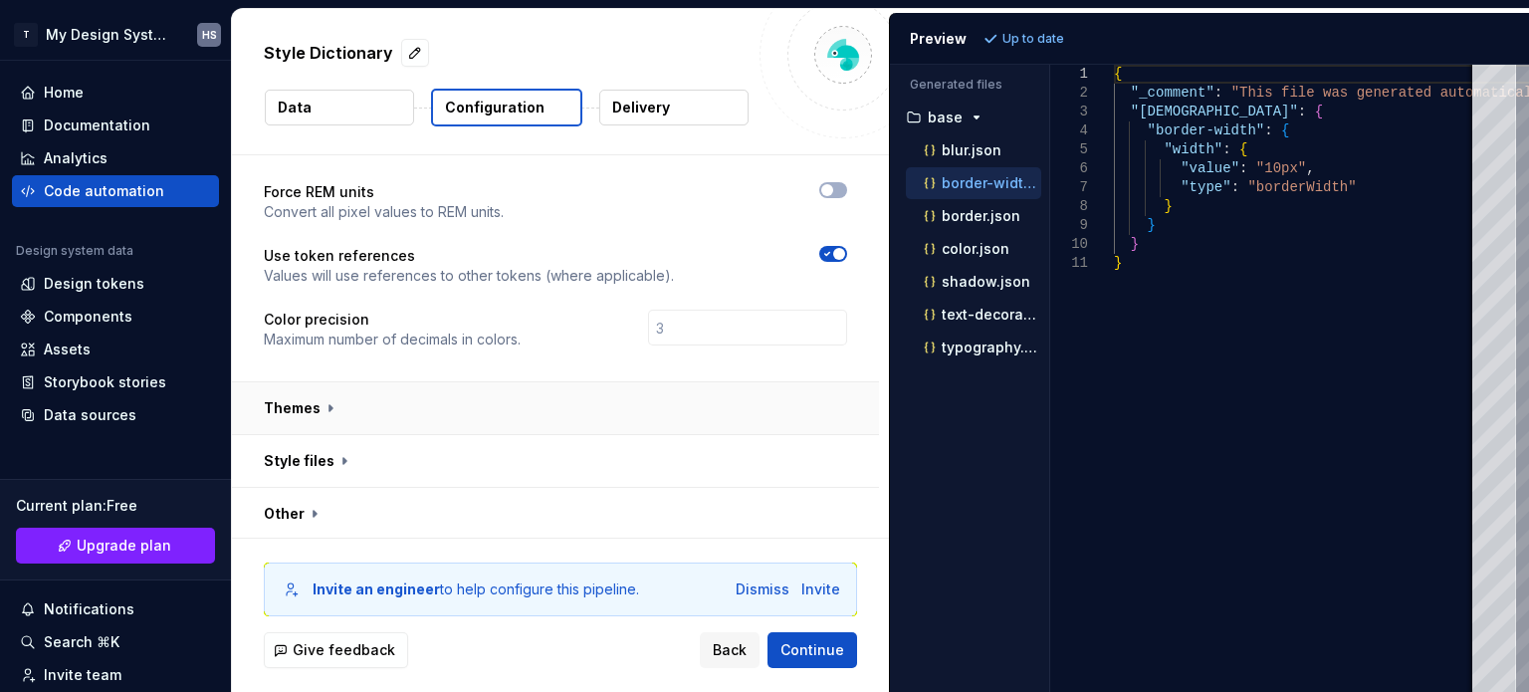
click at [406, 396] on button "button" at bounding box center [555, 408] width 647 height 52
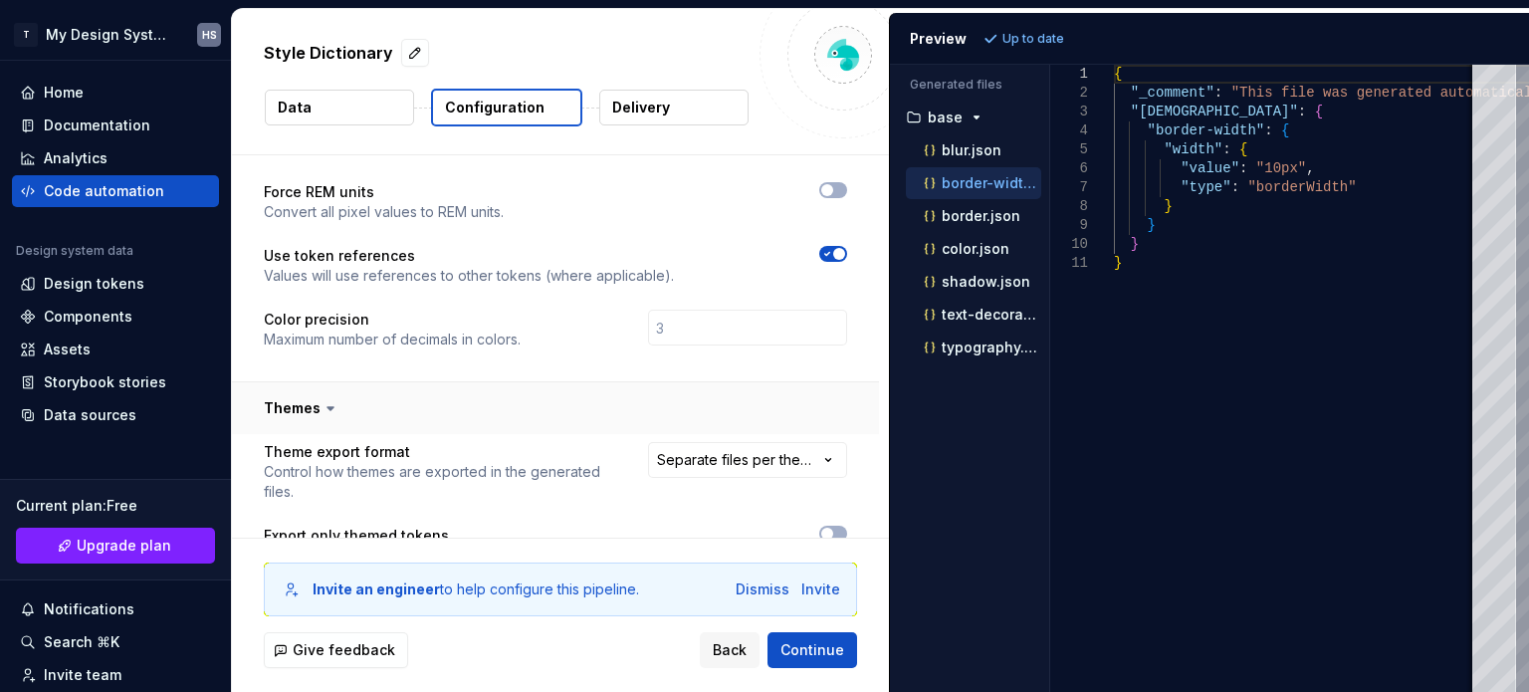
click at [434, 395] on button "button" at bounding box center [555, 408] width 647 height 52
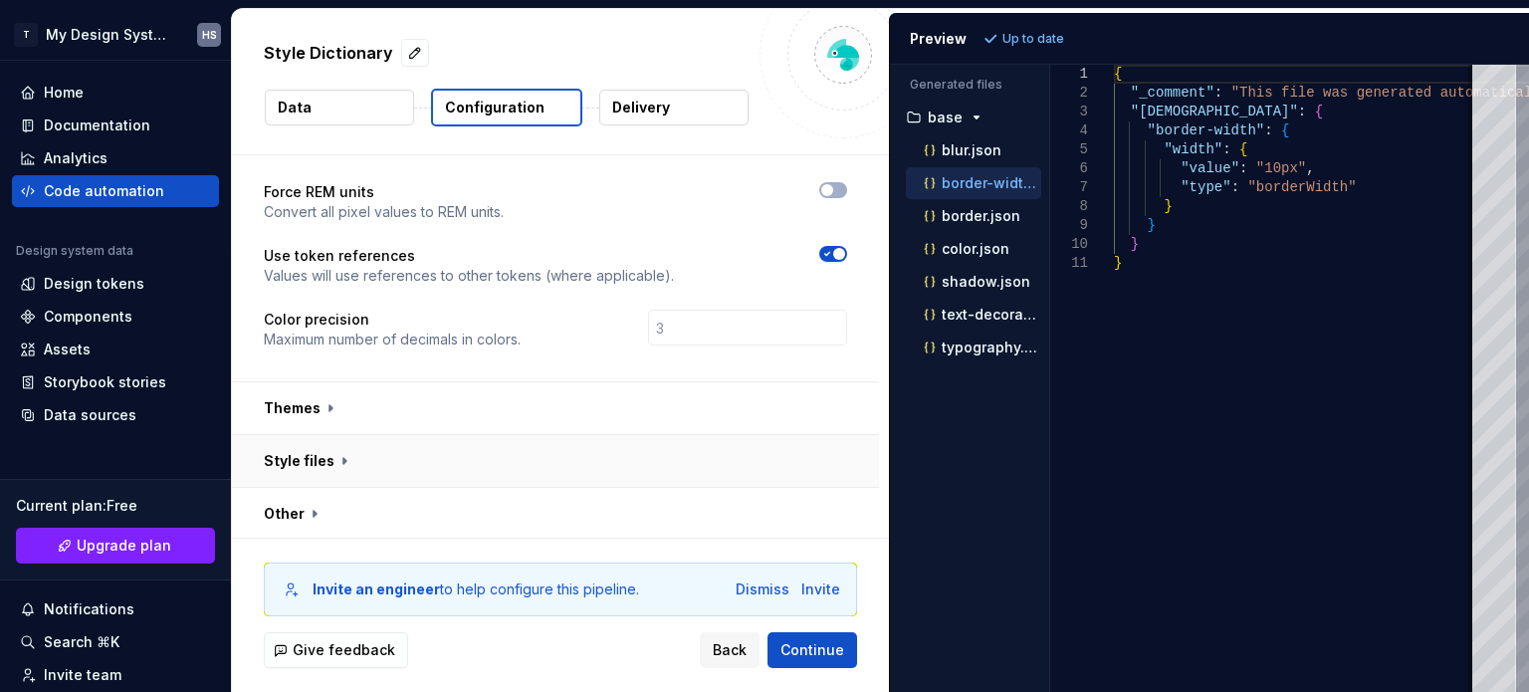
click at [414, 445] on button "button" at bounding box center [555, 461] width 647 height 52
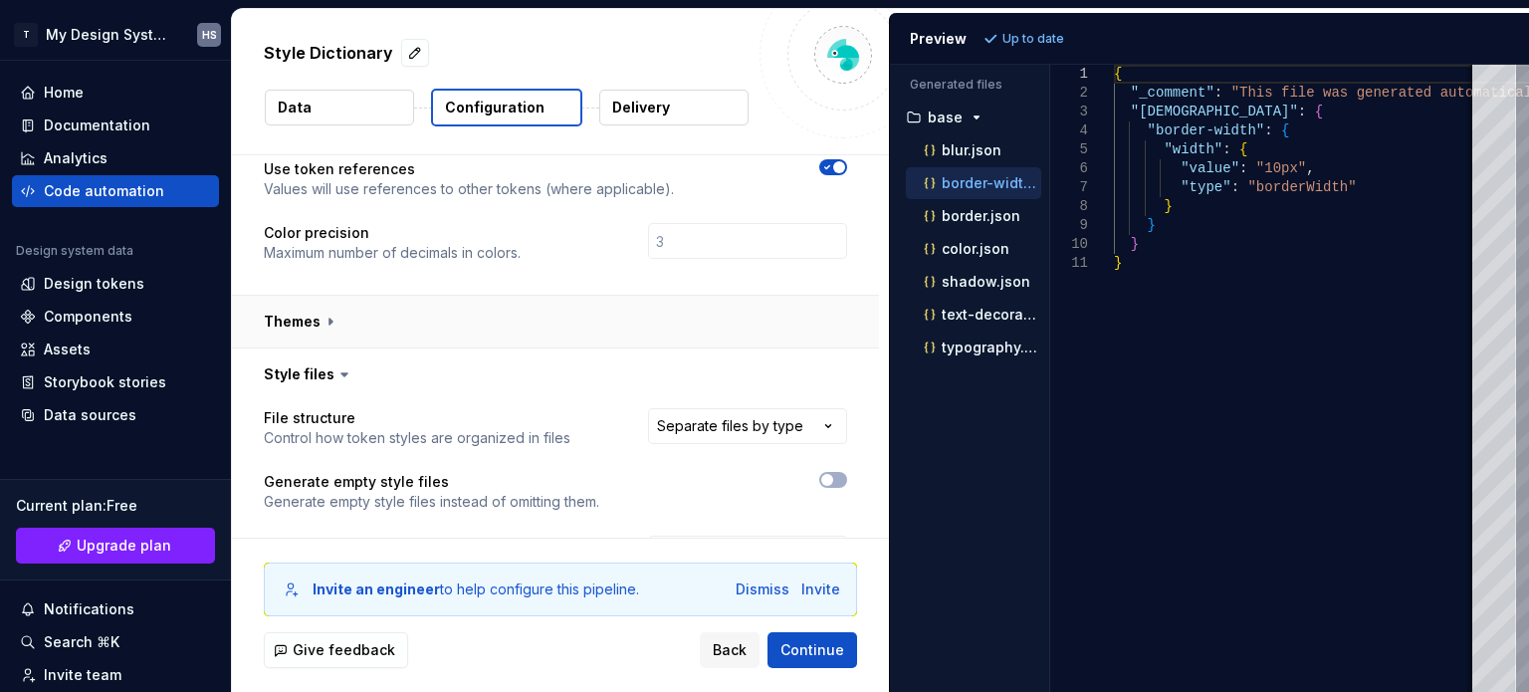
scroll to position [822, 0]
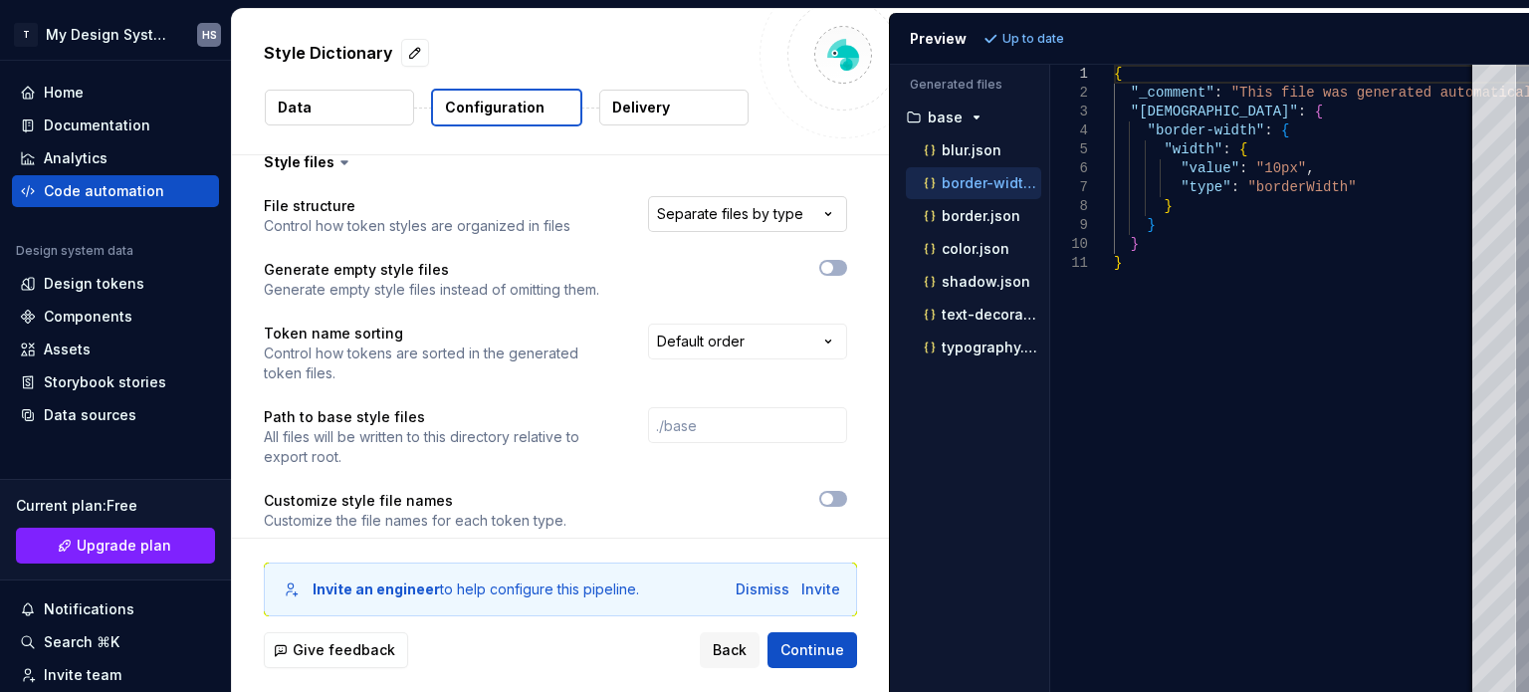
click at [737, 218] on html "**********" at bounding box center [764, 346] width 1529 height 692
click at [756, 212] on html "**********" at bounding box center [764, 346] width 1529 height 692
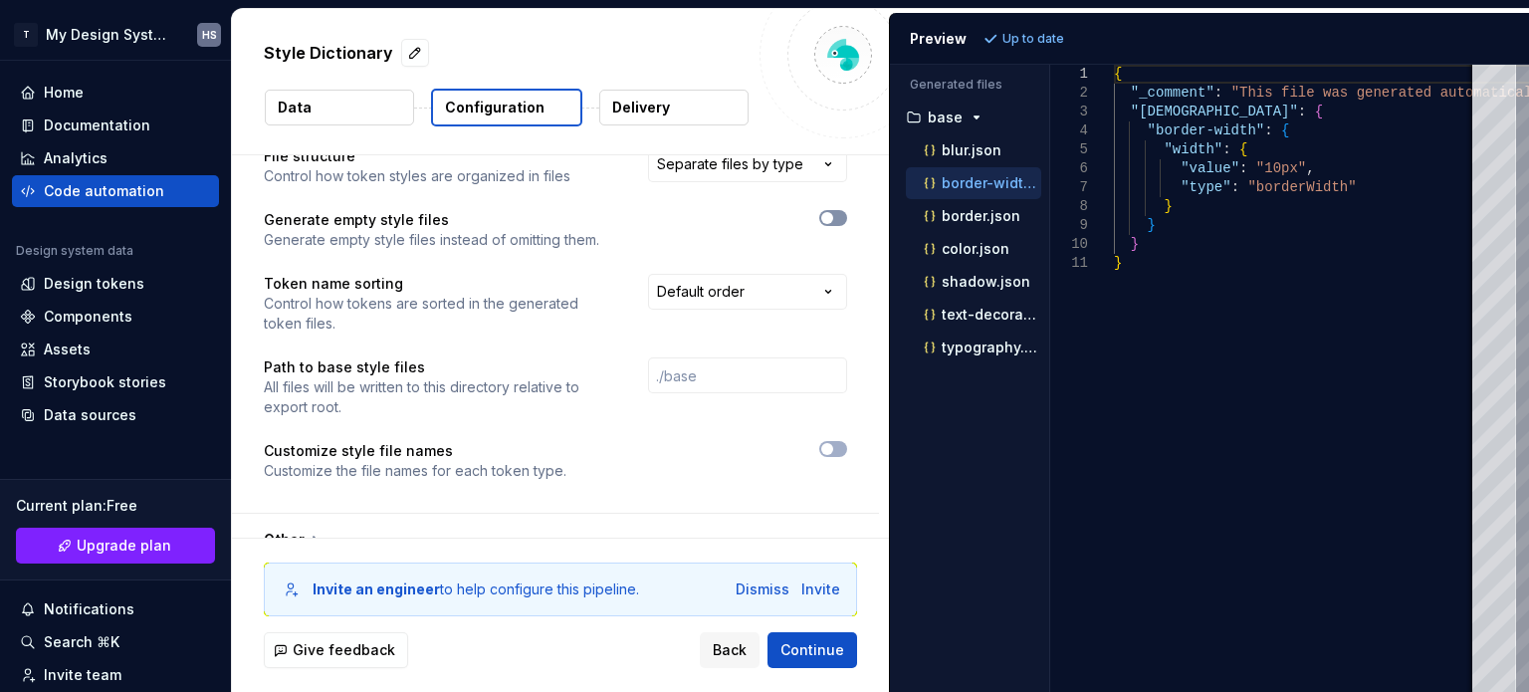
scroll to position [898, 0]
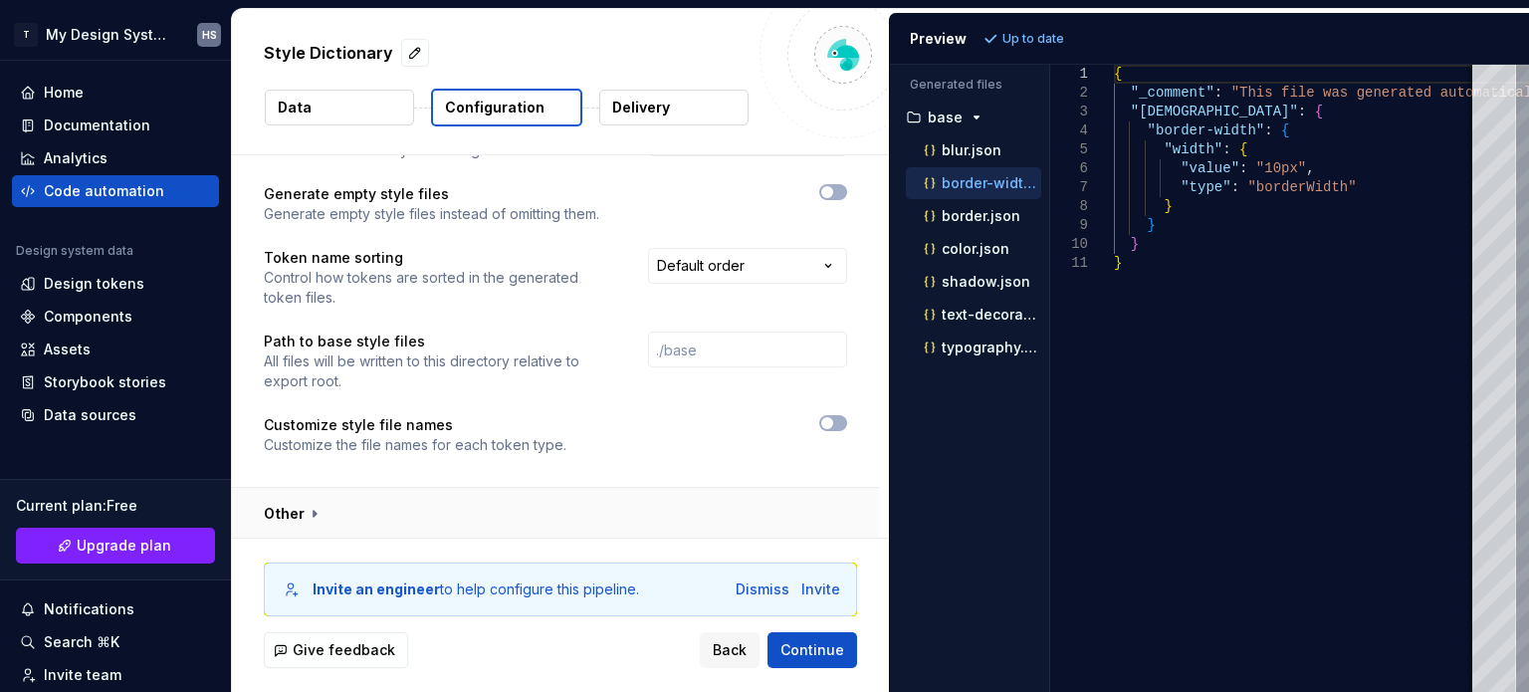
click at [330, 498] on button "button" at bounding box center [555, 514] width 647 height 52
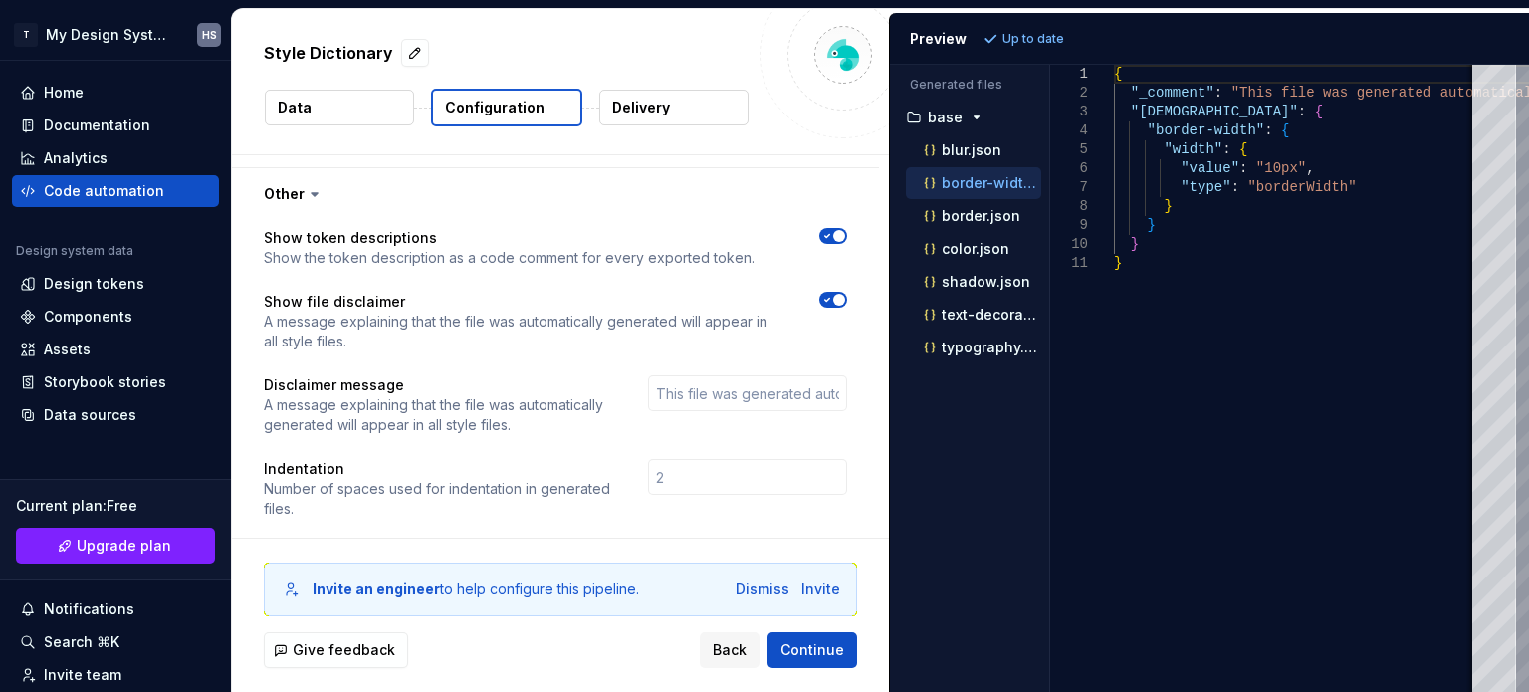
scroll to position [1229, 0]
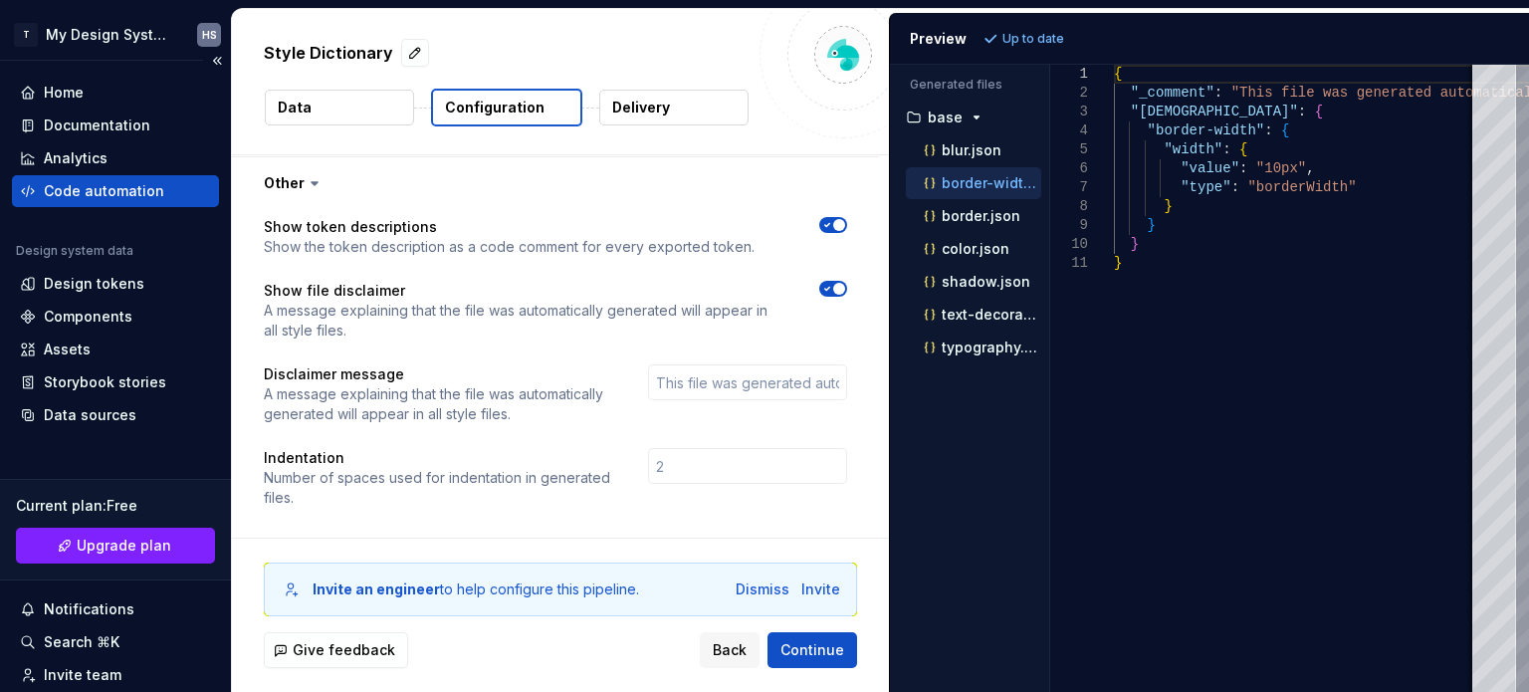
click at [103, 179] on div "Code automation" at bounding box center [115, 191] width 207 height 32
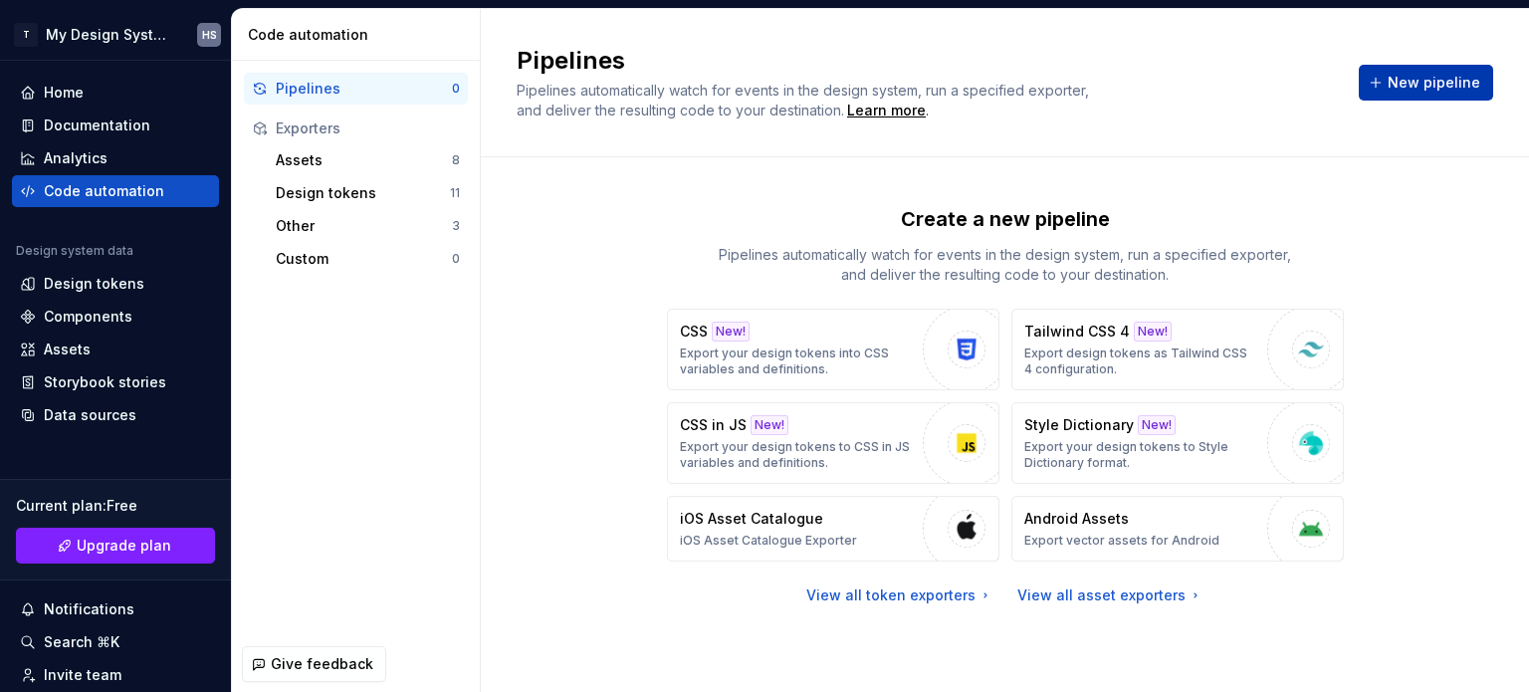
click at [1414, 89] on span "New pipeline" at bounding box center [1434, 83] width 93 height 20
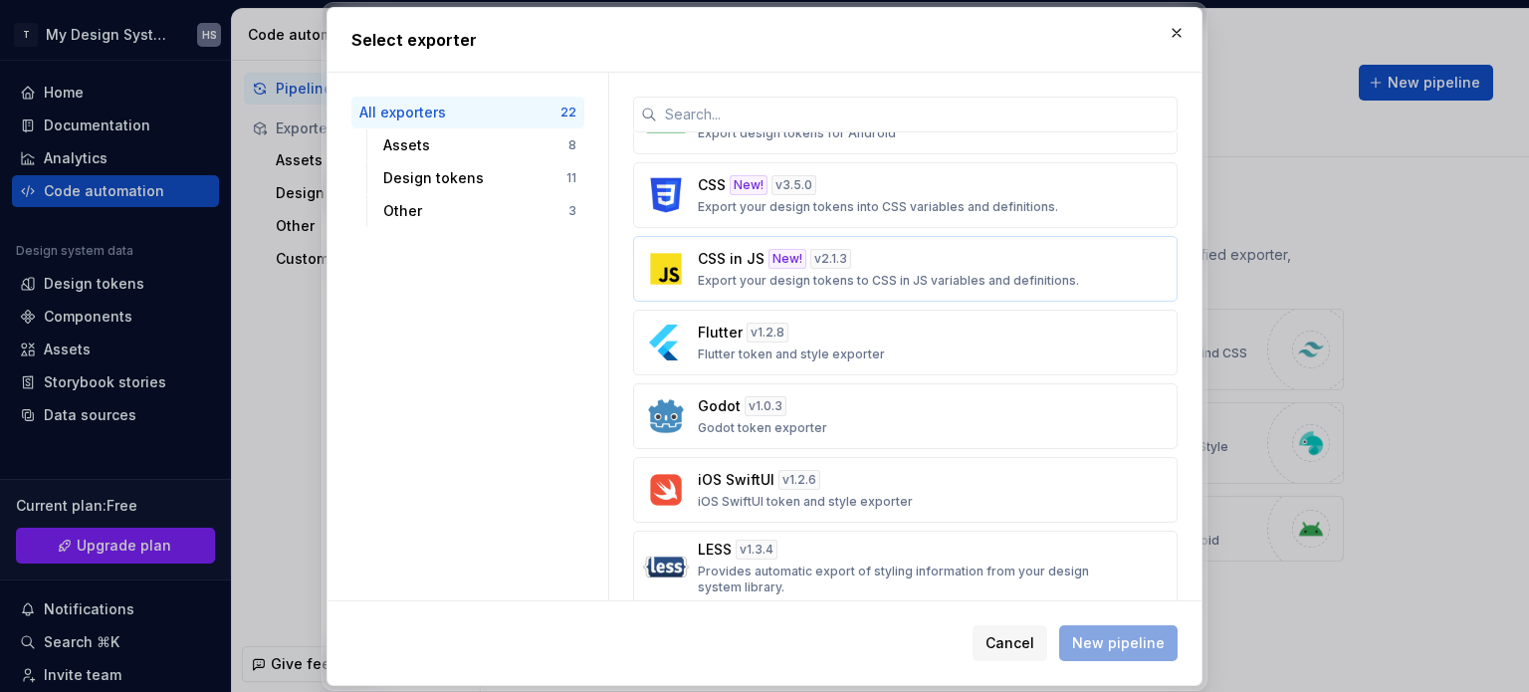
scroll to position [597, 0]
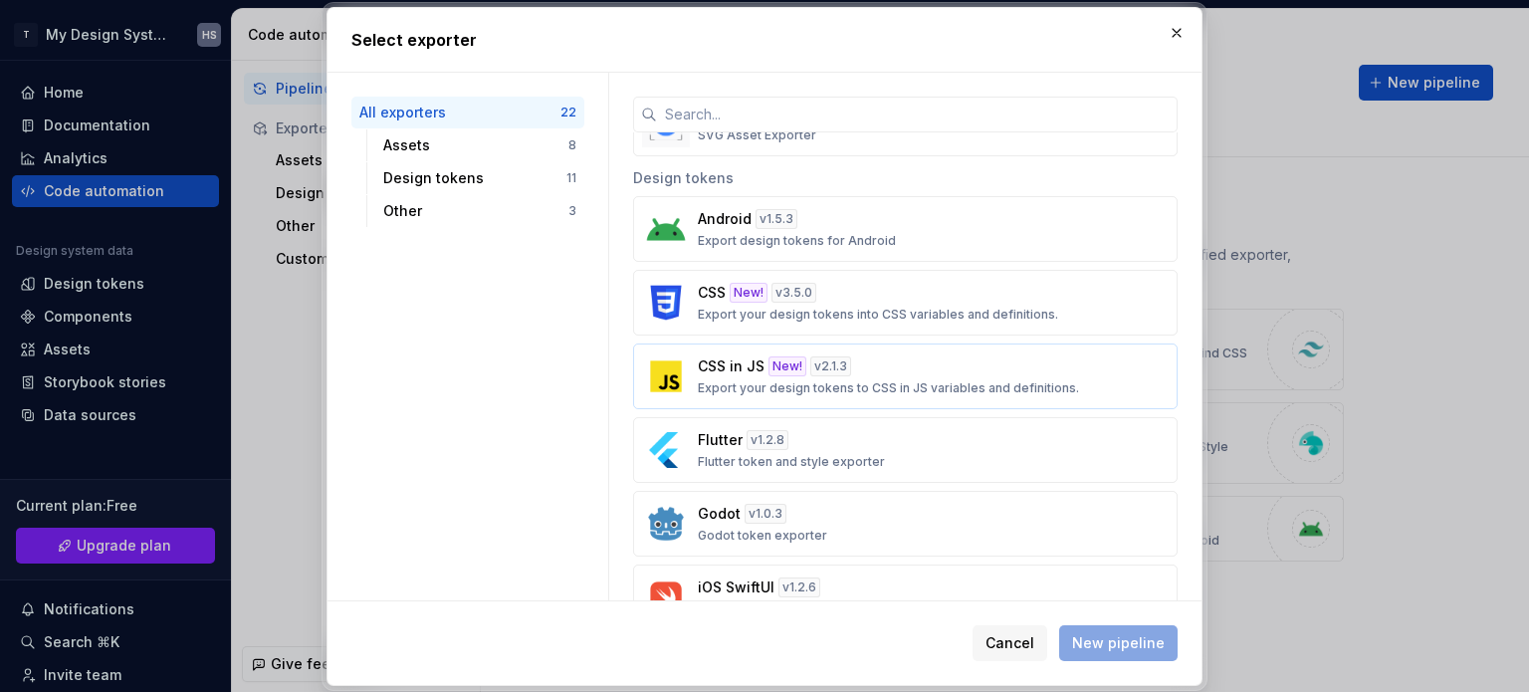
click at [965, 380] on p "Export your design tokens to CSS in JS variables and definitions." at bounding box center [888, 388] width 381 height 16
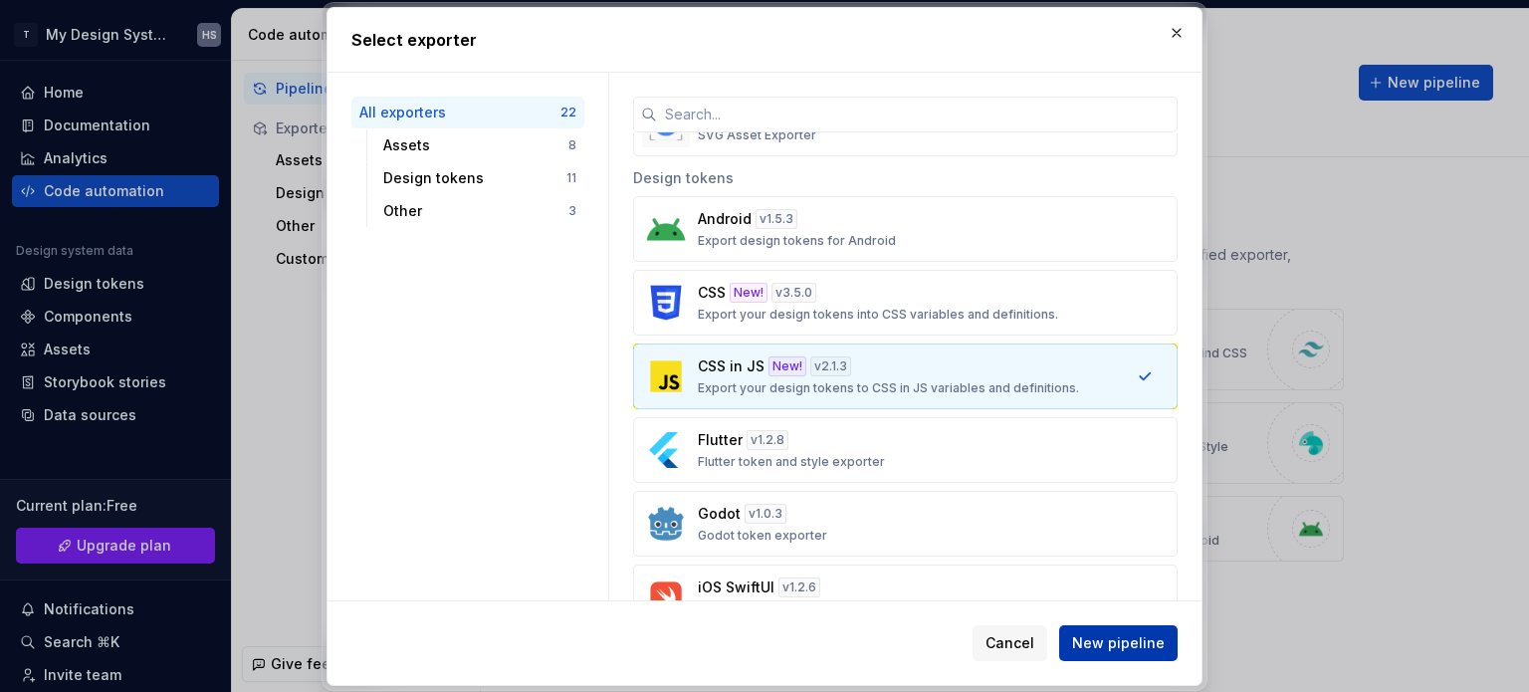
click at [1103, 646] on span "New pipeline" at bounding box center [1118, 643] width 93 height 20
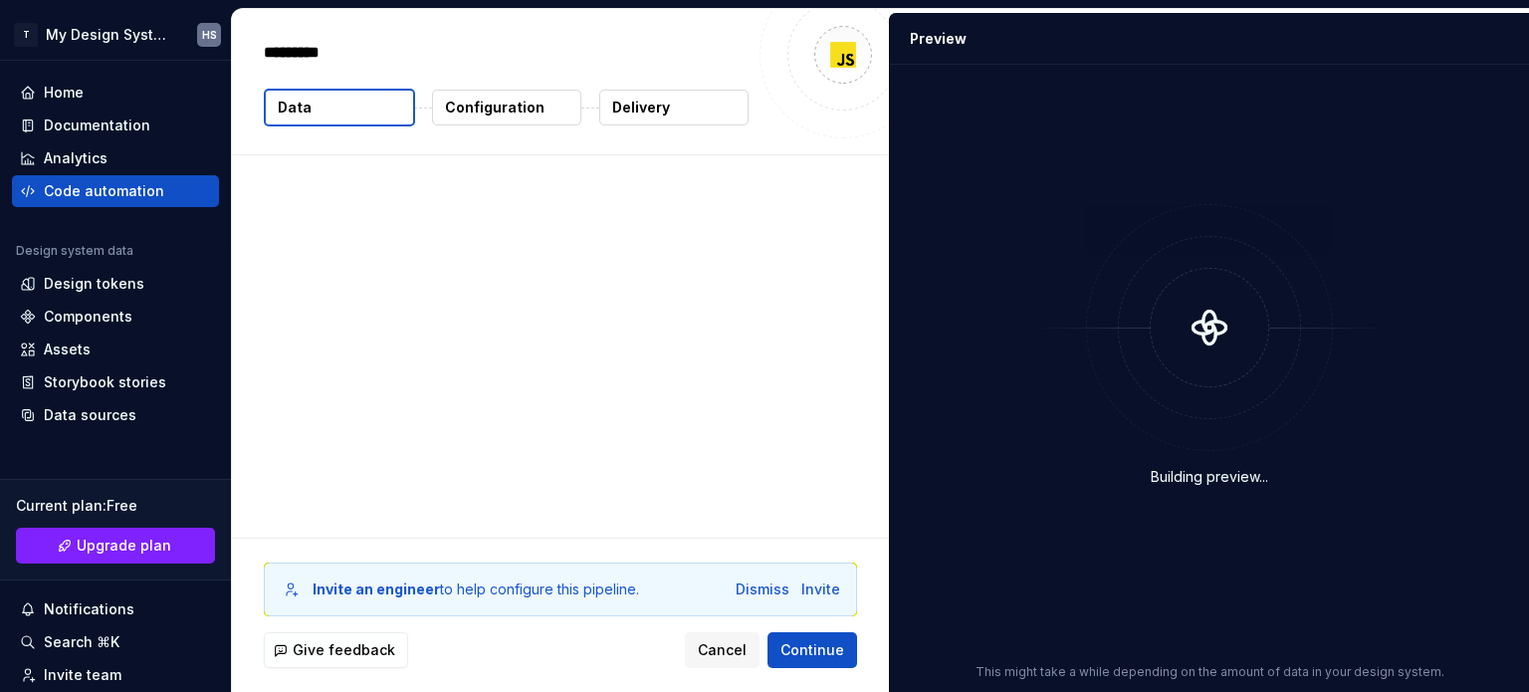
type textarea "*"
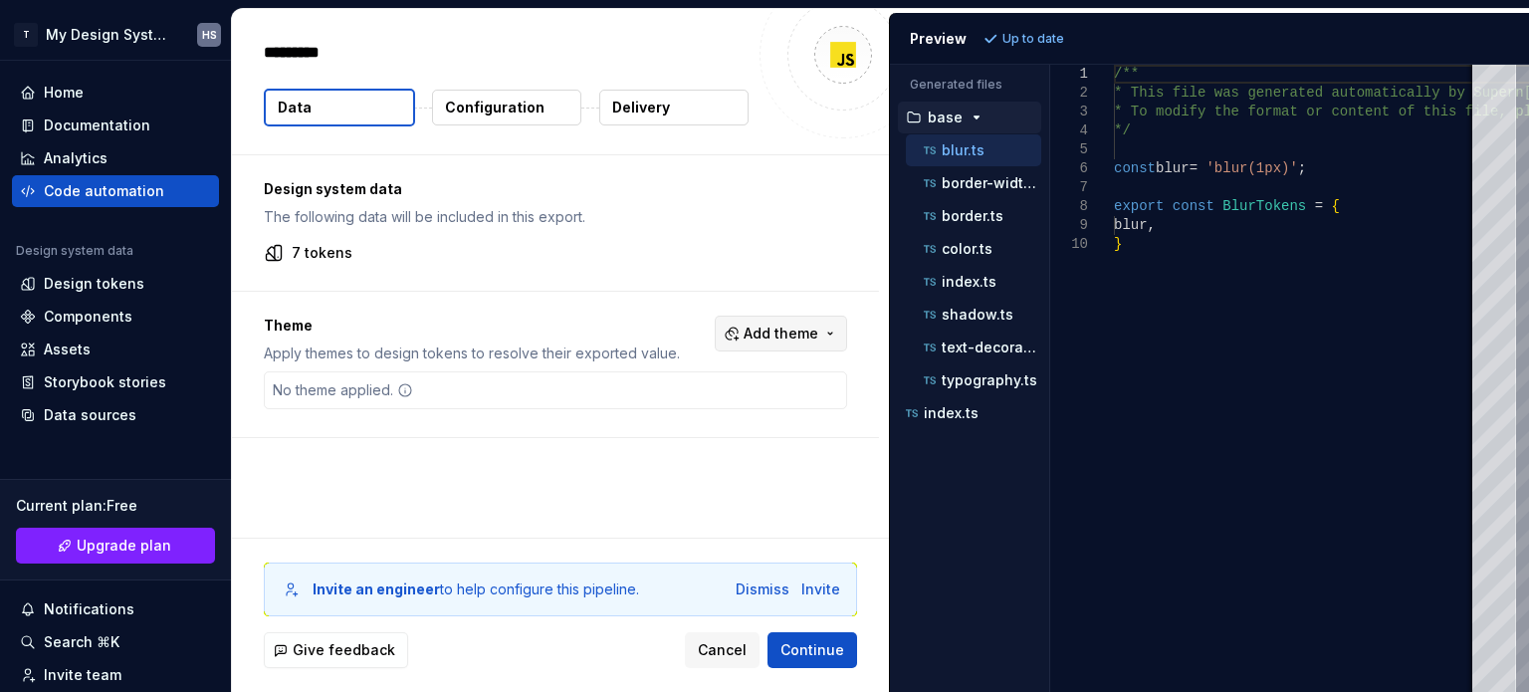
click at [763, 333] on span "Add theme" at bounding box center [781, 334] width 75 height 20
click at [763, 333] on html "T My Design System HS Home Documentation Analytics Code automation Design syste…" at bounding box center [764, 346] width 1529 height 692
click at [964, 254] on p "color.ts" at bounding box center [967, 249] width 51 height 16
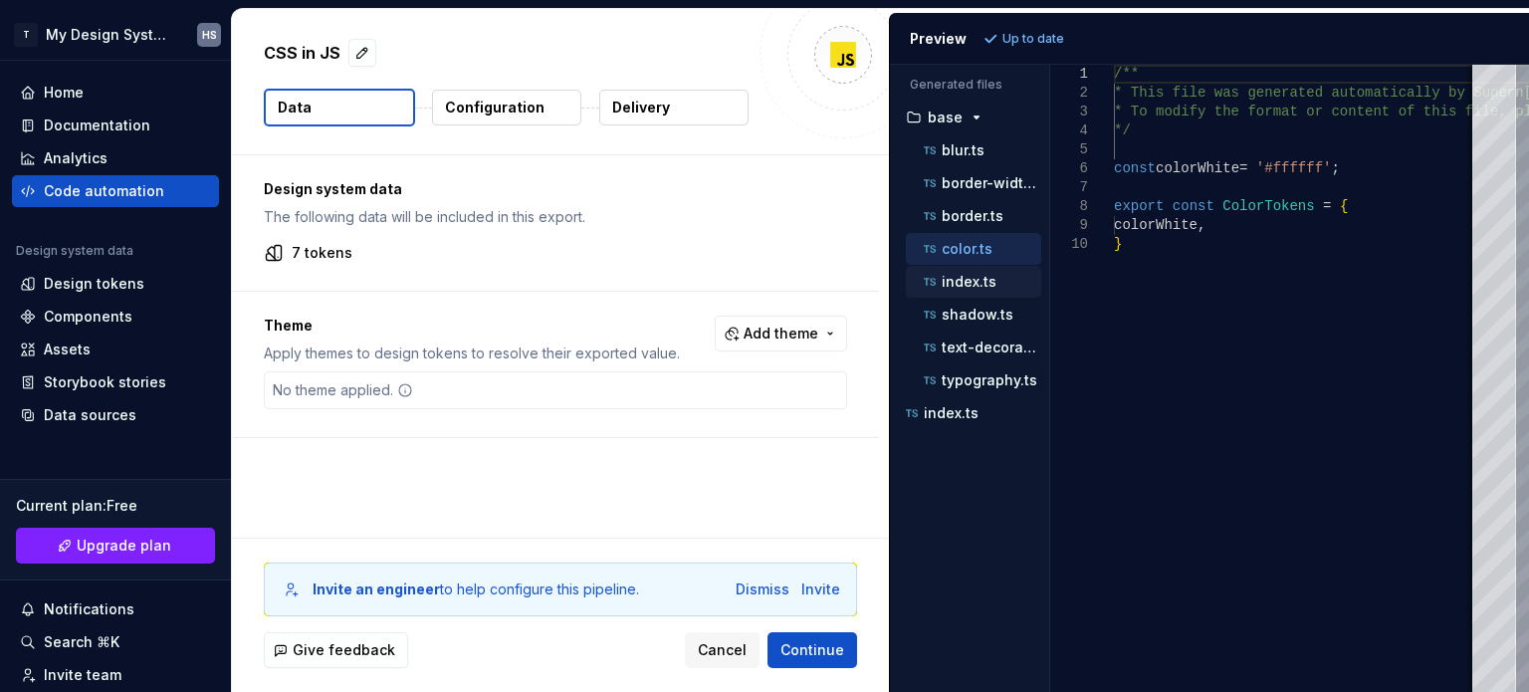
click at [966, 274] on p "index.ts" at bounding box center [969, 282] width 55 height 16
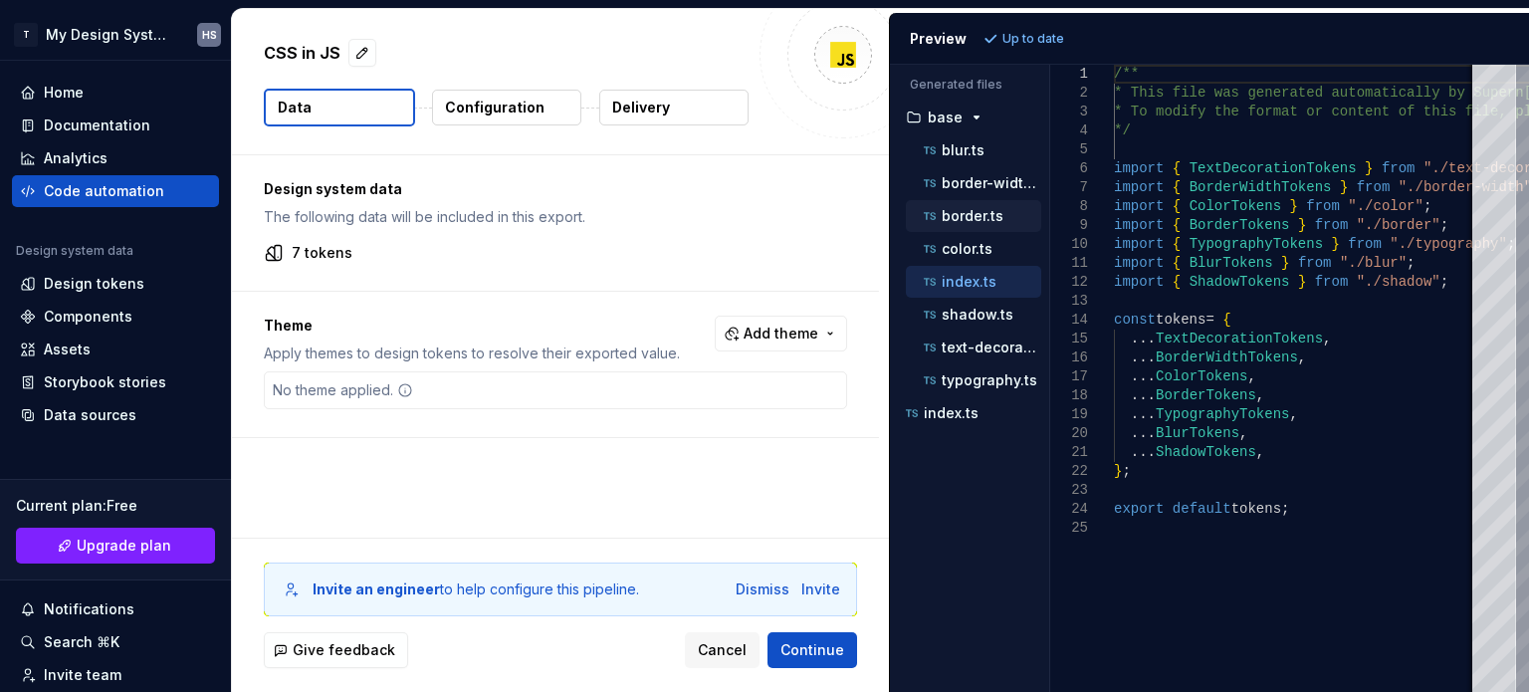
click at [974, 229] on div "border.ts" at bounding box center [973, 216] width 135 height 32
click at [971, 249] on p "color.ts" at bounding box center [967, 249] width 51 height 16
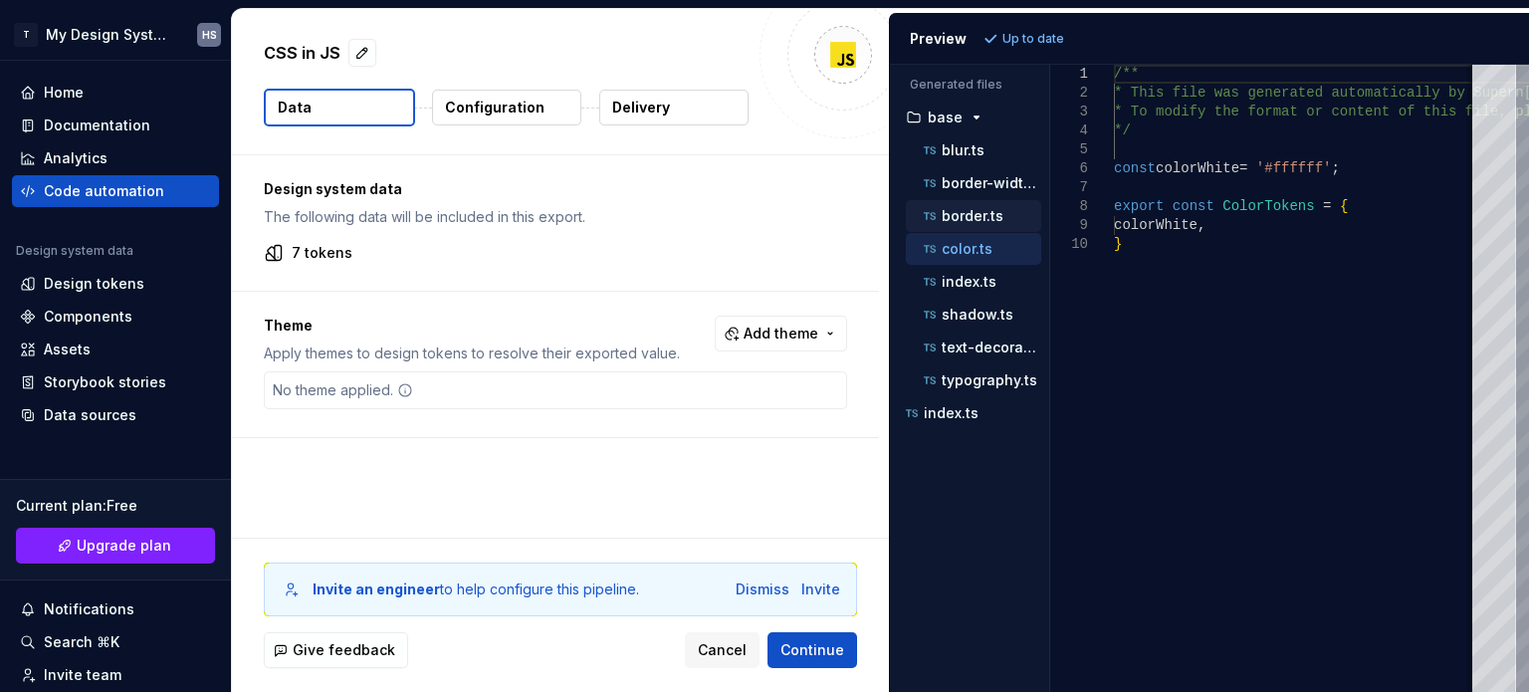
click at [980, 218] on p "border.ts" at bounding box center [973, 216] width 62 height 16
click at [971, 314] on p "shadow.ts" at bounding box center [978, 315] width 72 height 16
type textarea "**********"
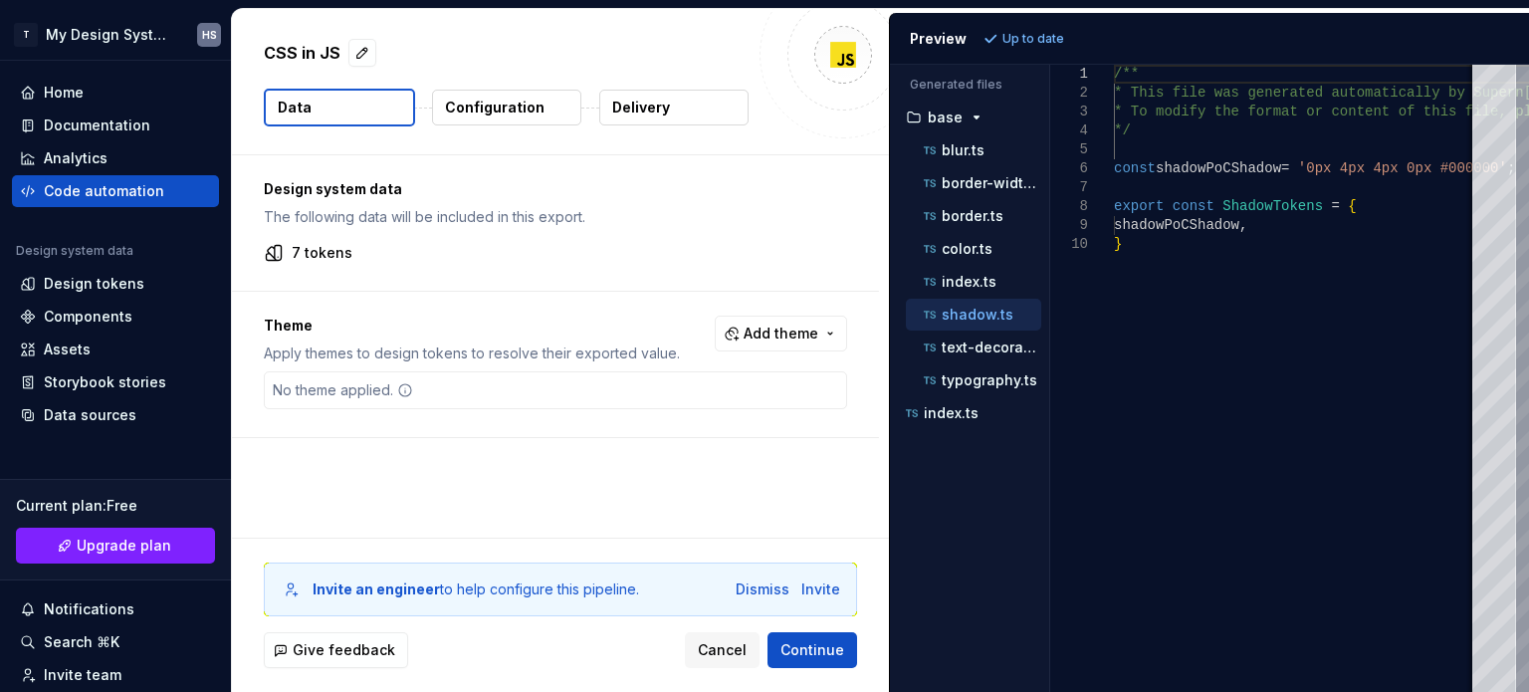
click at [515, 111] on p "Configuration" at bounding box center [495, 108] width 100 height 20
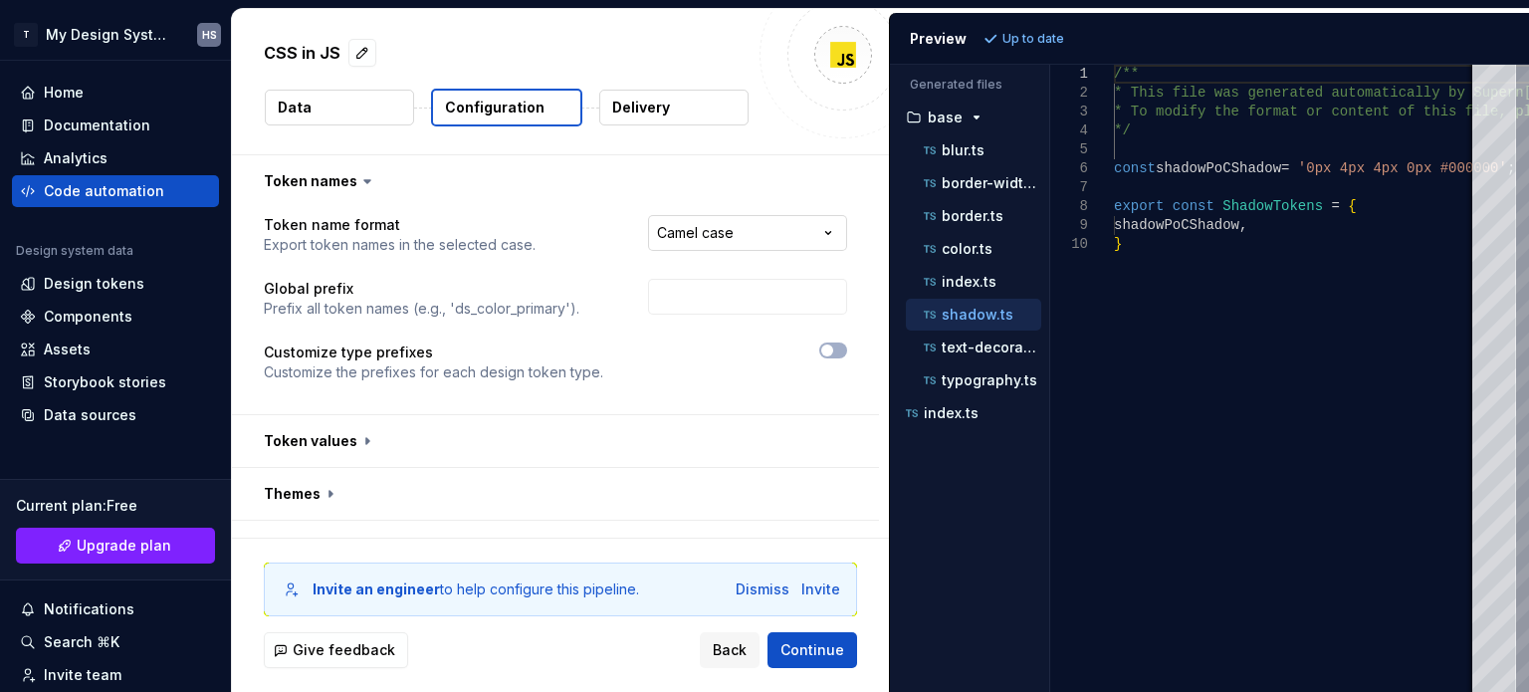
click at [705, 227] on html "**********" at bounding box center [764, 346] width 1529 height 692
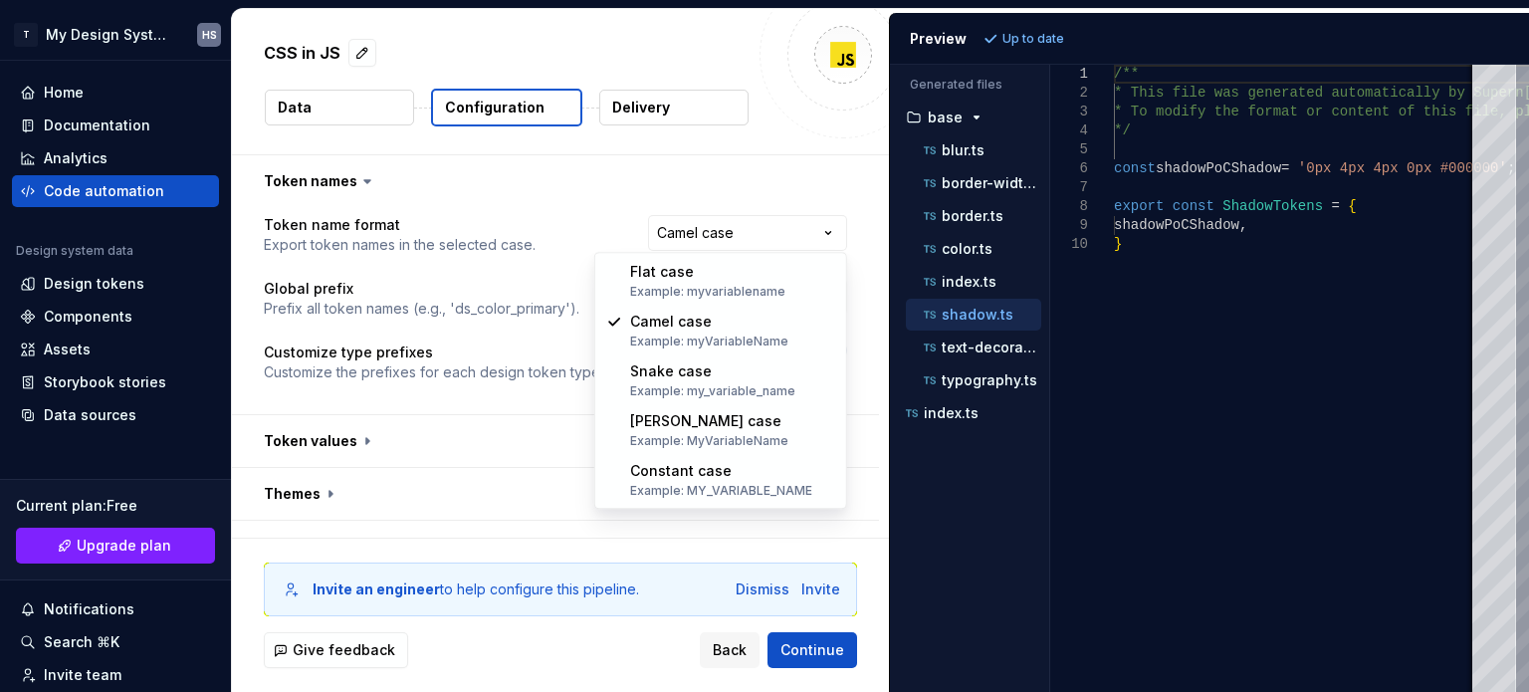
select select "**********"
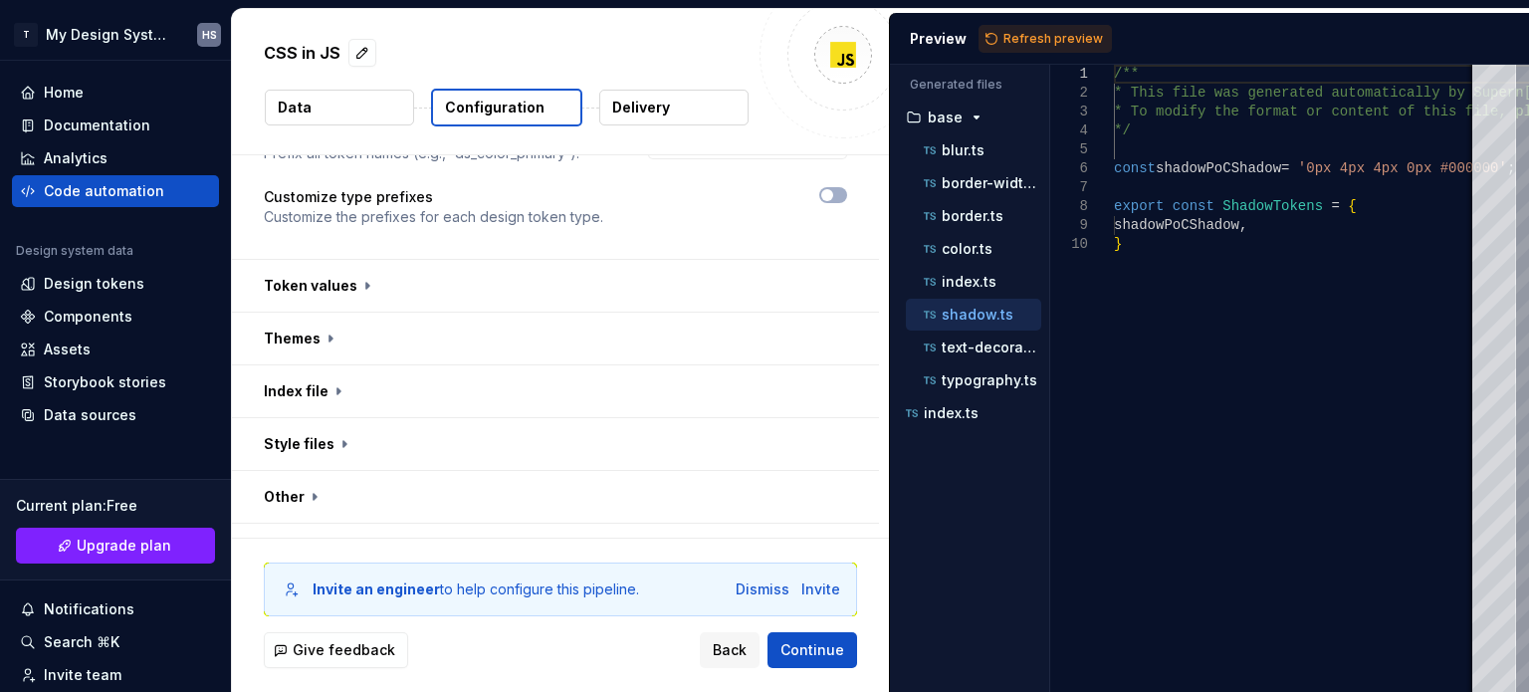
scroll to position [191, 0]
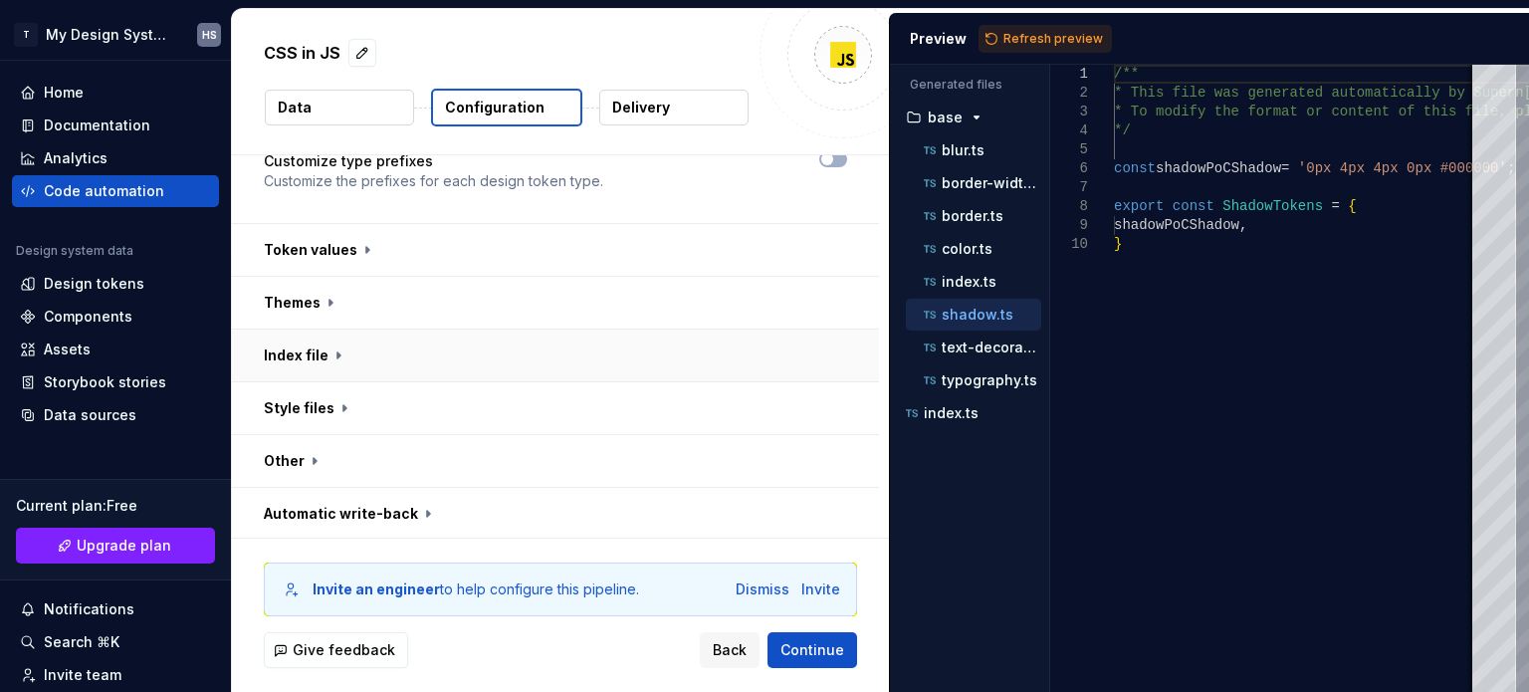
click at [506, 363] on button "button" at bounding box center [555, 356] width 647 height 52
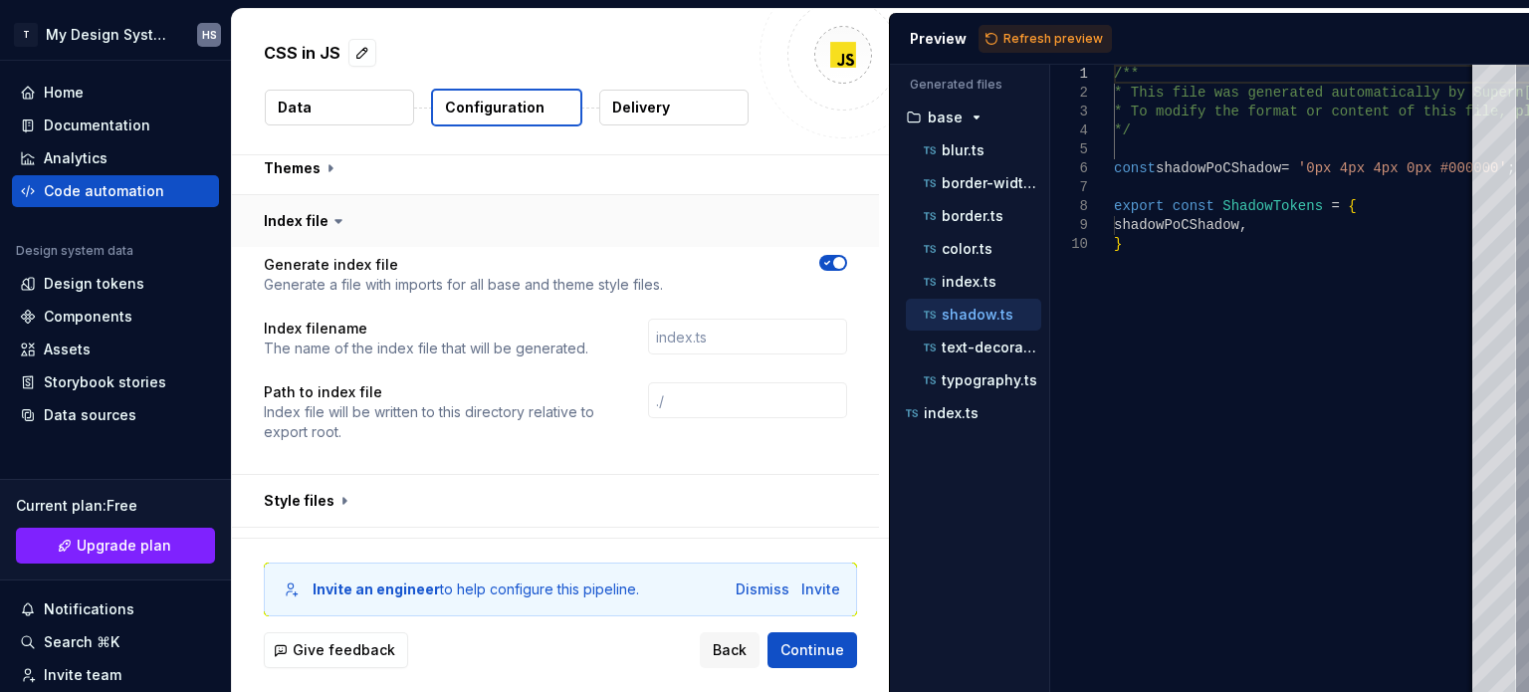
scroll to position [291, 0]
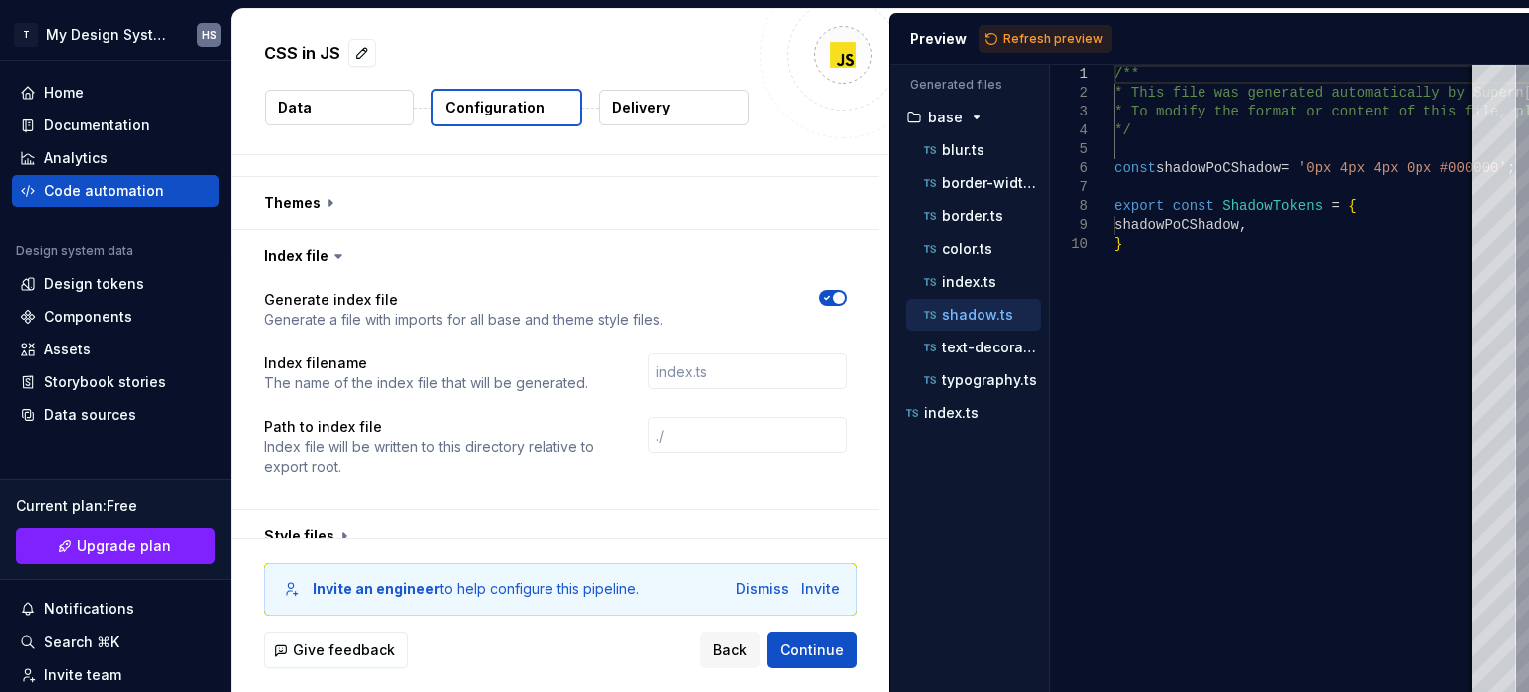
click at [828, 296] on icon "button" at bounding box center [827, 298] width 16 height 12
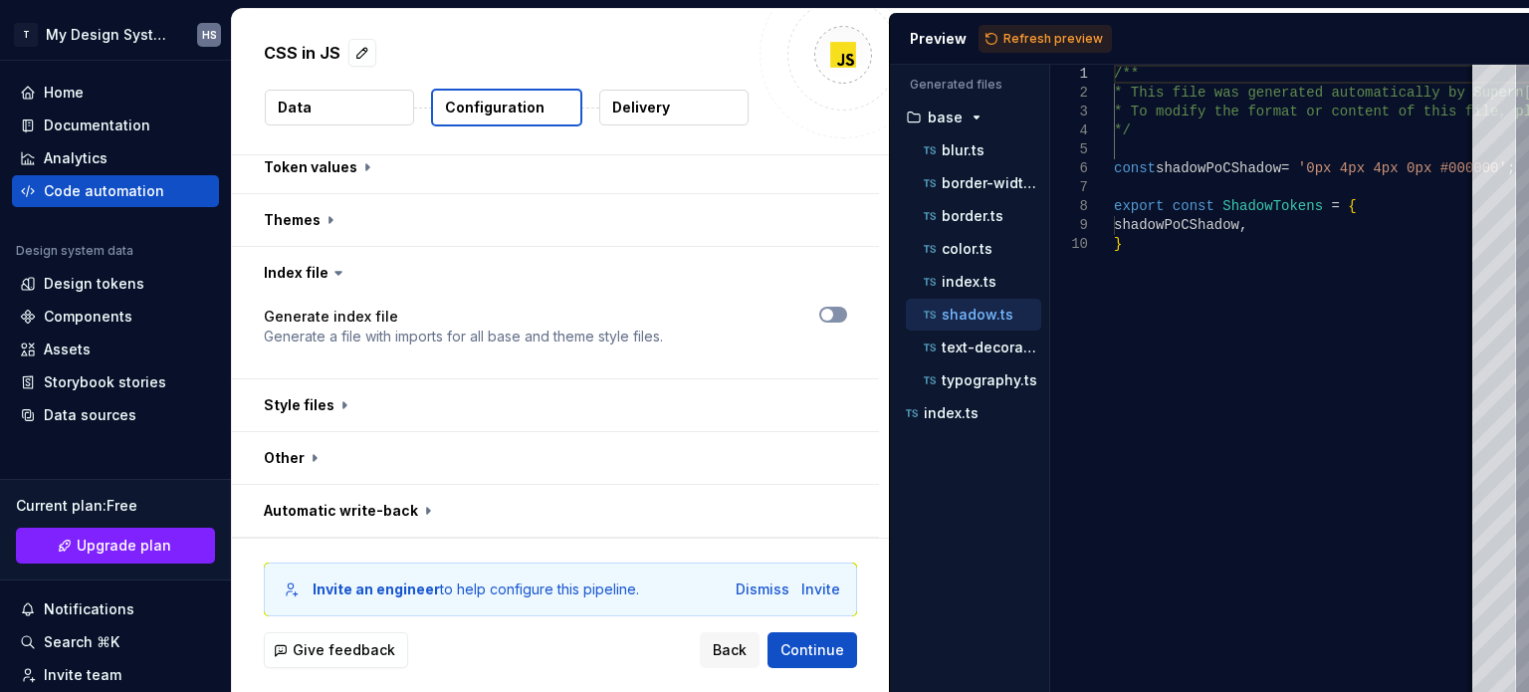
scroll to position [271, 0]
click at [755, 592] on div "Dismiss" at bounding box center [763, 589] width 54 height 20
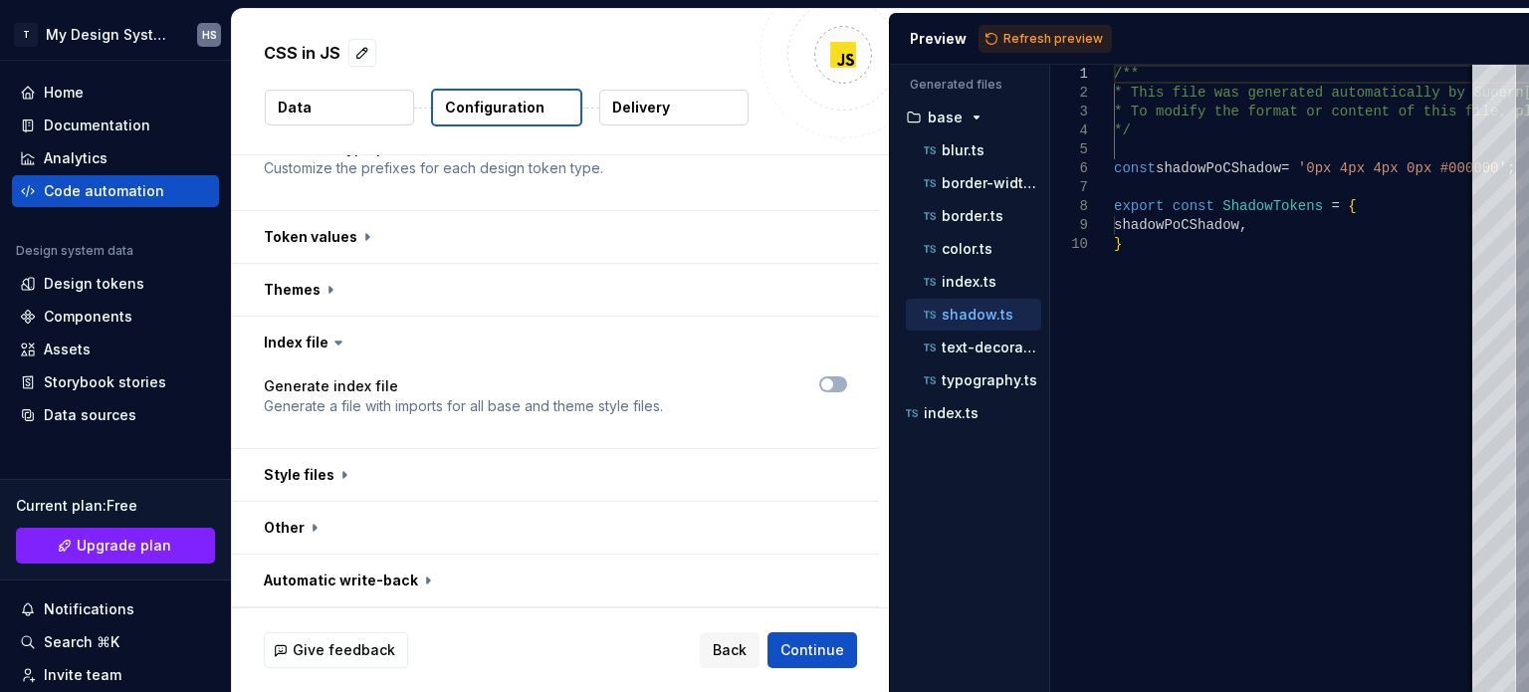
scroll to position [201, 0]
click at [1023, 39] on span "Refresh preview" at bounding box center [1054, 39] width 100 height 16
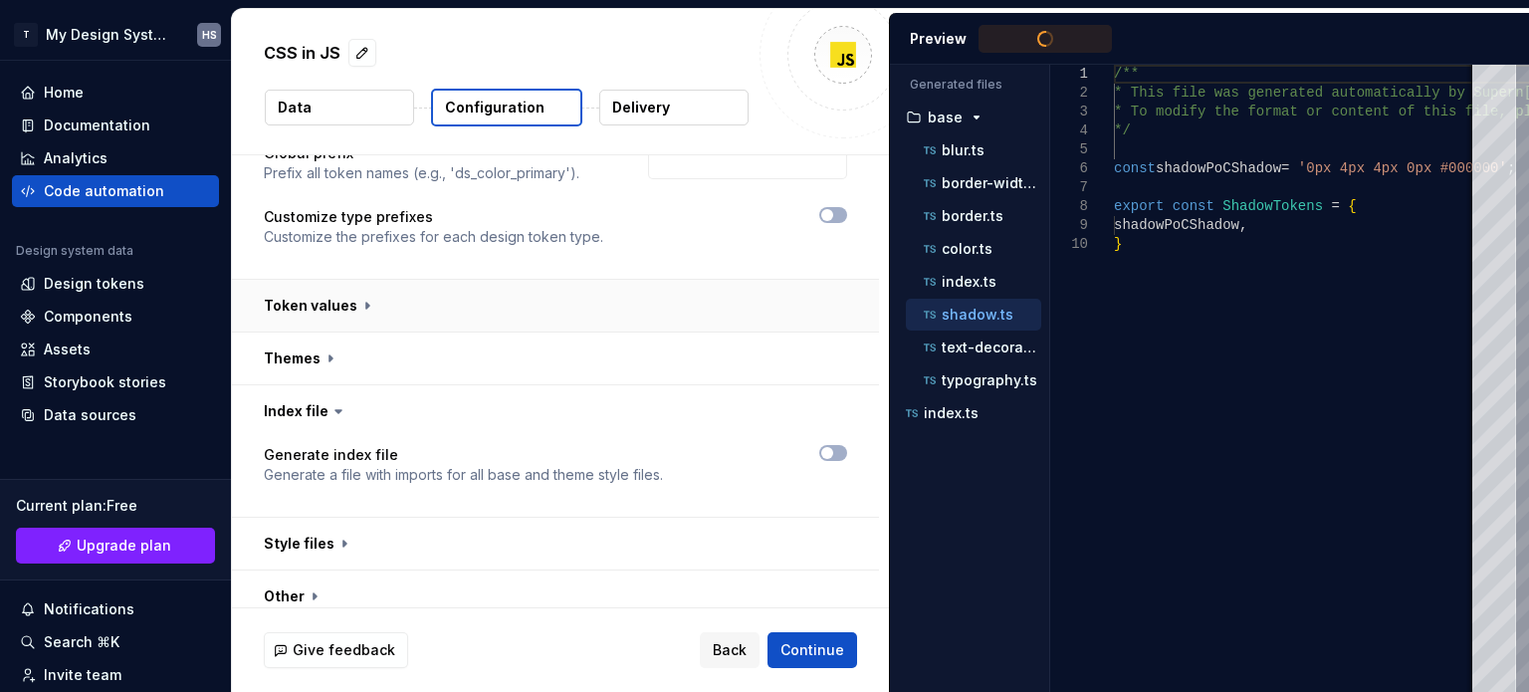
scroll to position [102, 0]
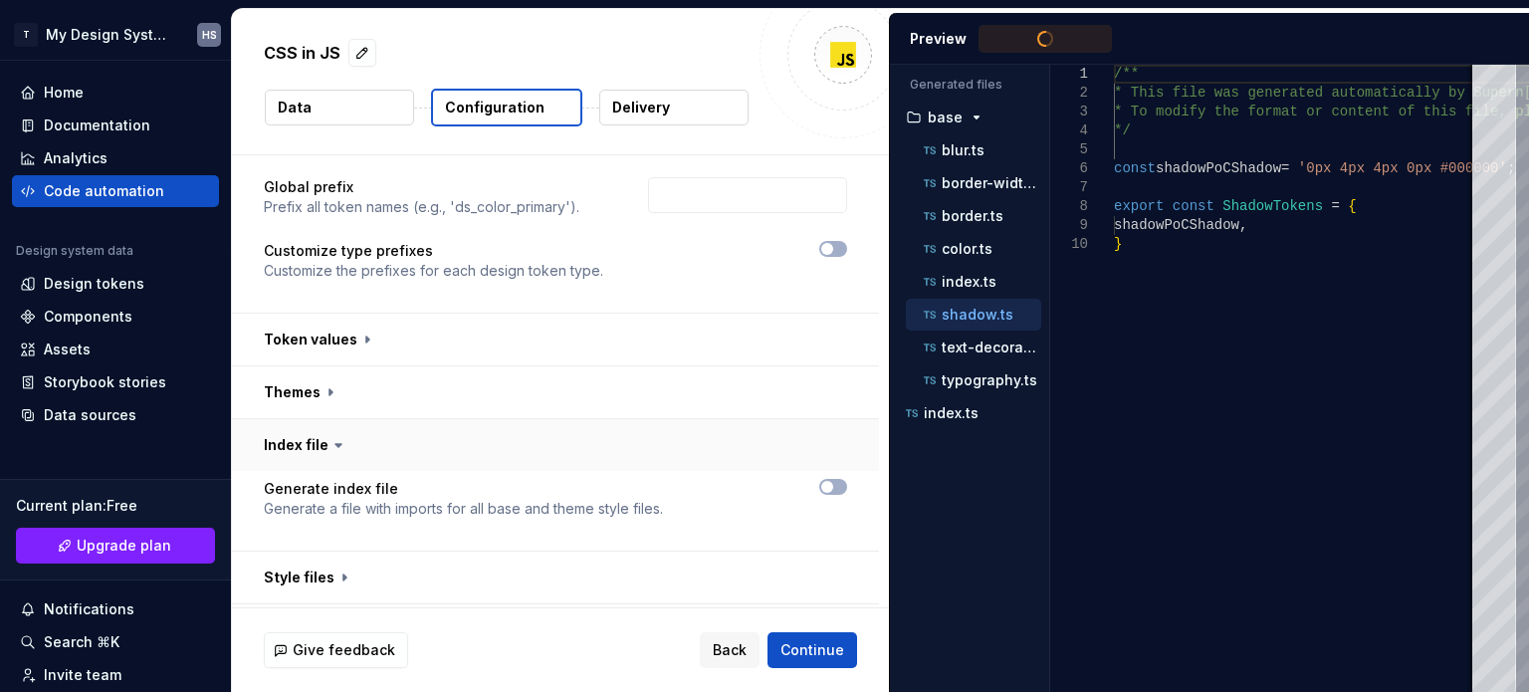
type textarea "**********"
click at [382, 427] on button "button" at bounding box center [555, 445] width 647 height 52
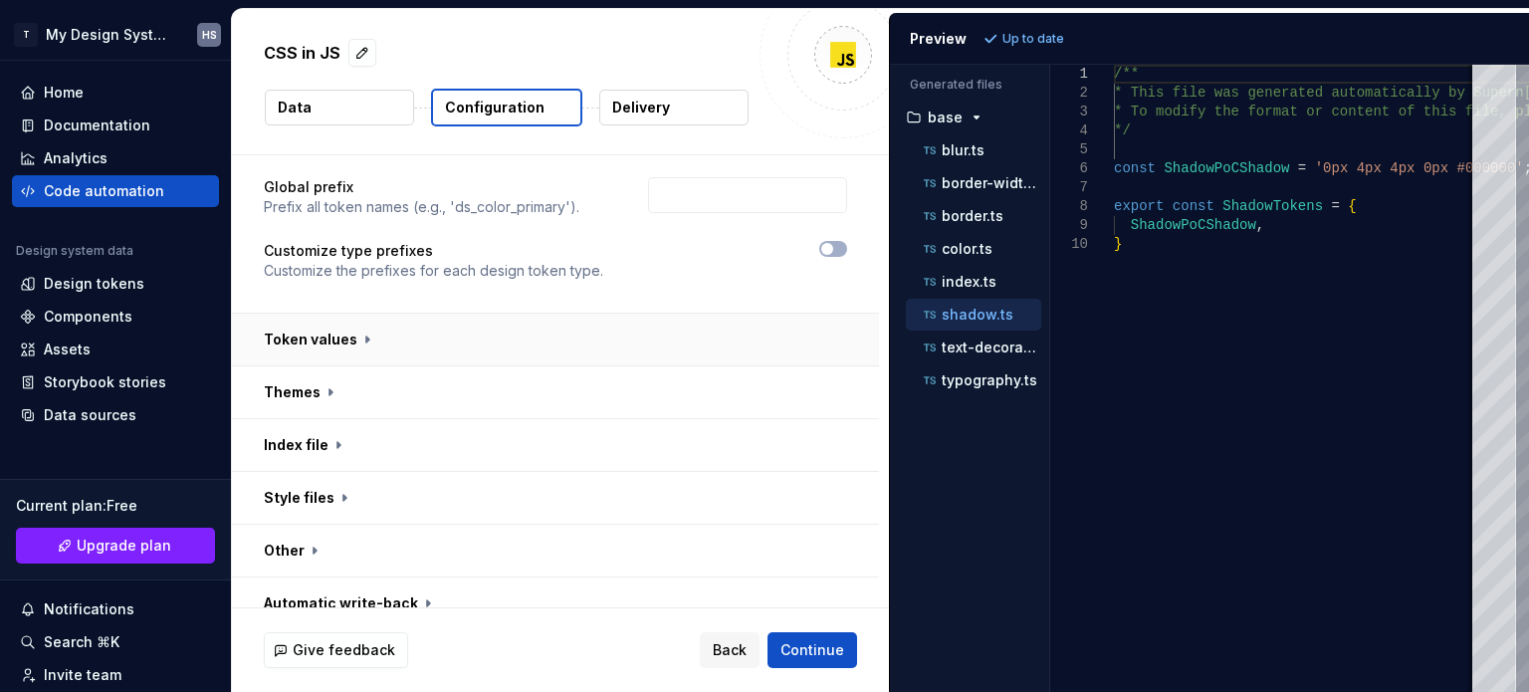
click at [414, 354] on button "button" at bounding box center [555, 340] width 647 height 52
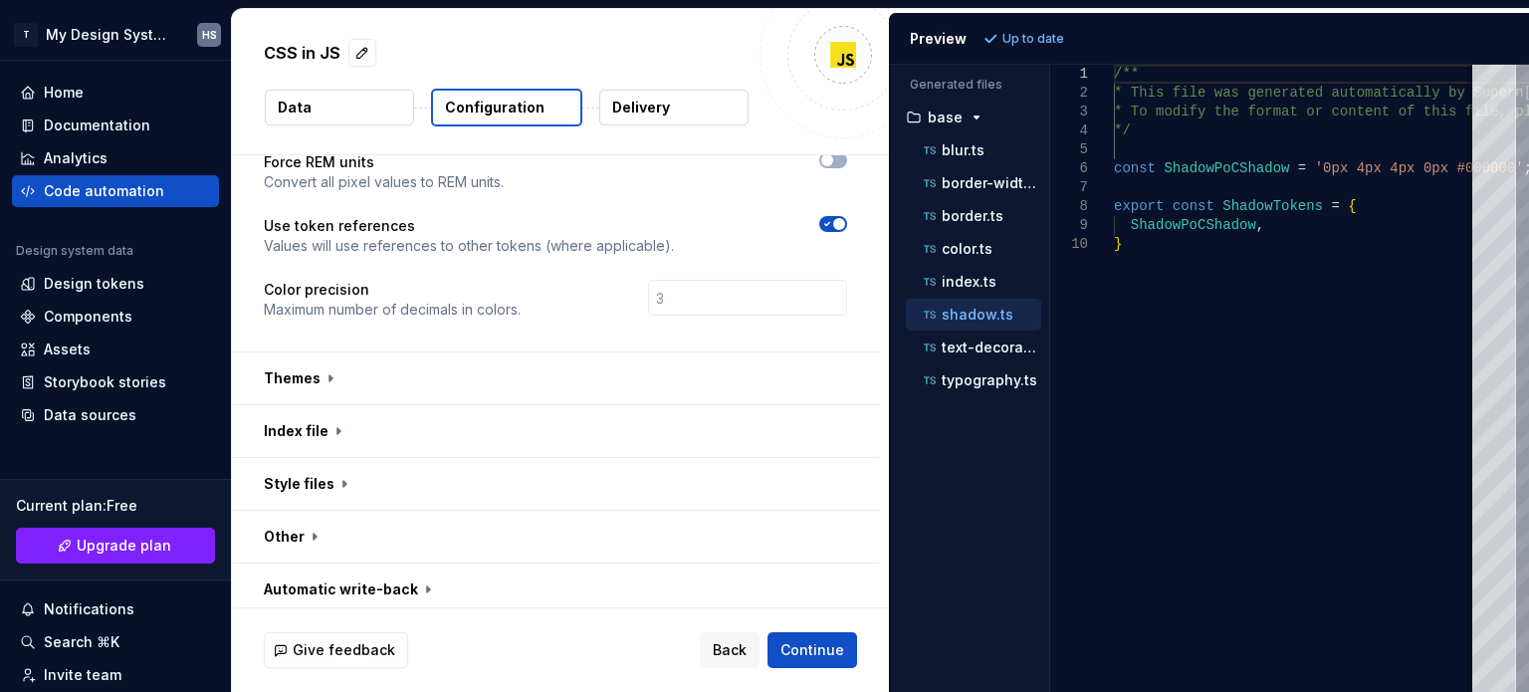
scroll to position [412, 0]
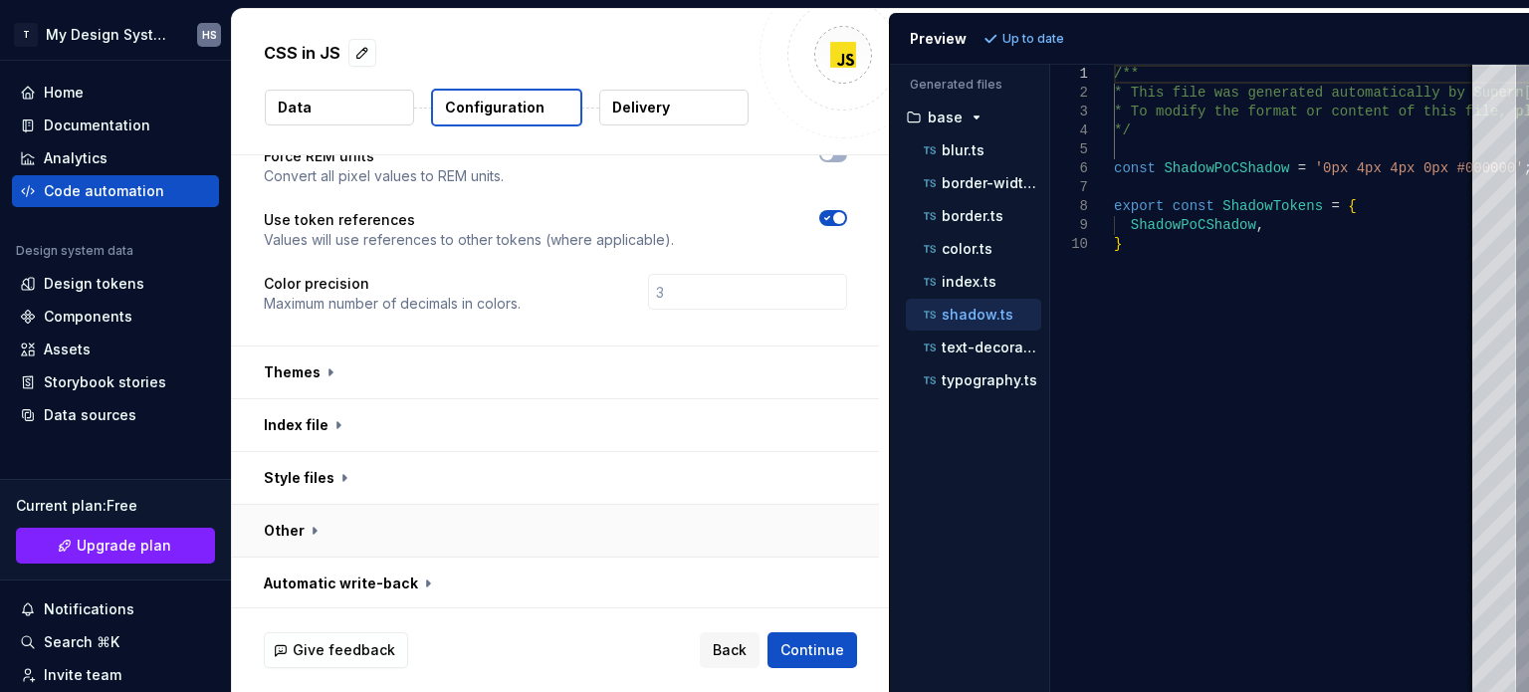
click at [427, 527] on button "button" at bounding box center [555, 531] width 647 height 52
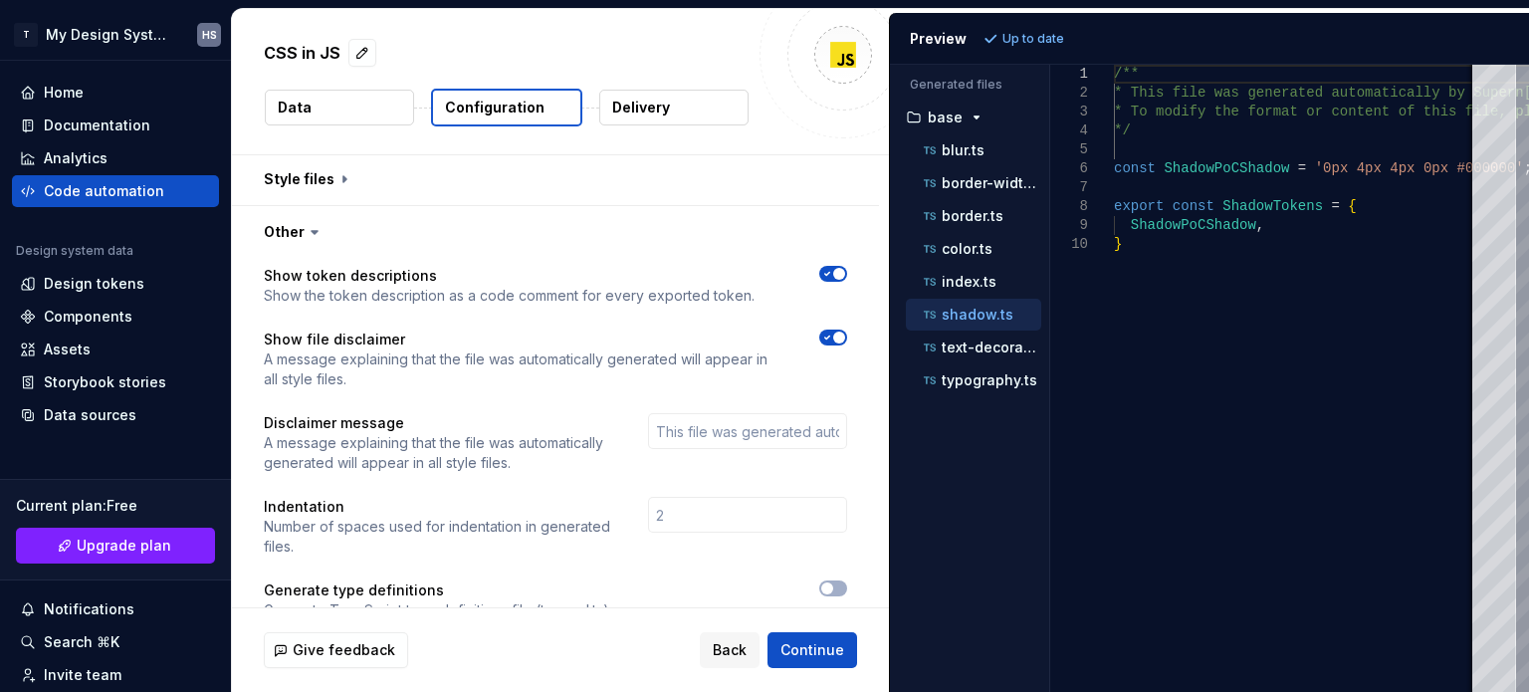
scroll to position [807, 0]
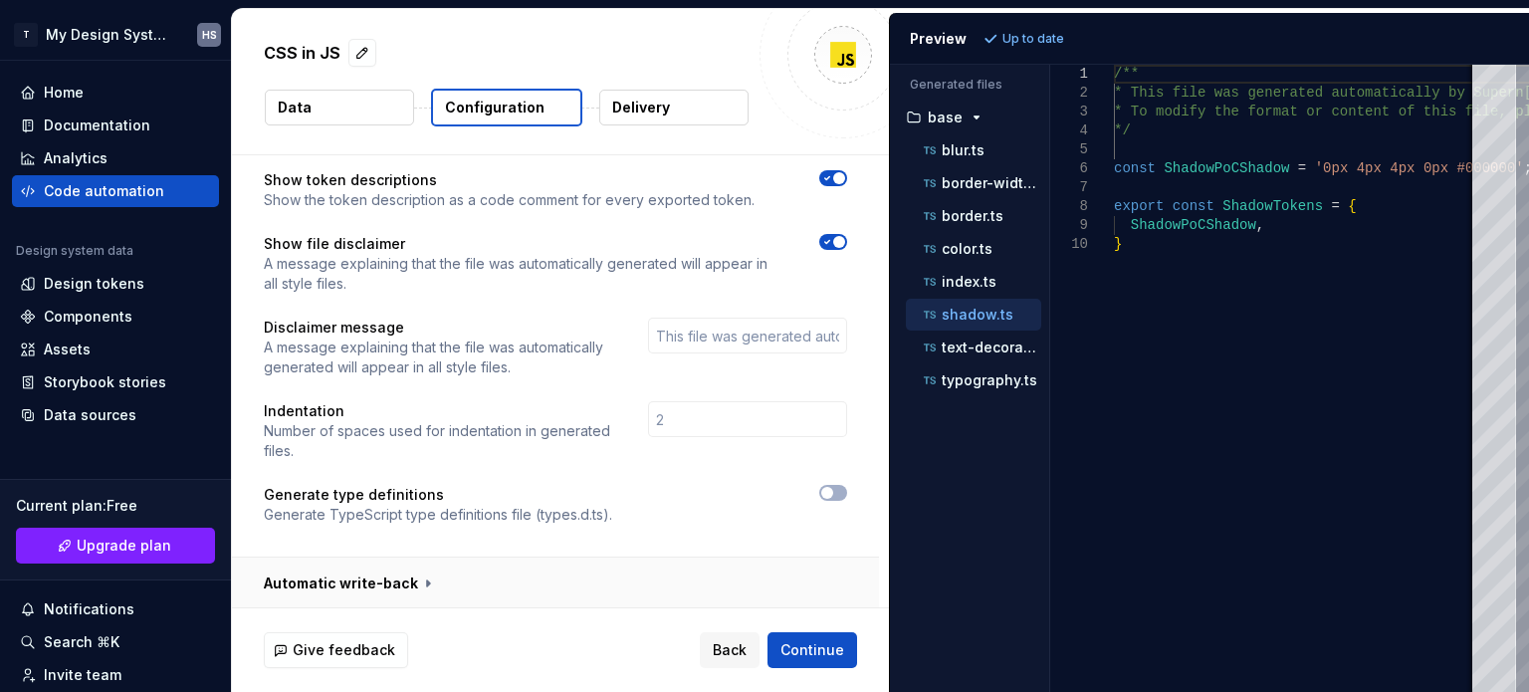
click at [456, 570] on button "button" at bounding box center [555, 584] width 647 height 52
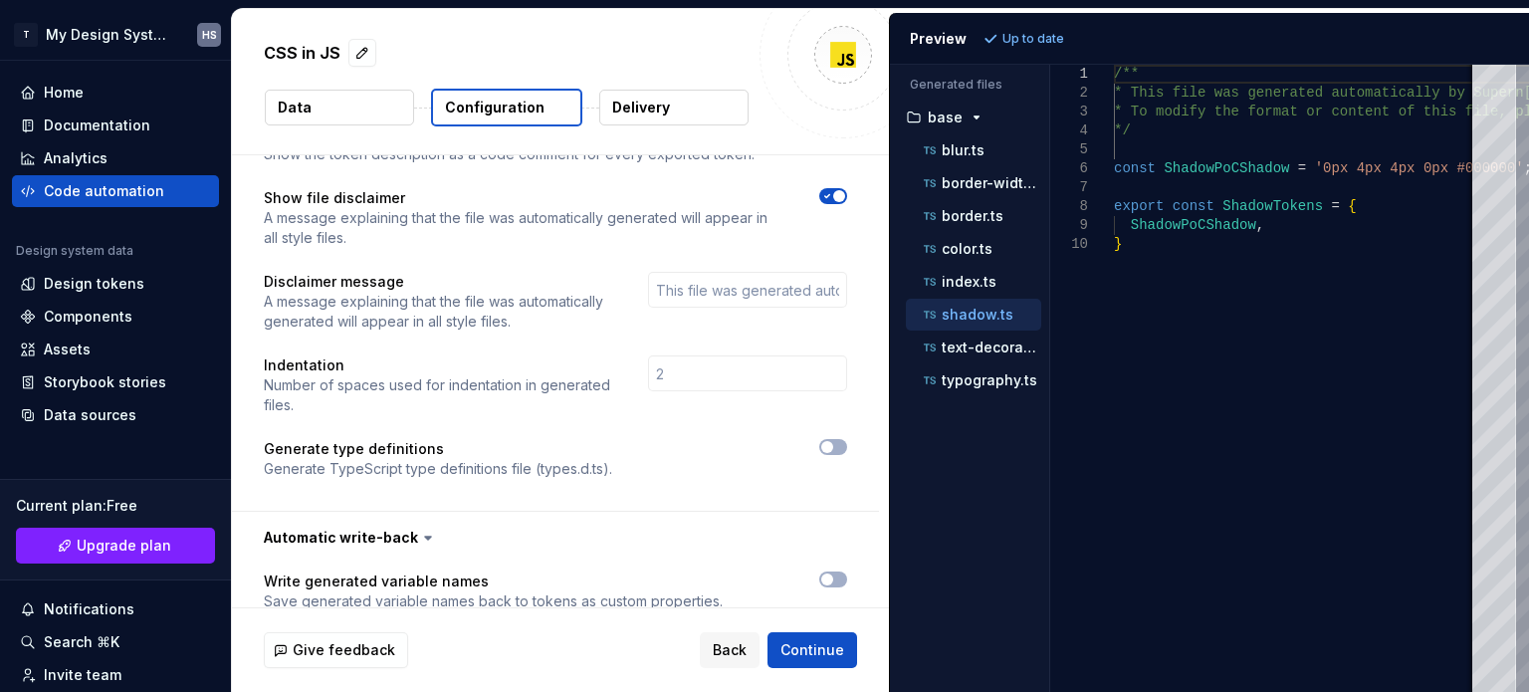
scroll to position [886, 0]
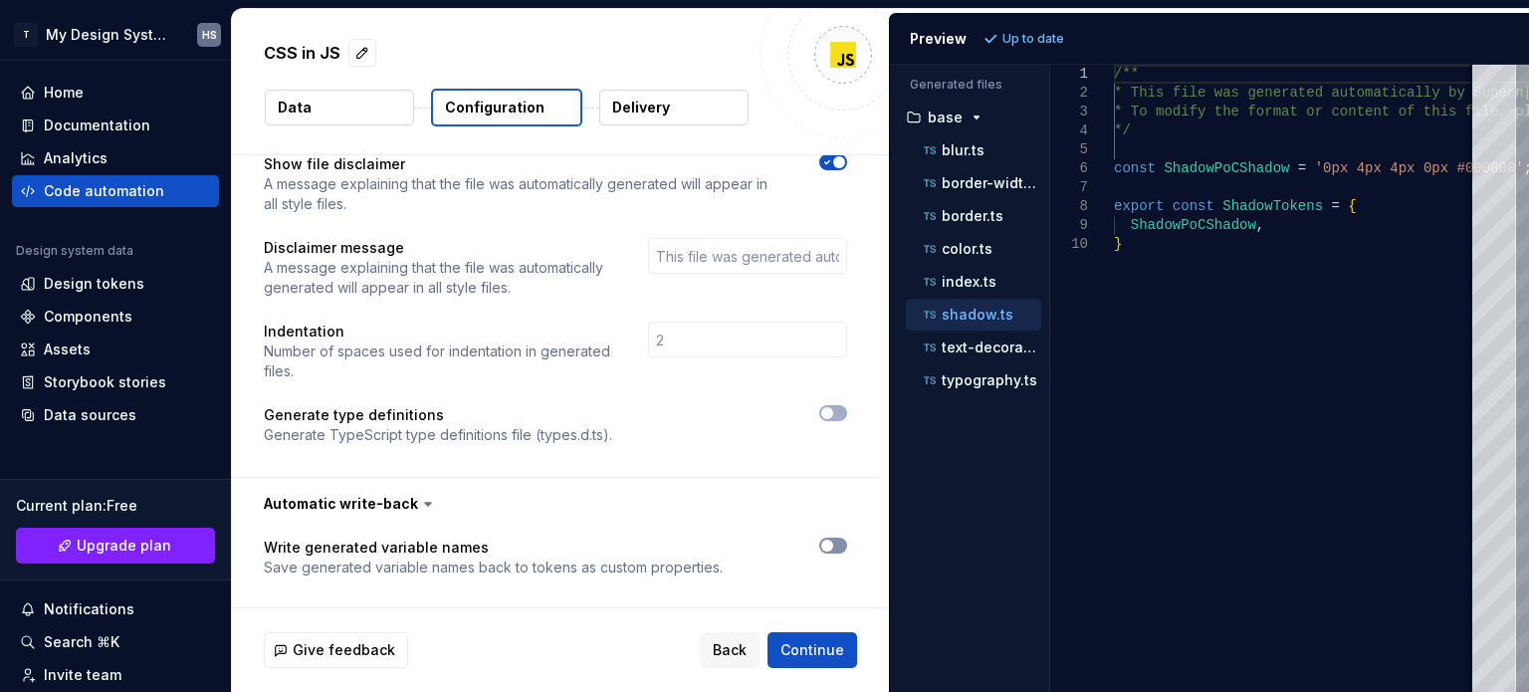
click at [827, 541] on span "button" at bounding box center [827, 546] width 12 height 12
click at [993, 34] on button "Refresh preview" at bounding box center [1045, 39] width 133 height 28
click at [139, 197] on div "Code automation" at bounding box center [104, 191] width 120 height 20
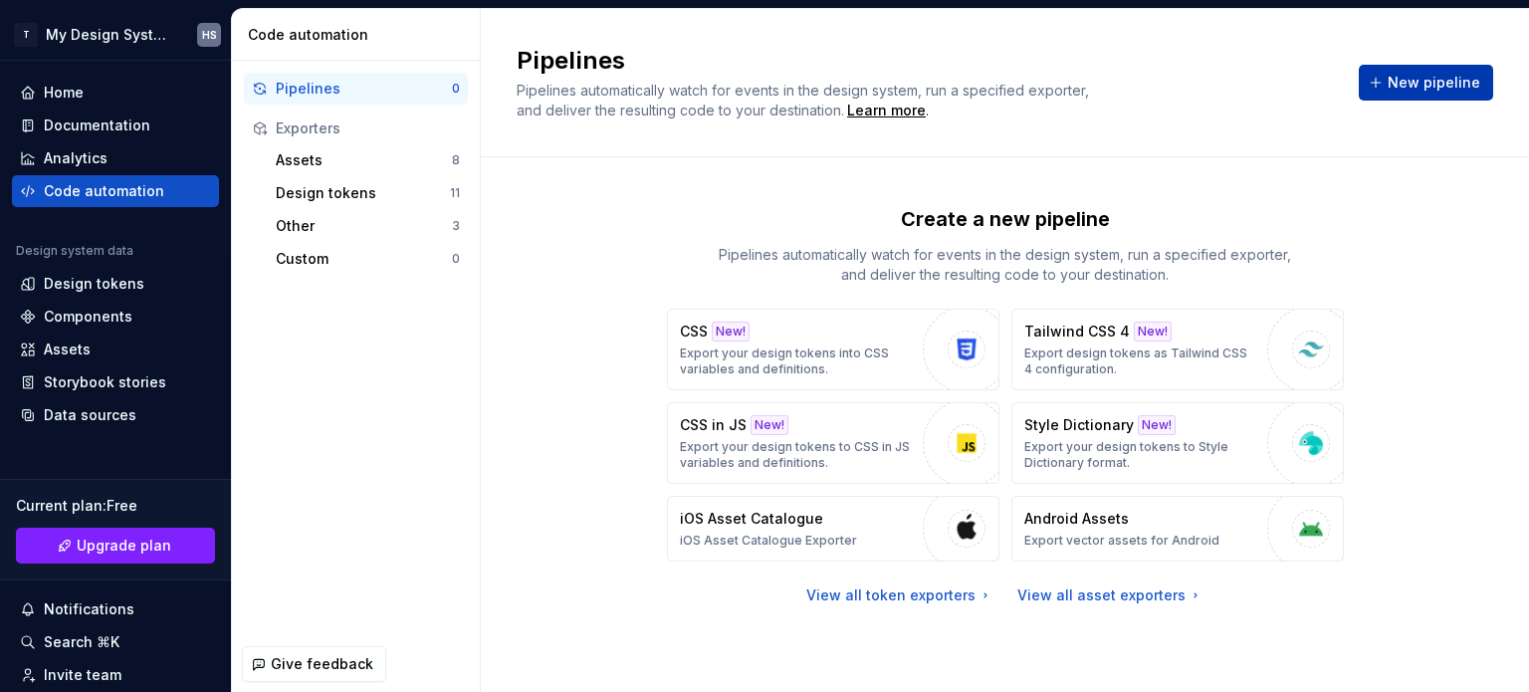
click at [1381, 81] on button "New pipeline" at bounding box center [1426, 83] width 134 height 36
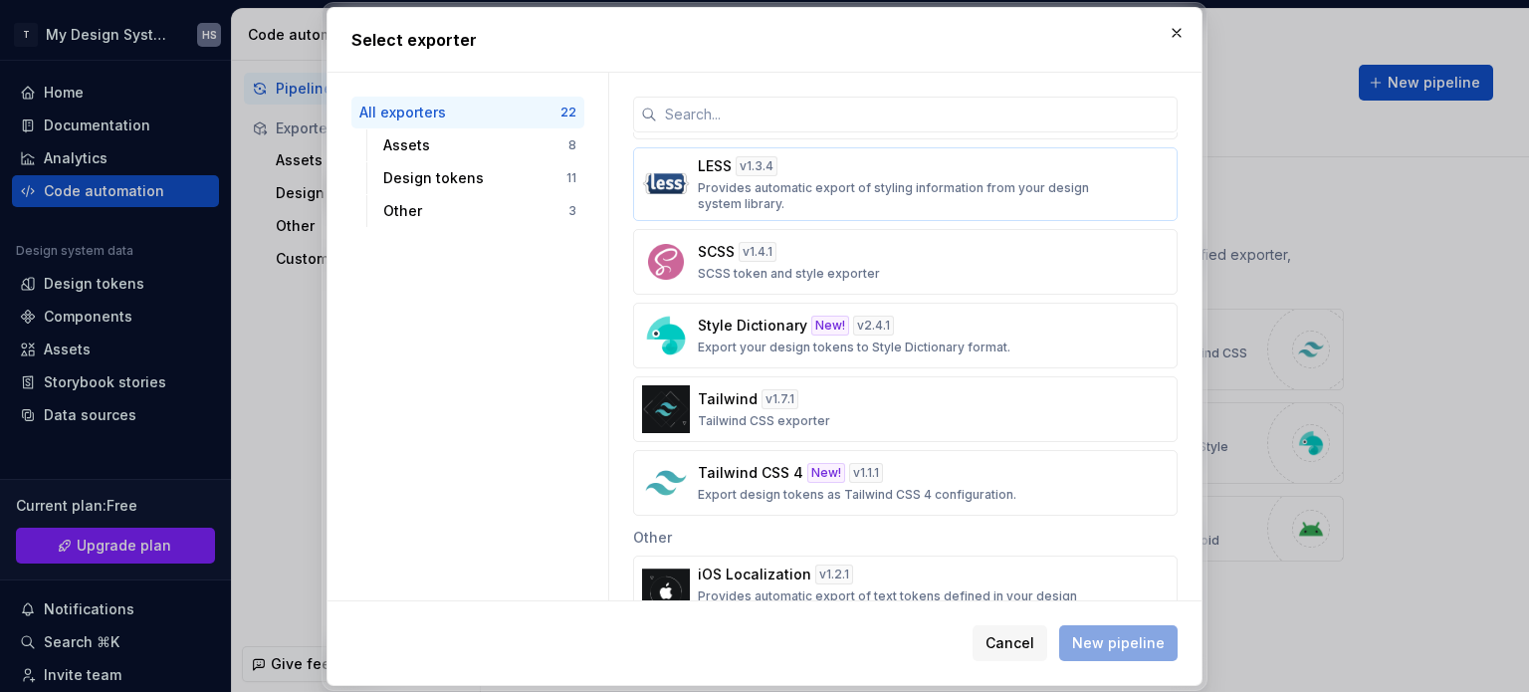
scroll to position [989, 0]
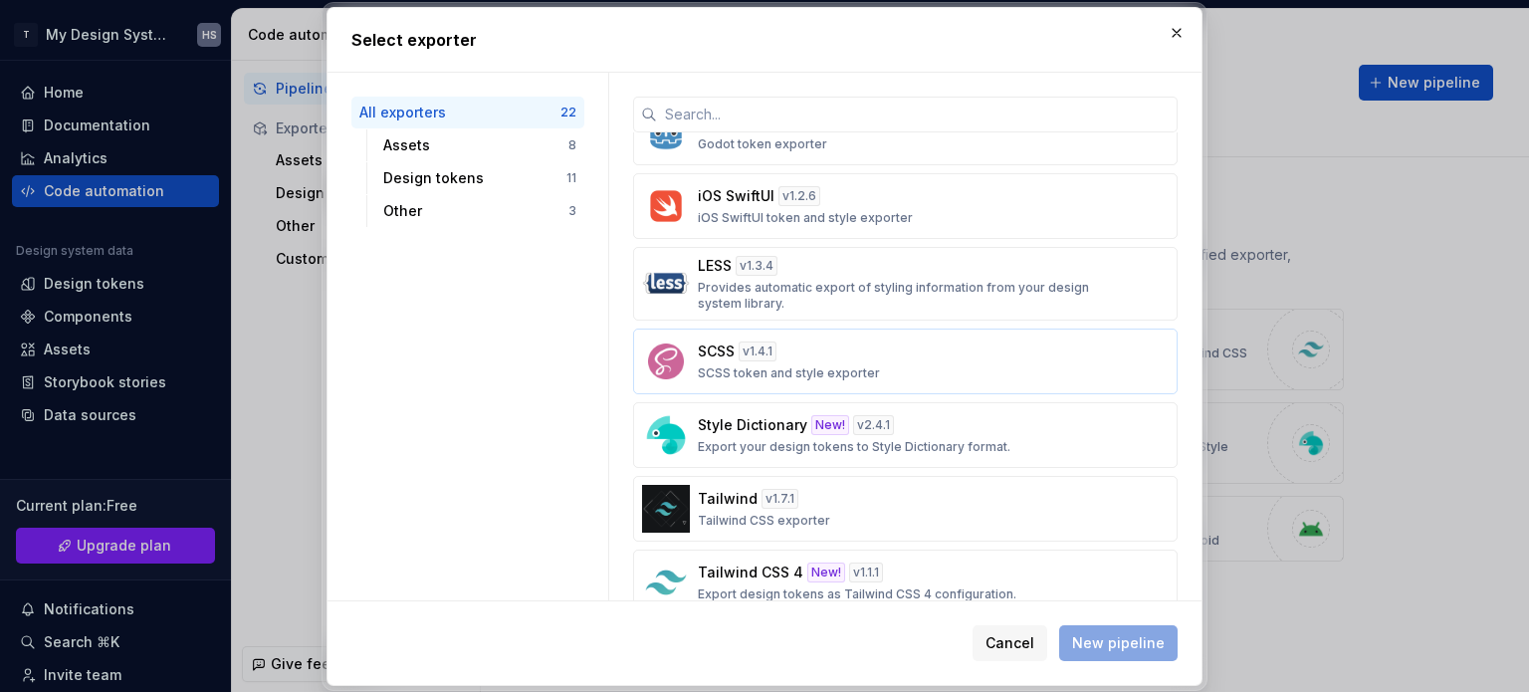
click at [936, 342] on div "SCSS v 1.4.1 SCSS token and style exporter" at bounding box center [899, 362] width 403 height 40
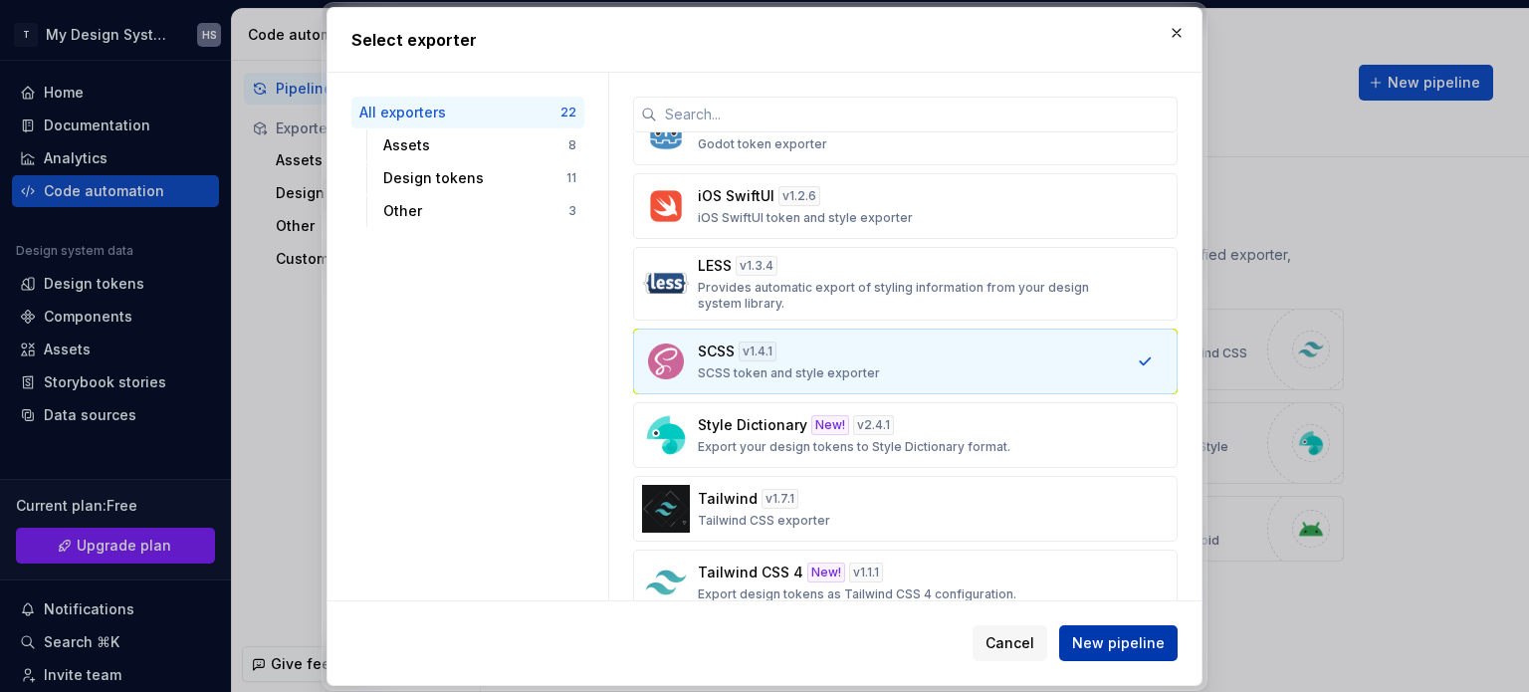
click at [1143, 633] on span "New pipeline" at bounding box center [1118, 643] width 93 height 20
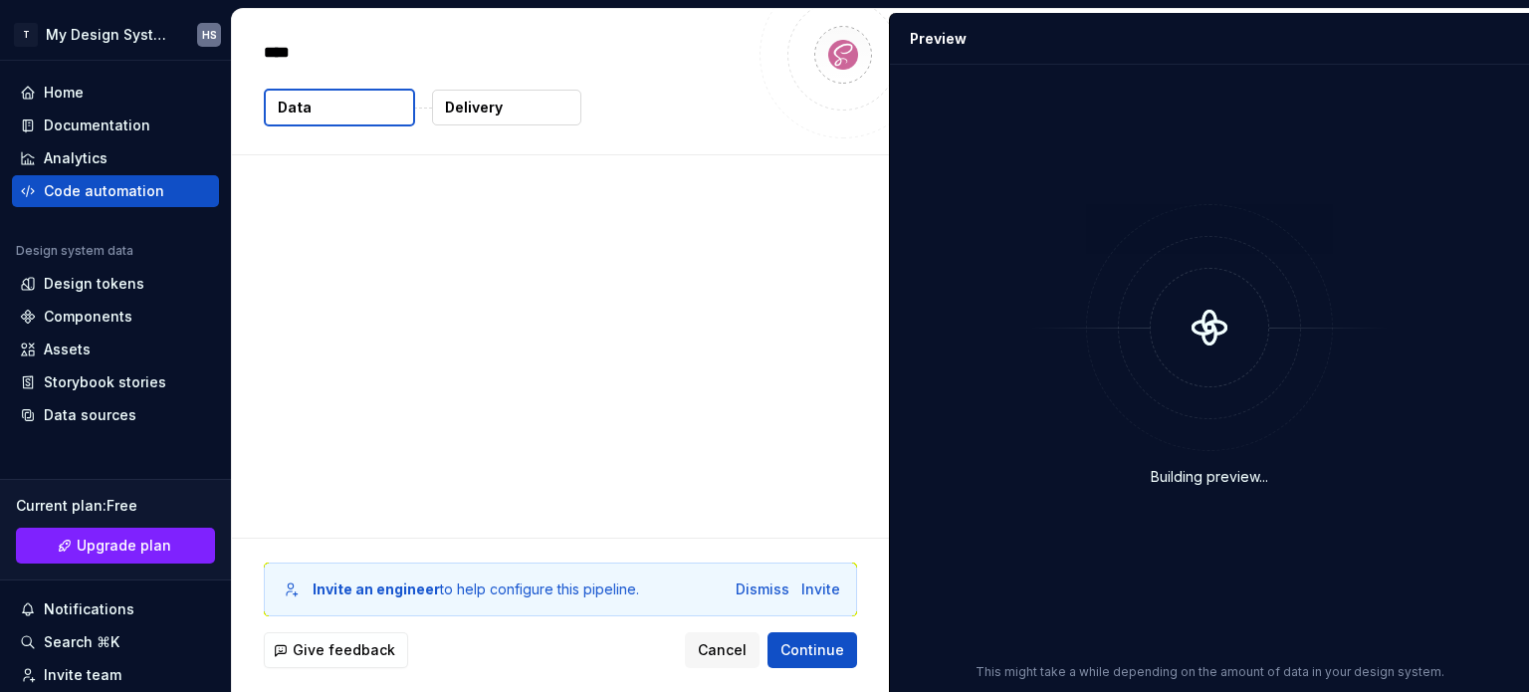
type textarea "*"
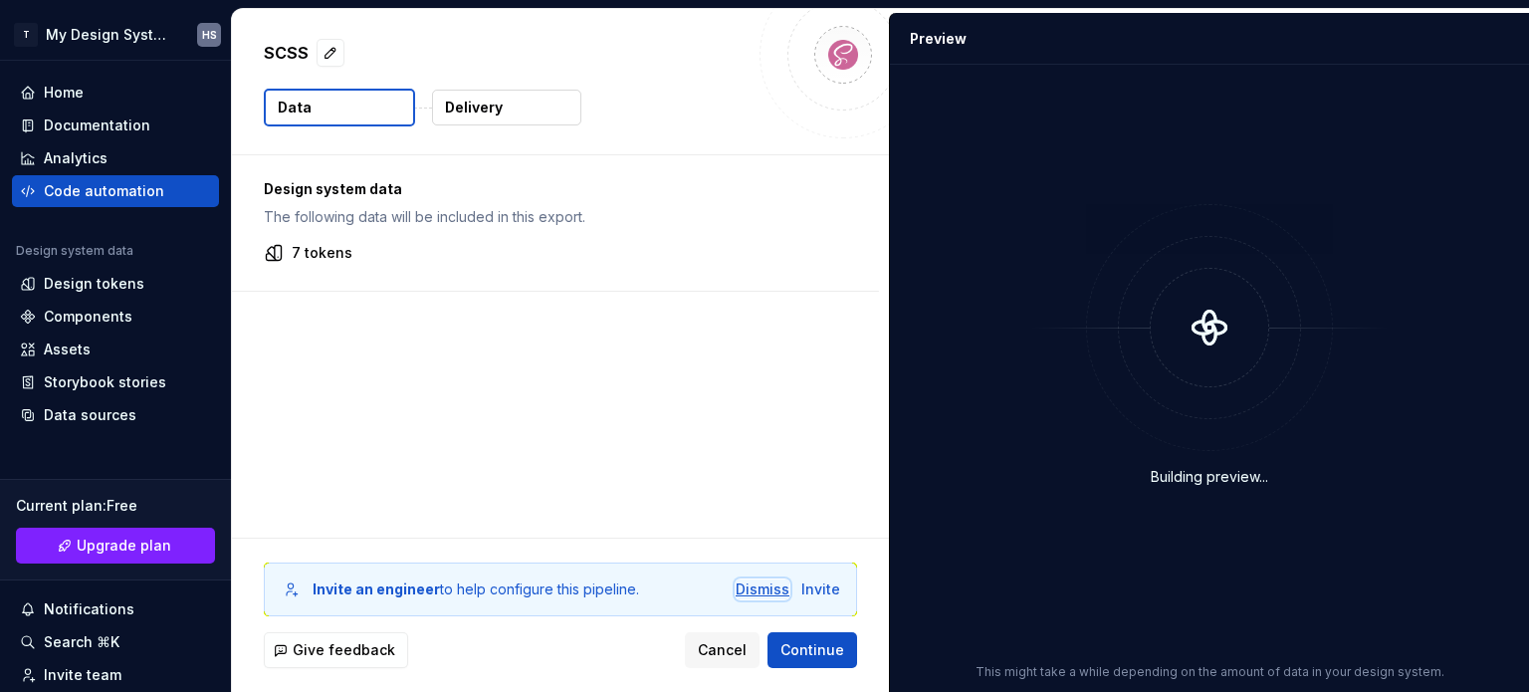
click at [766, 585] on div "Dismiss" at bounding box center [763, 589] width 54 height 20
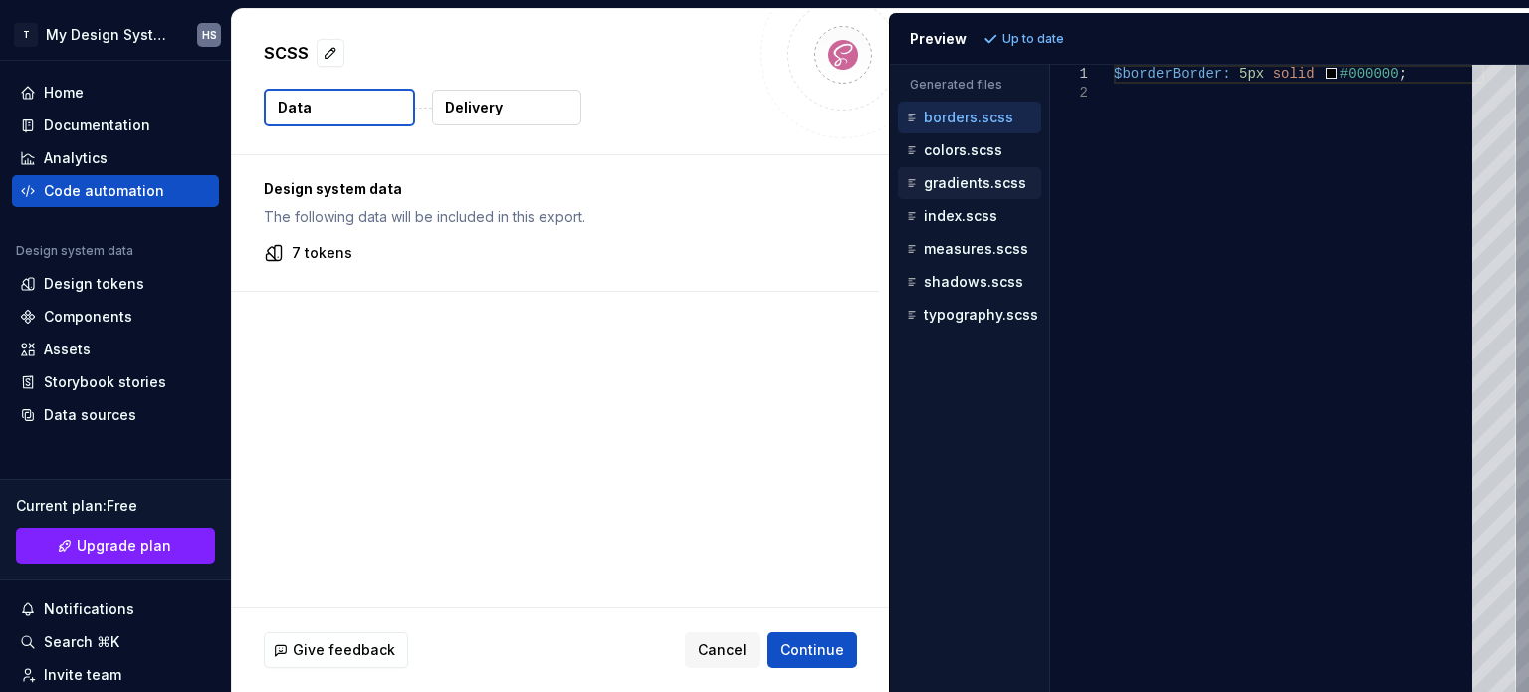
click at [943, 190] on div "gradients.scss" at bounding box center [971, 183] width 139 height 20
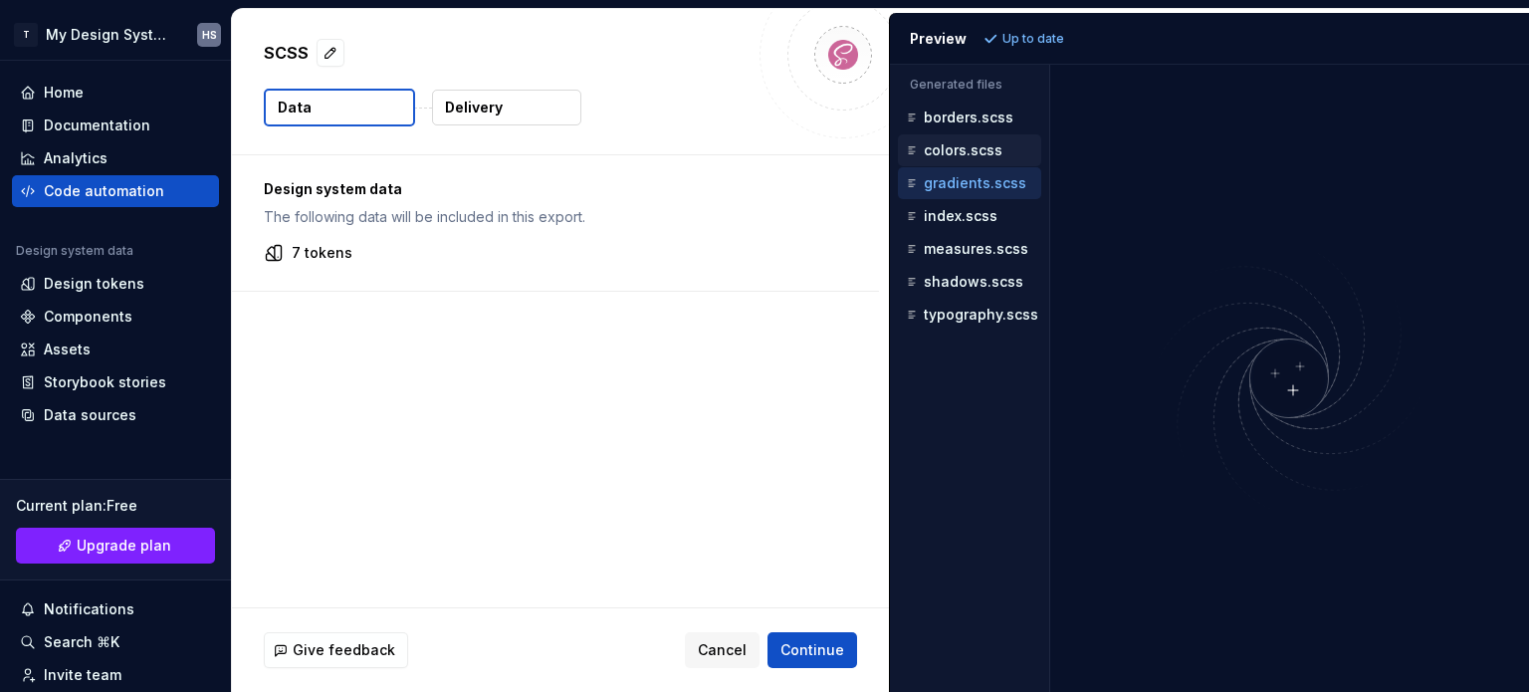
click at [976, 150] on p "colors.scss" at bounding box center [963, 150] width 79 height 16
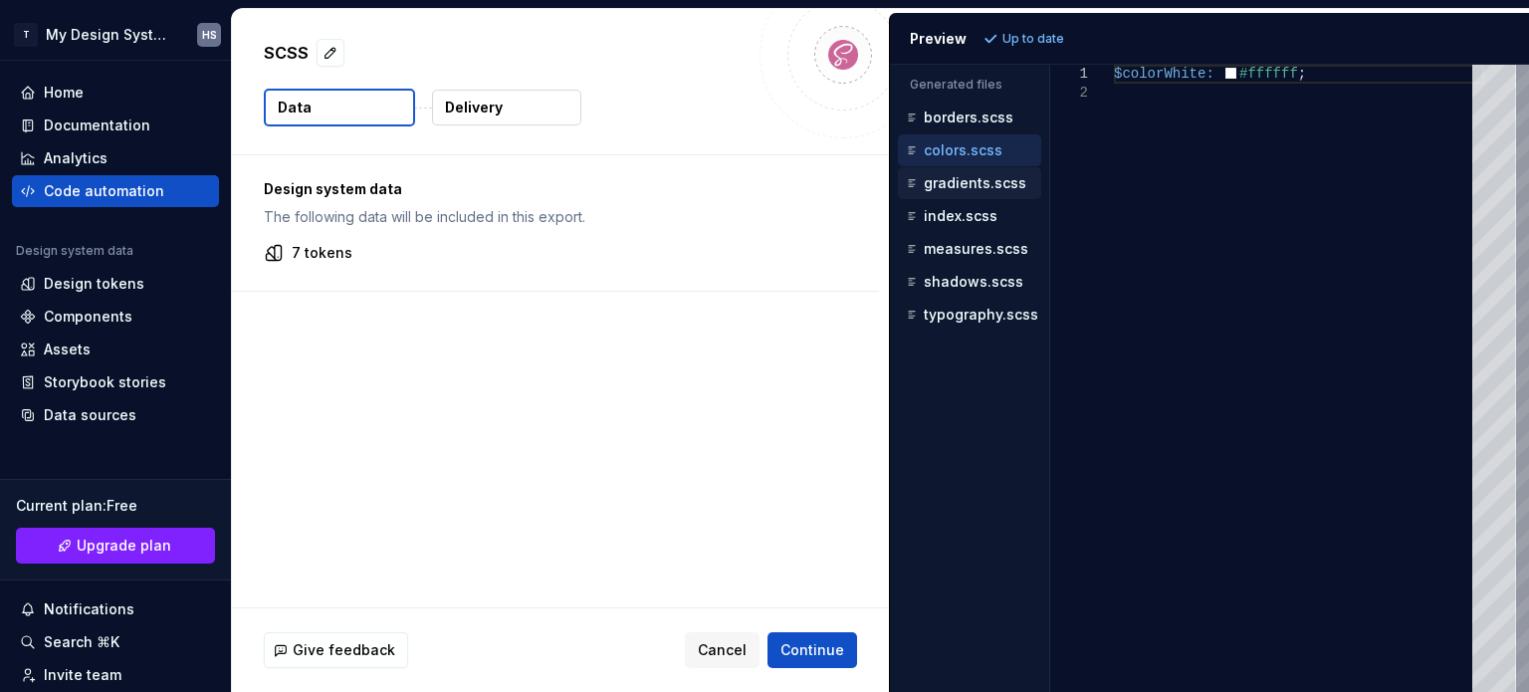
click at [978, 177] on p "gradients.scss" at bounding box center [975, 183] width 103 height 16
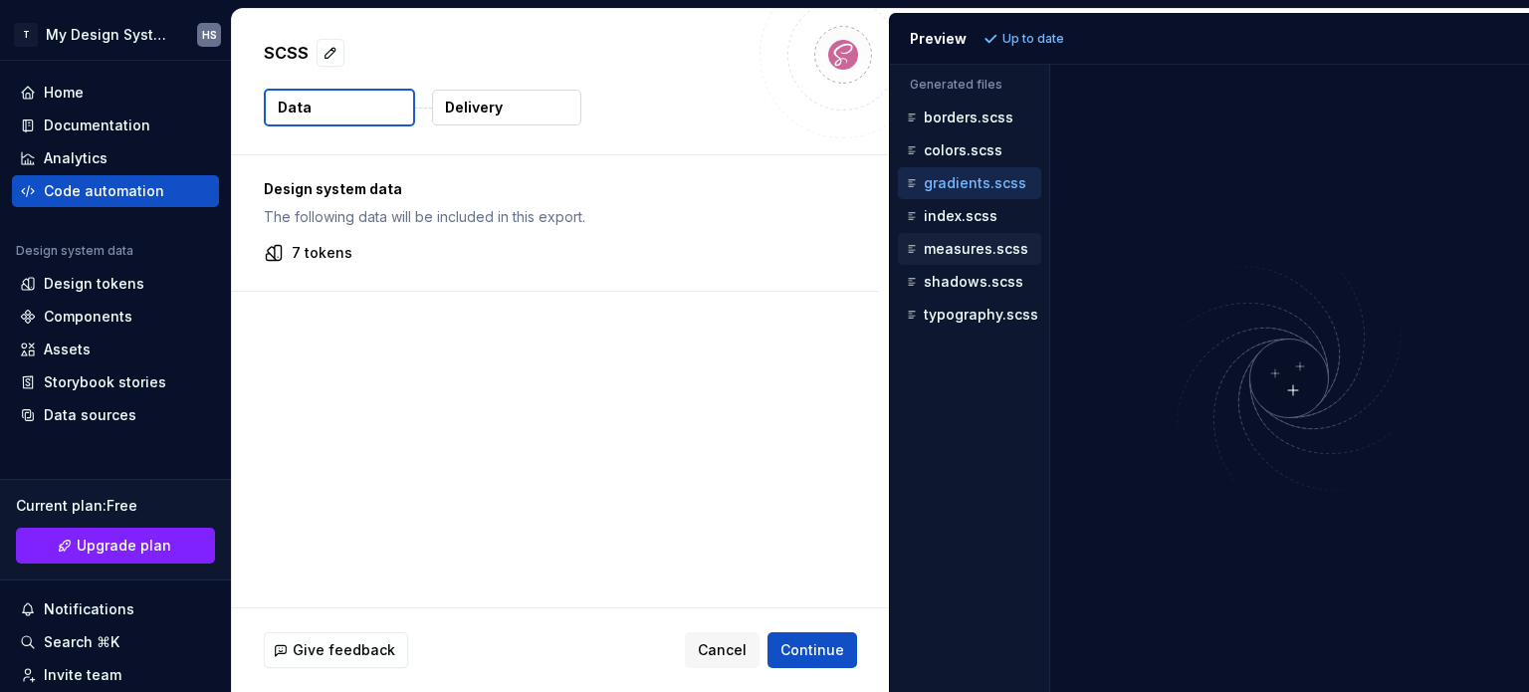
click at [955, 249] on p "measures.scss" at bounding box center [976, 249] width 105 height 16
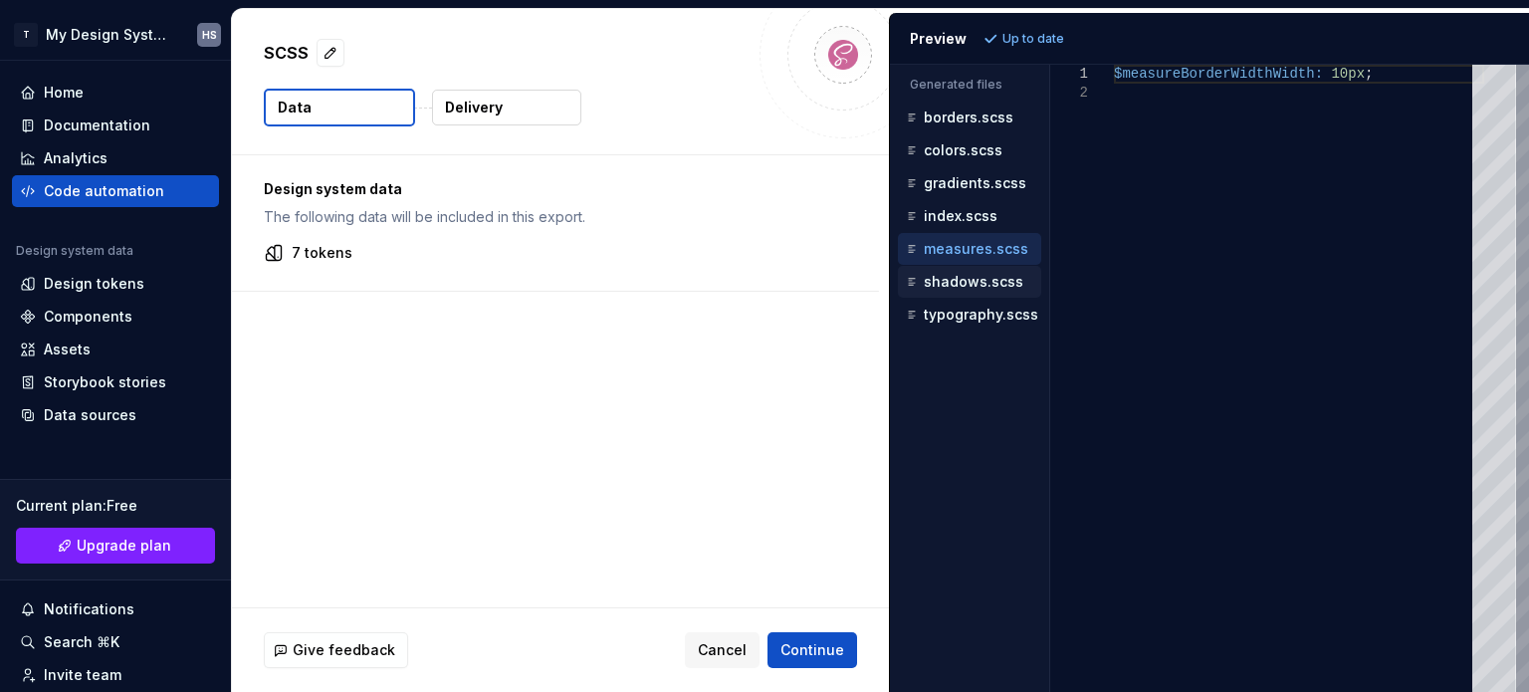
click at [953, 286] on p "shadows.scss" at bounding box center [974, 282] width 100 height 16
click at [509, 103] on button "Delivery" at bounding box center [506, 108] width 149 height 36
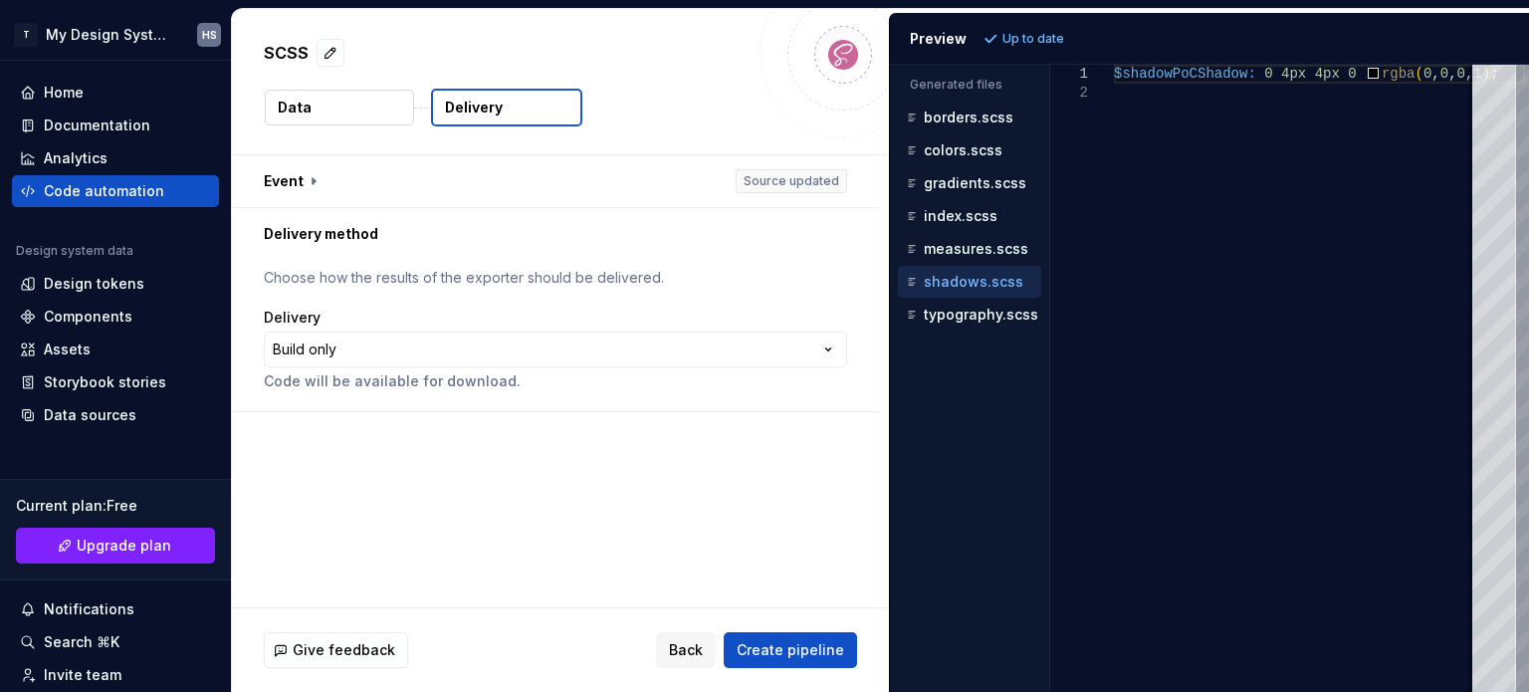
click at [399, 103] on button "Data" at bounding box center [339, 108] width 149 height 36
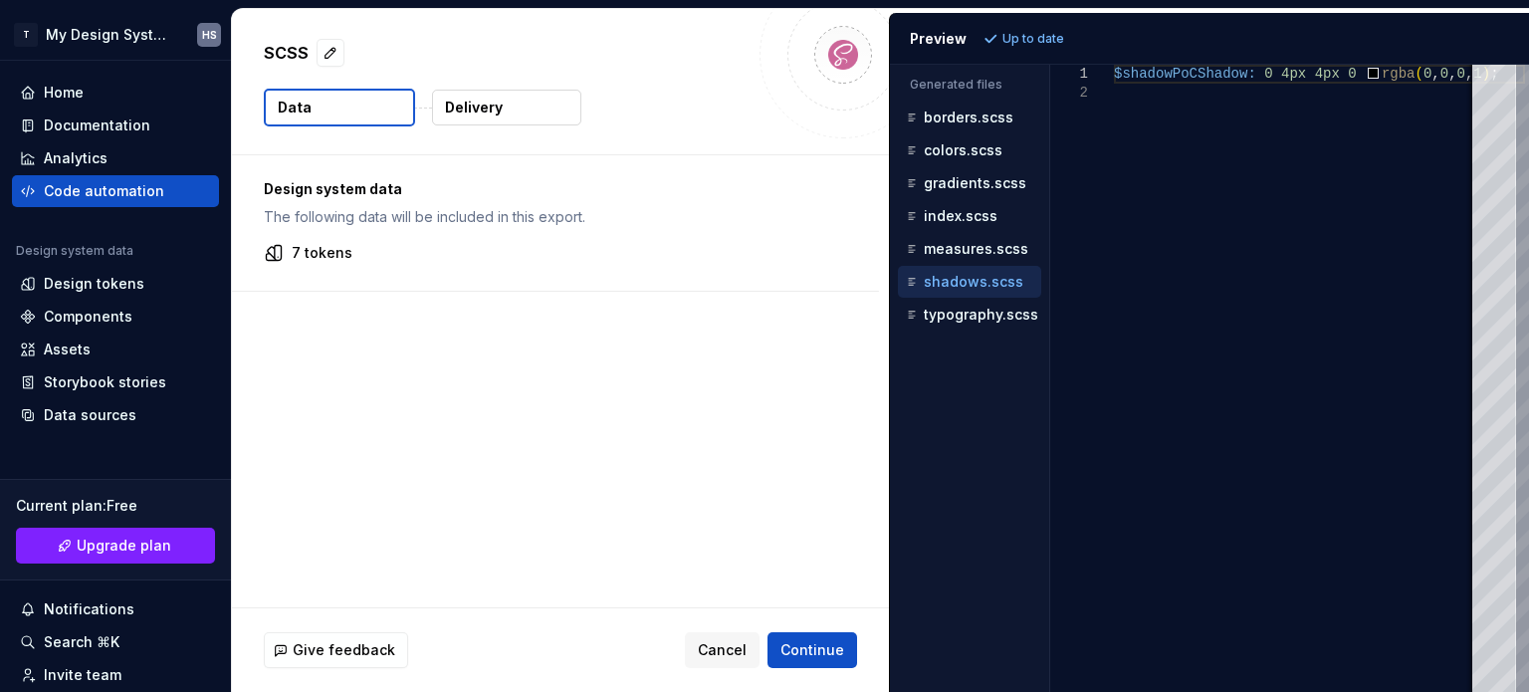
click at [471, 104] on p "Delivery" at bounding box center [474, 108] width 58 height 20
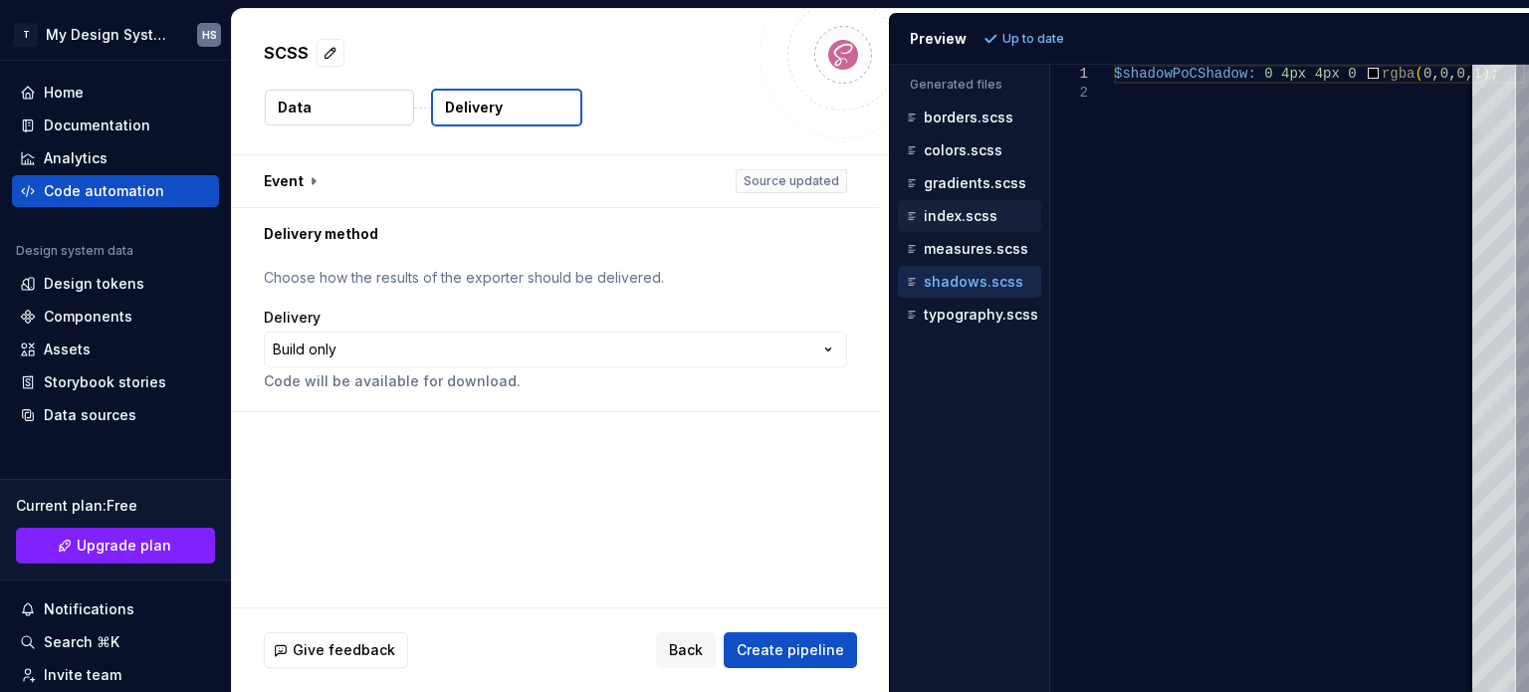
click at [941, 223] on div "index.scss" at bounding box center [971, 216] width 139 height 20
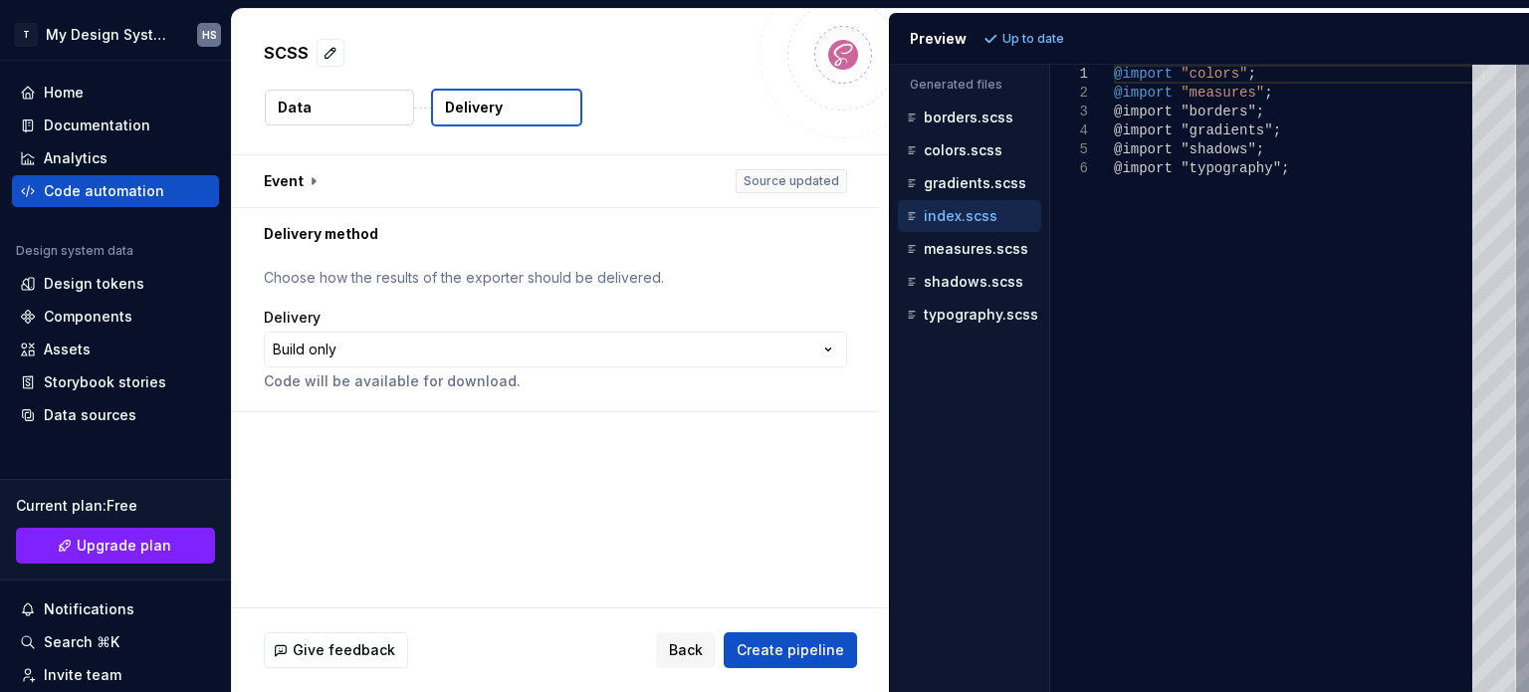
type textarea "**********"
click at [944, 190] on div "gradients.scss" at bounding box center [971, 183] width 139 height 20
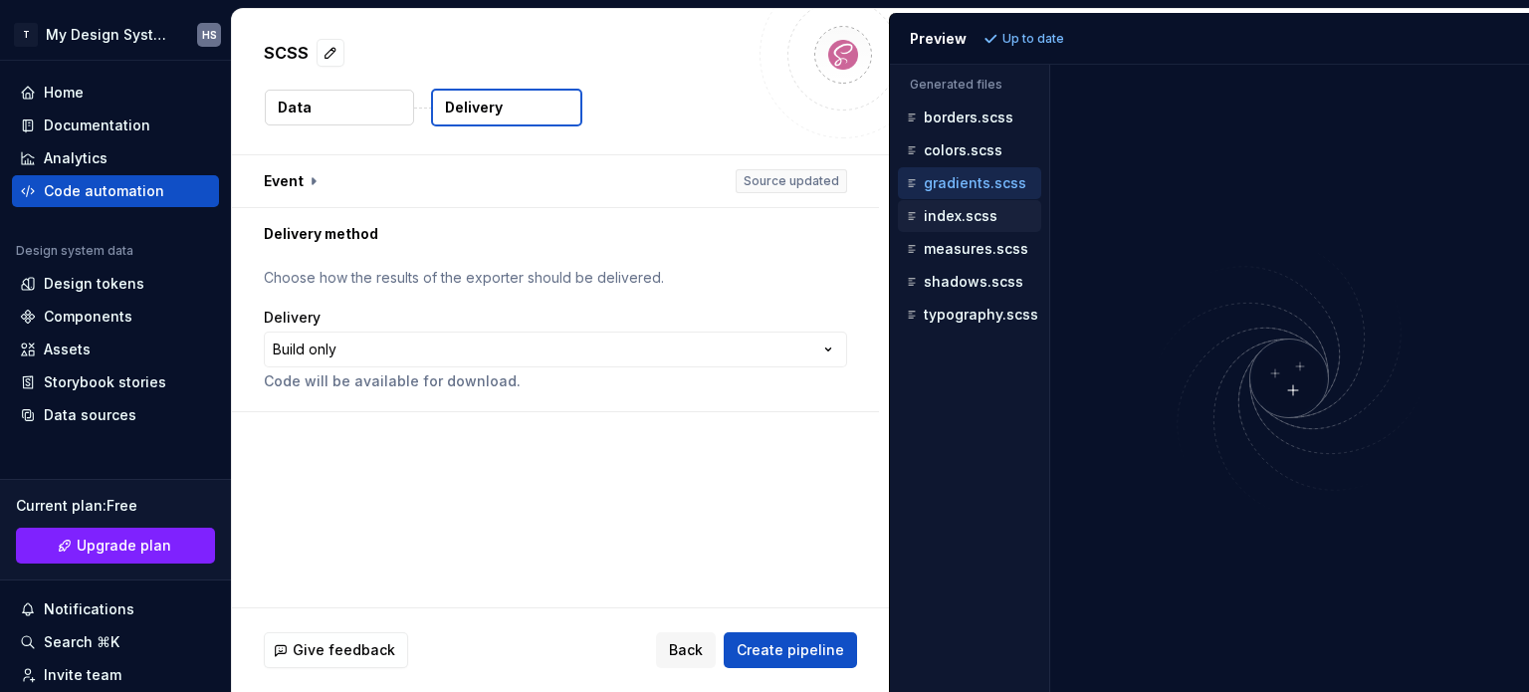
click at [964, 213] on p "index.scss" at bounding box center [961, 216] width 74 height 16
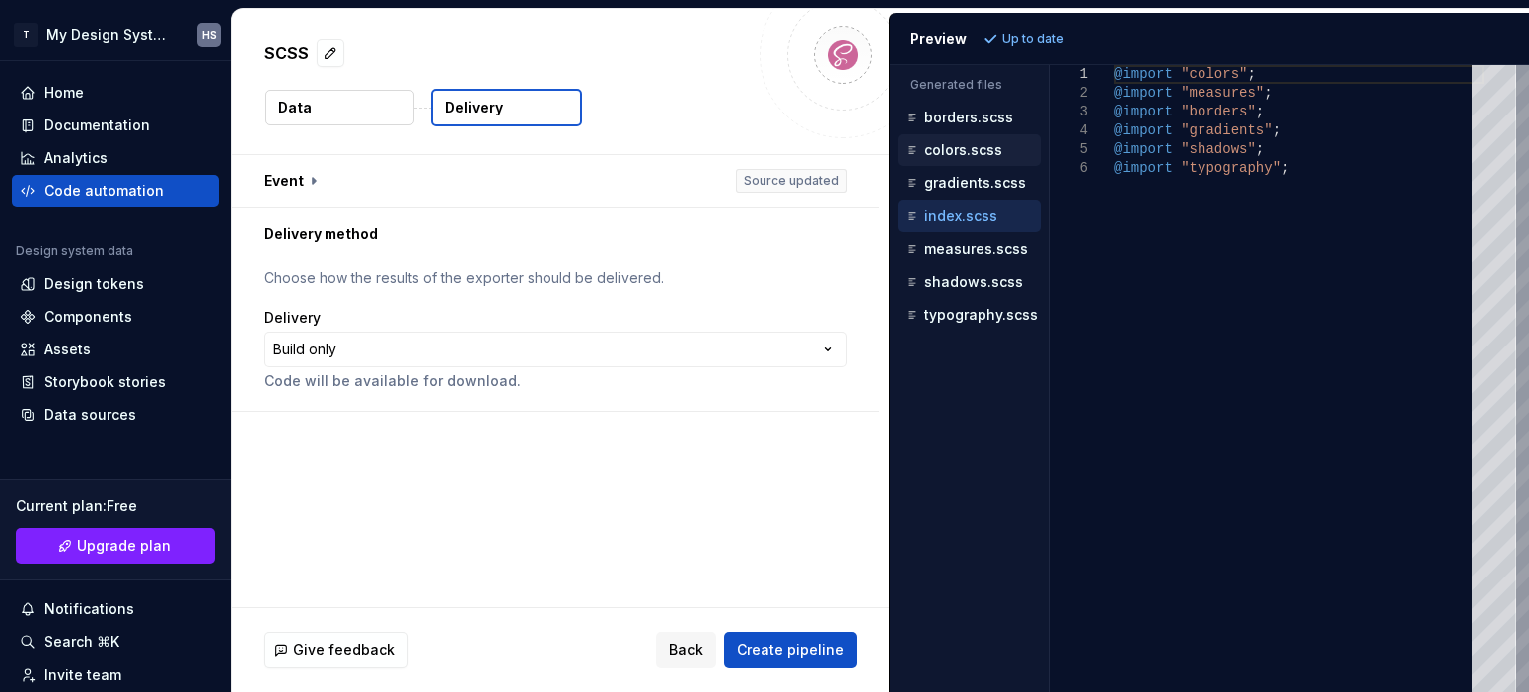
click at [970, 156] on p "colors.scss" at bounding box center [963, 150] width 79 height 16
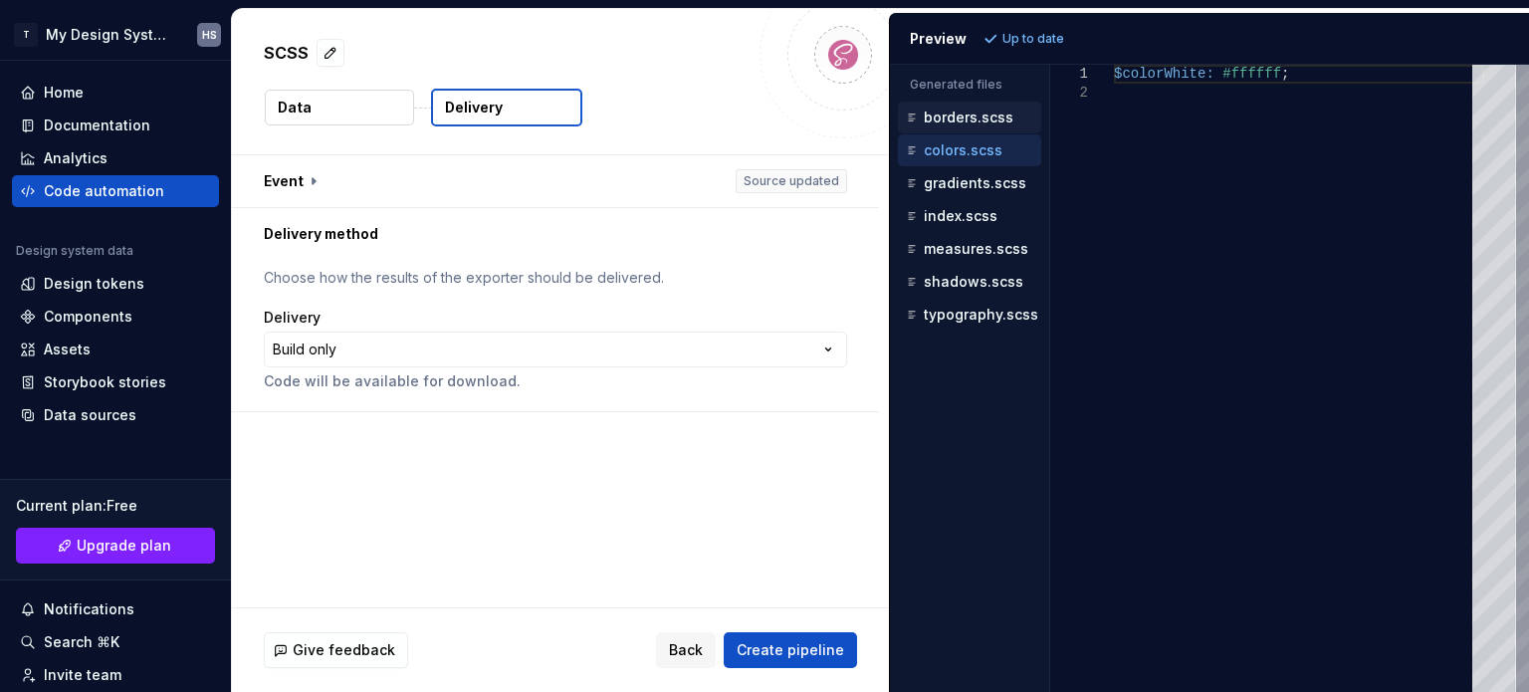
click at [970, 130] on div "borders.scss" at bounding box center [969, 118] width 143 height 32
click at [970, 147] on p "colors.scss" at bounding box center [963, 150] width 79 height 16
click at [967, 122] on p "borders.scss" at bounding box center [969, 118] width 90 height 16
type textarea "**********"
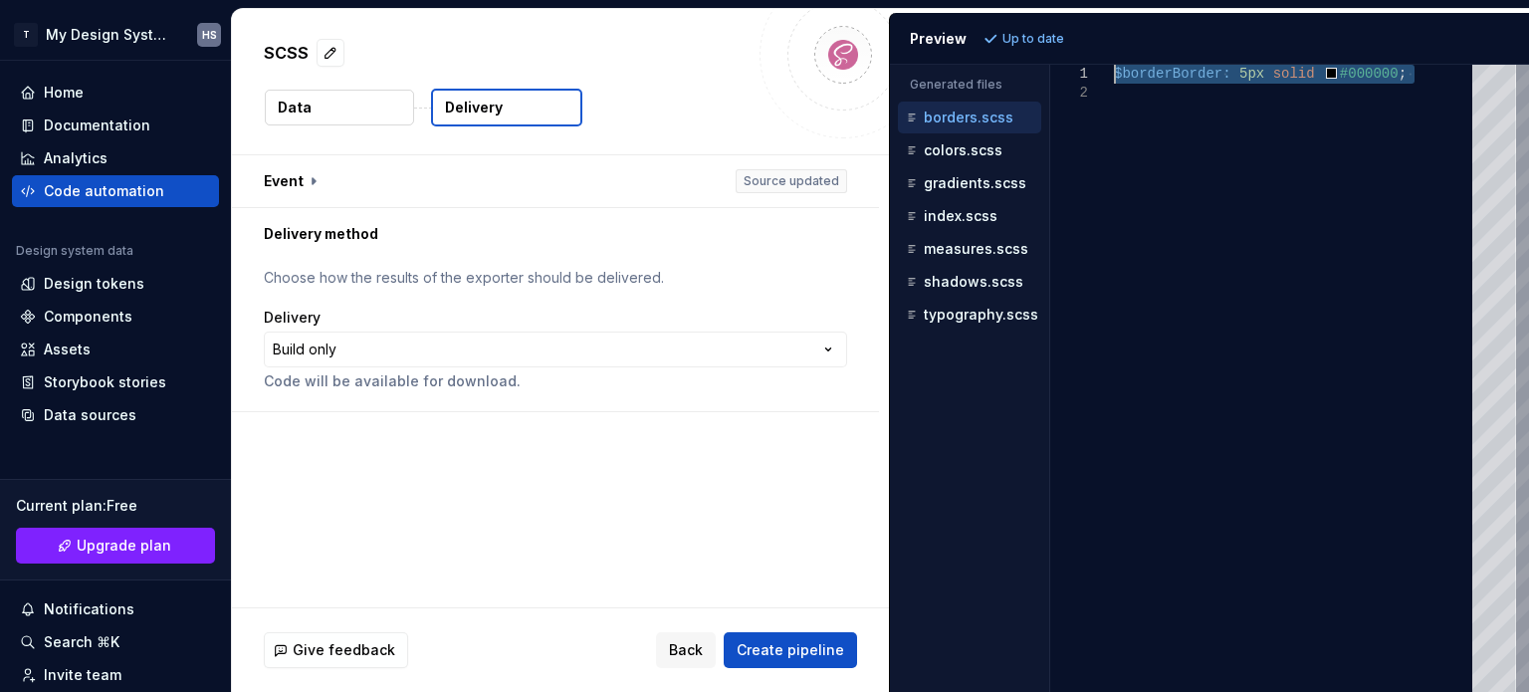
drag, startPoint x: 1412, startPoint y: 70, endPoint x: 1108, endPoint y: 70, distance: 303.7
click at [1114, 70] on div "$borderBorder: 5px solid #000000 ;" at bounding box center [1299, 378] width 370 height 627
click at [1179, 147] on div "$borderBorder: 5px solid #000000 ;" at bounding box center [1299, 378] width 370 height 627
